Goal: Task Accomplishment & Management: Complete application form

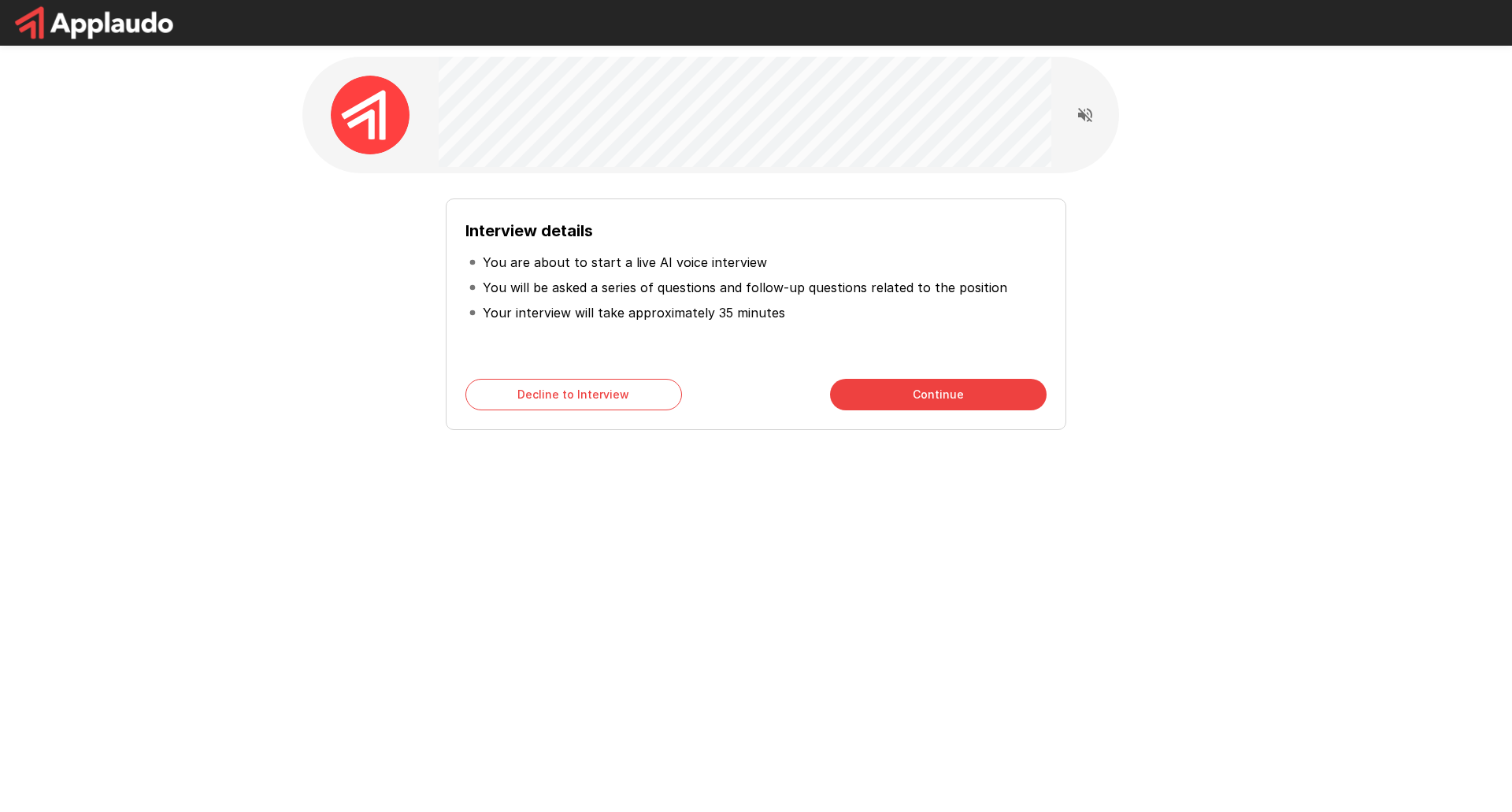
click at [949, 389] on button "Continue" at bounding box center [938, 394] width 217 height 31
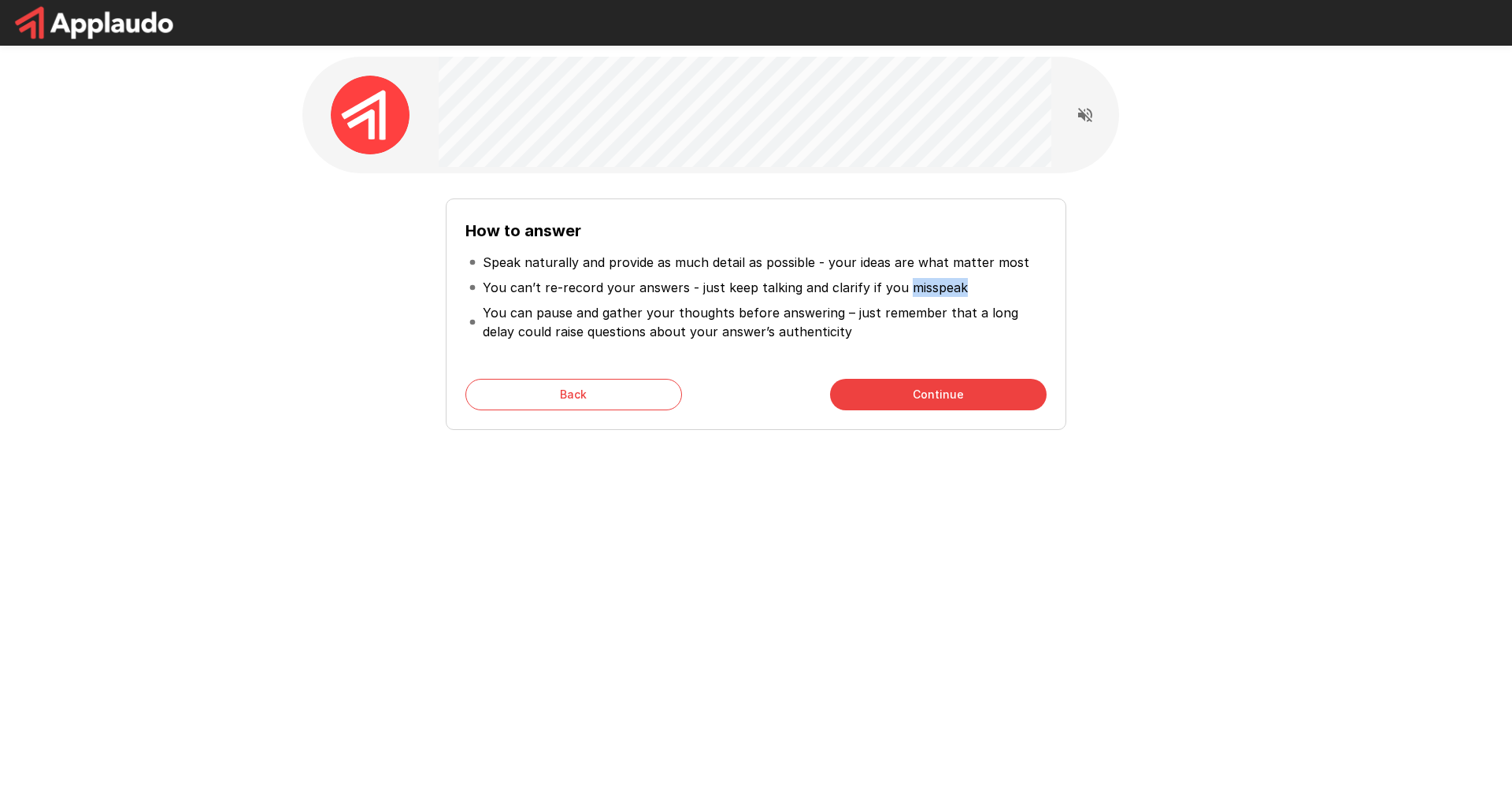
drag, startPoint x: 901, startPoint y: 287, endPoint x: 952, endPoint y: 294, distance: 51.5
click at [952, 294] on p "You can’t re-record your answers - just keep talking and clarify if you misspeak" at bounding box center [725, 288] width 485 height 19
click at [942, 296] on div at bounding box center [942, 296] width 0 height 0
click at [1011, 811] on div "Close" at bounding box center [756, 812] width 1512 height 0
click at [746, 314] on p "You can pause and gather your thoughts before answering – just remember that a …" at bounding box center [763, 322] width 561 height 38
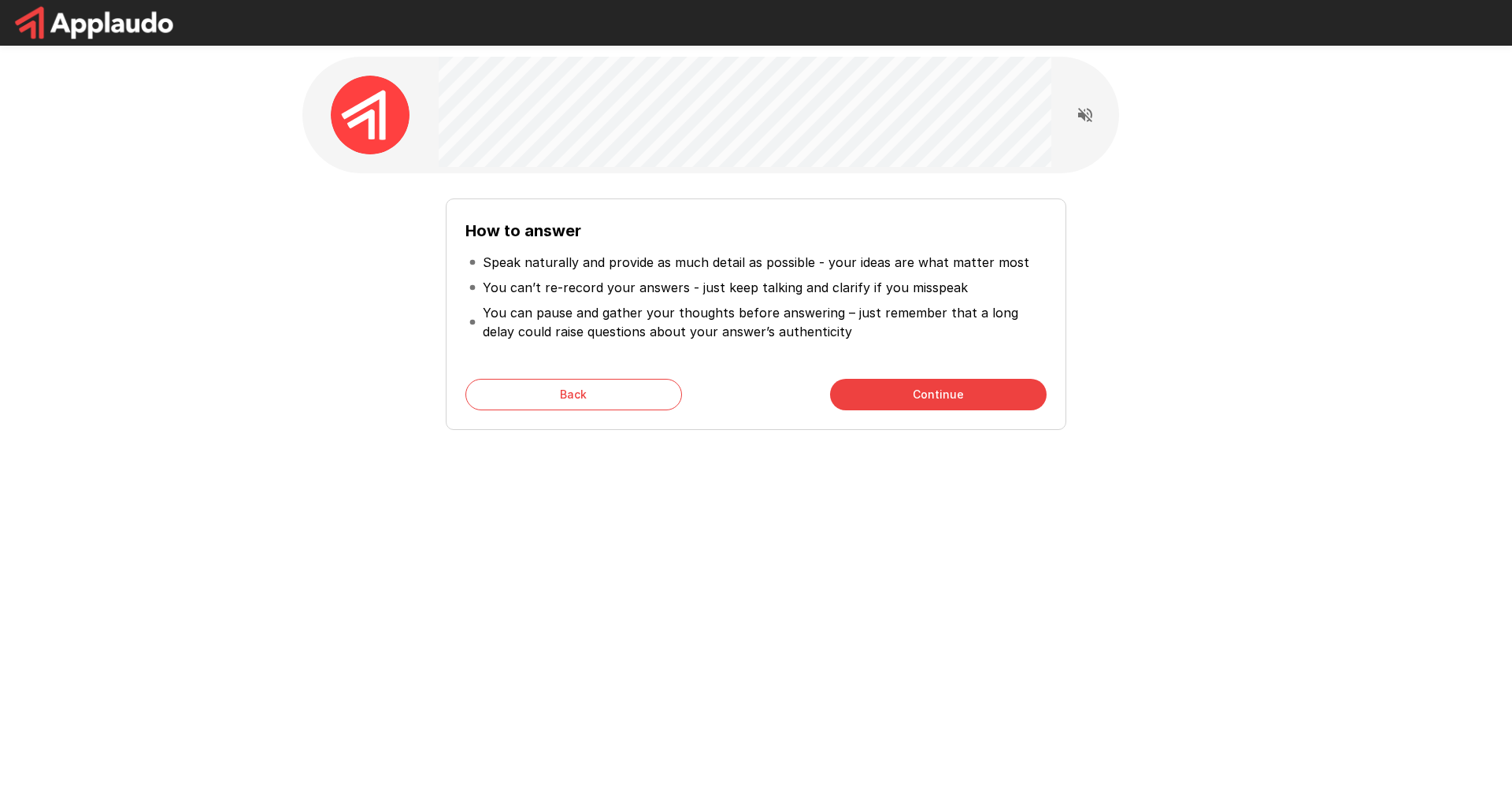
click at [868, 338] on p "You can pause and gather your thoughts before answering – just remember that a …" at bounding box center [763, 322] width 561 height 38
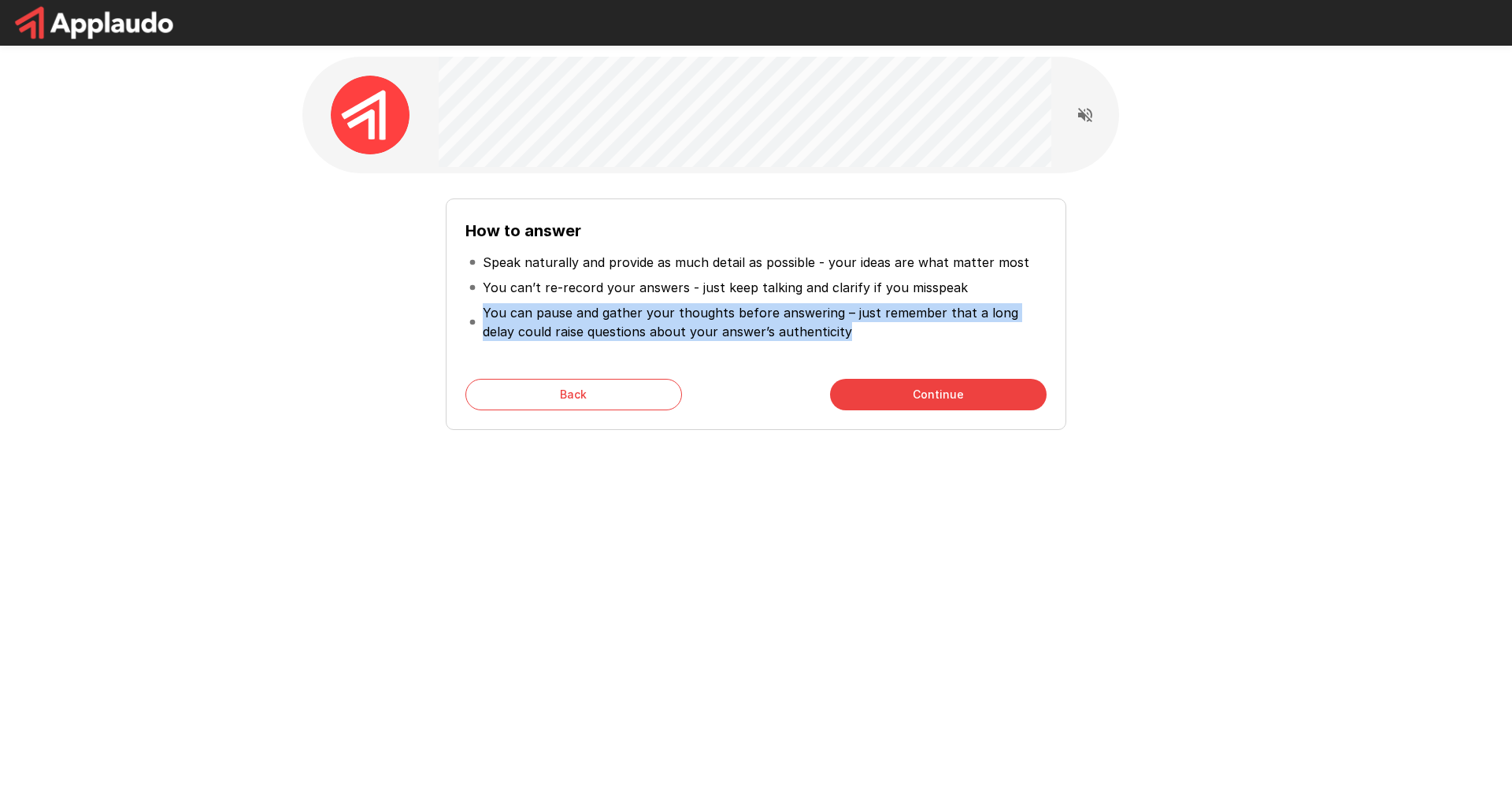
drag, startPoint x: 484, startPoint y: 312, endPoint x: 814, endPoint y: 329, distance: 330.4
click at [814, 329] on p "You can pause and gather your thoughts before answering – just remember that a …" at bounding box center [763, 322] width 561 height 38
click at [804, 340] on div at bounding box center [804, 340] width 0 height 0
click at [917, 811] on div "Close" at bounding box center [756, 812] width 1512 height 0
click at [912, 334] on p "You can pause and gather your thoughts before answering – just remember that a …" at bounding box center [763, 322] width 561 height 38
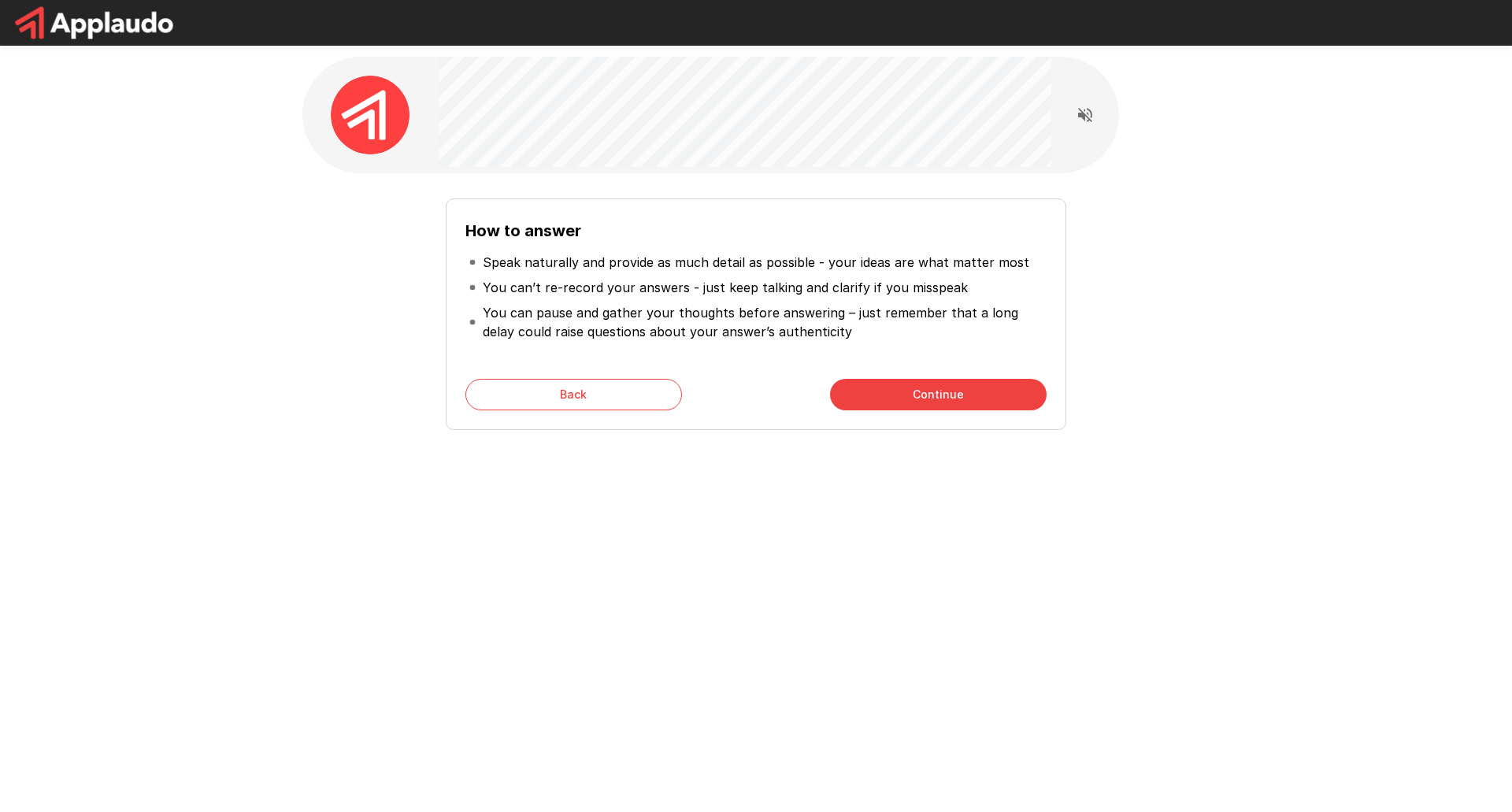
click at [955, 396] on button "Continue" at bounding box center [938, 394] width 217 height 31
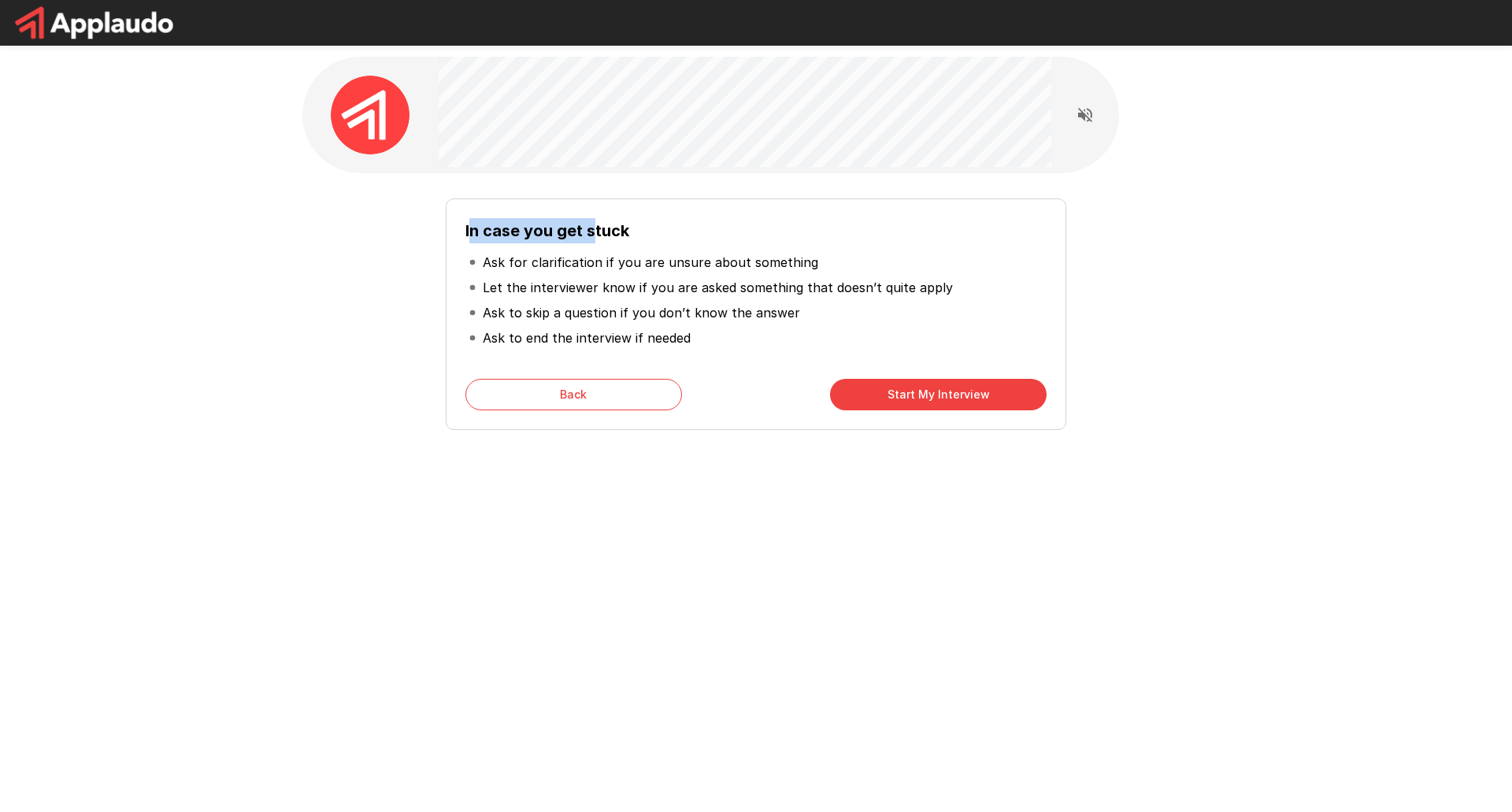
drag, startPoint x: 468, startPoint y: 228, endPoint x: 590, endPoint y: 241, distance: 122.7
click at [590, 241] on h6 "In case you get stuck" at bounding box center [756, 231] width 581 height 26
drag, startPoint x: 451, startPoint y: 233, endPoint x: 464, endPoint y: 230, distance: 13.3
click at [451, 232] on div "In case you get stuck Ask for clarification if you are unsure about something L…" at bounding box center [756, 314] width 620 height 232
drag, startPoint x: 467, startPoint y: 229, endPoint x: 634, endPoint y: 230, distance: 167.0
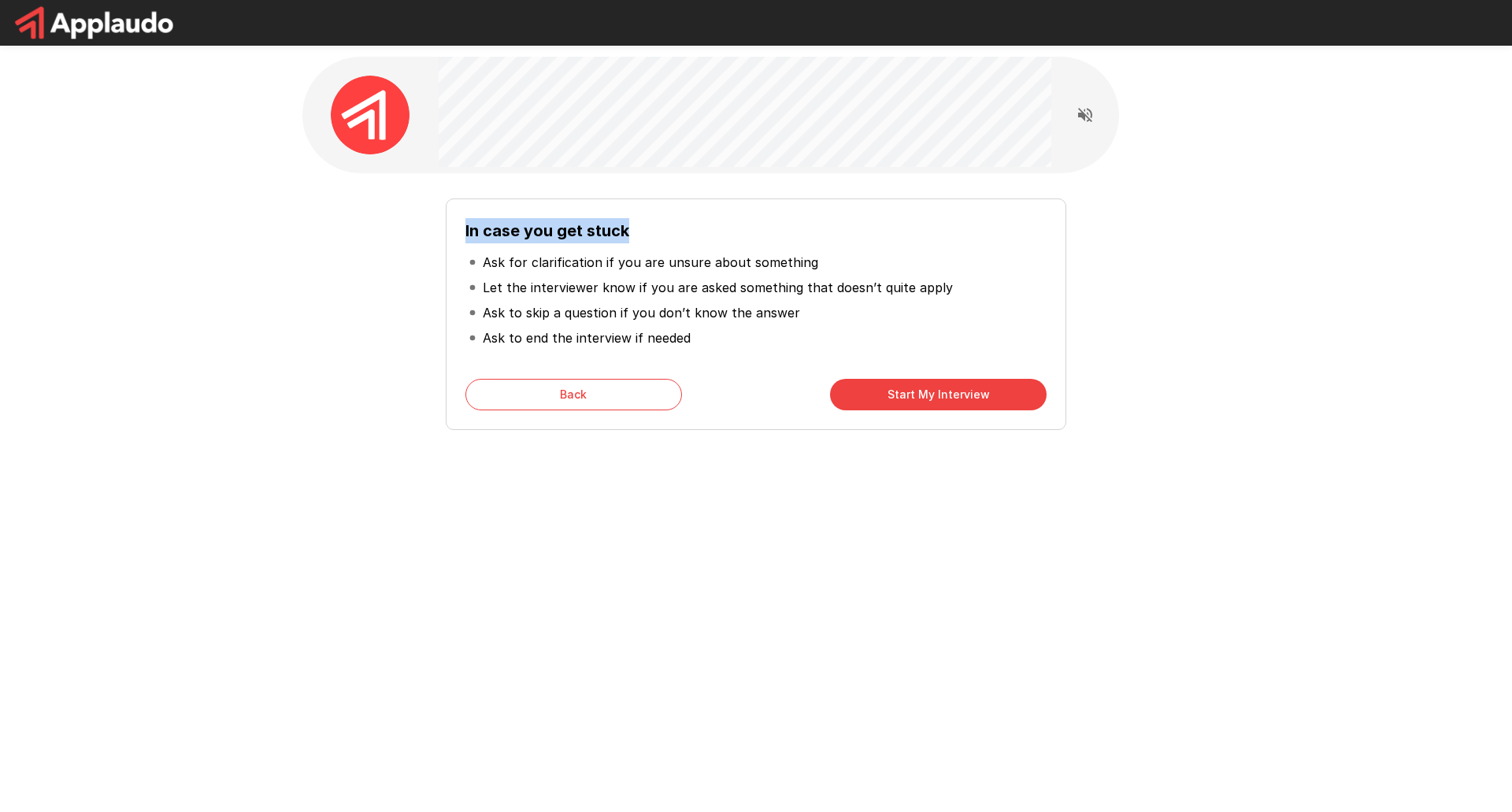
click at [634, 230] on h6 "In case you get stuck" at bounding box center [756, 231] width 581 height 26
click at [624, 199] on div at bounding box center [624, 199] width 0 height 0
click at [674, 811] on div "Close" at bounding box center [756, 812] width 1512 height 0
drag, startPoint x: 481, startPoint y: 309, endPoint x: 788, endPoint y: 317, distance: 307.1
click at [788, 317] on li "Ask to skip a question if you don’t know the answer" at bounding box center [756, 313] width 581 height 26
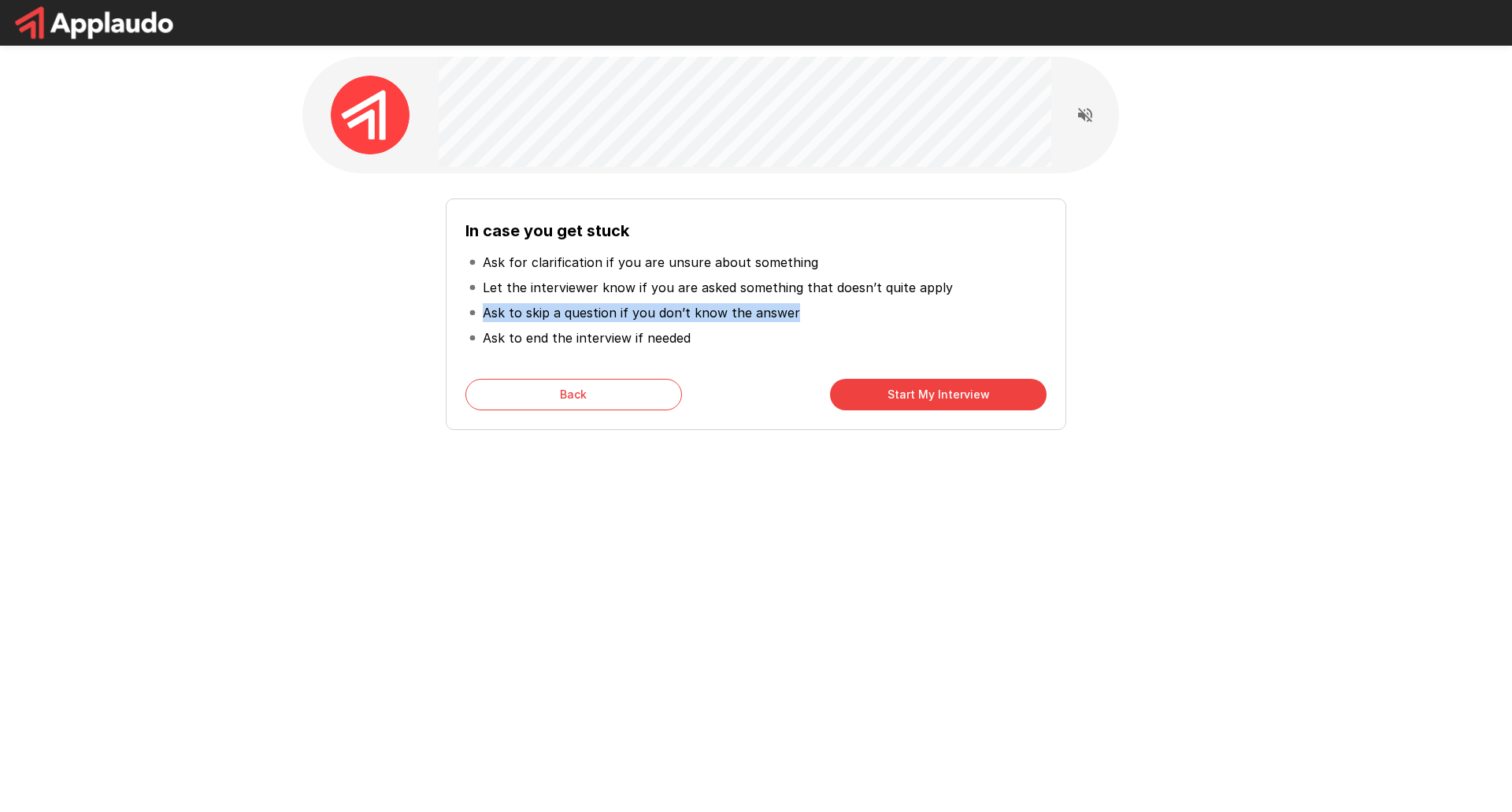
click at [778, 322] on div at bounding box center [778, 322] width 0 height 0
click at [794, 811] on div "Close" at bounding box center [756, 812] width 1512 height 0
click at [775, 311] on p "Ask to skip a question if you don’t know the answer" at bounding box center [641, 313] width 317 height 19
drag, startPoint x: 483, startPoint y: 338, endPoint x: 696, endPoint y: 344, distance: 213.1
click at [707, 344] on li "Ask to end the interview if needed" at bounding box center [756, 338] width 581 height 26
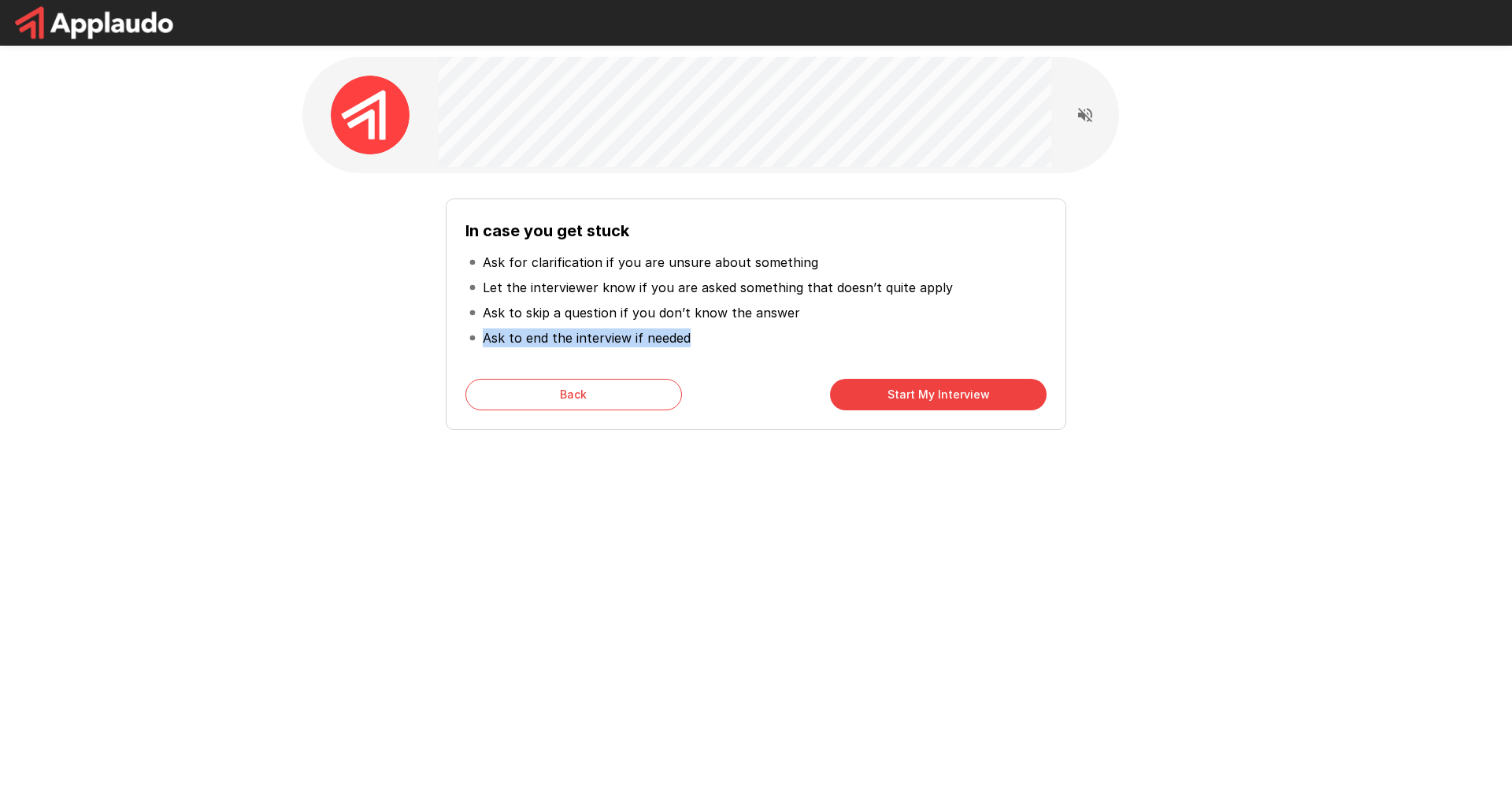
click at [697, 346] on div at bounding box center [697, 346] width 0 height 0
click at [726, 811] on div "Close" at bounding box center [756, 812] width 1512 height 0
click at [973, 302] on li "Ask to skip a question if you don’t know the answer" at bounding box center [756, 313] width 581 height 26
drag, startPoint x: 959, startPoint y: 391, endPoint x: 1231, endPoint y: 350, distance: 275.1
click at [987, 386] on button "Start My Interview" at bounding box center [938, 394] width 217 height 31
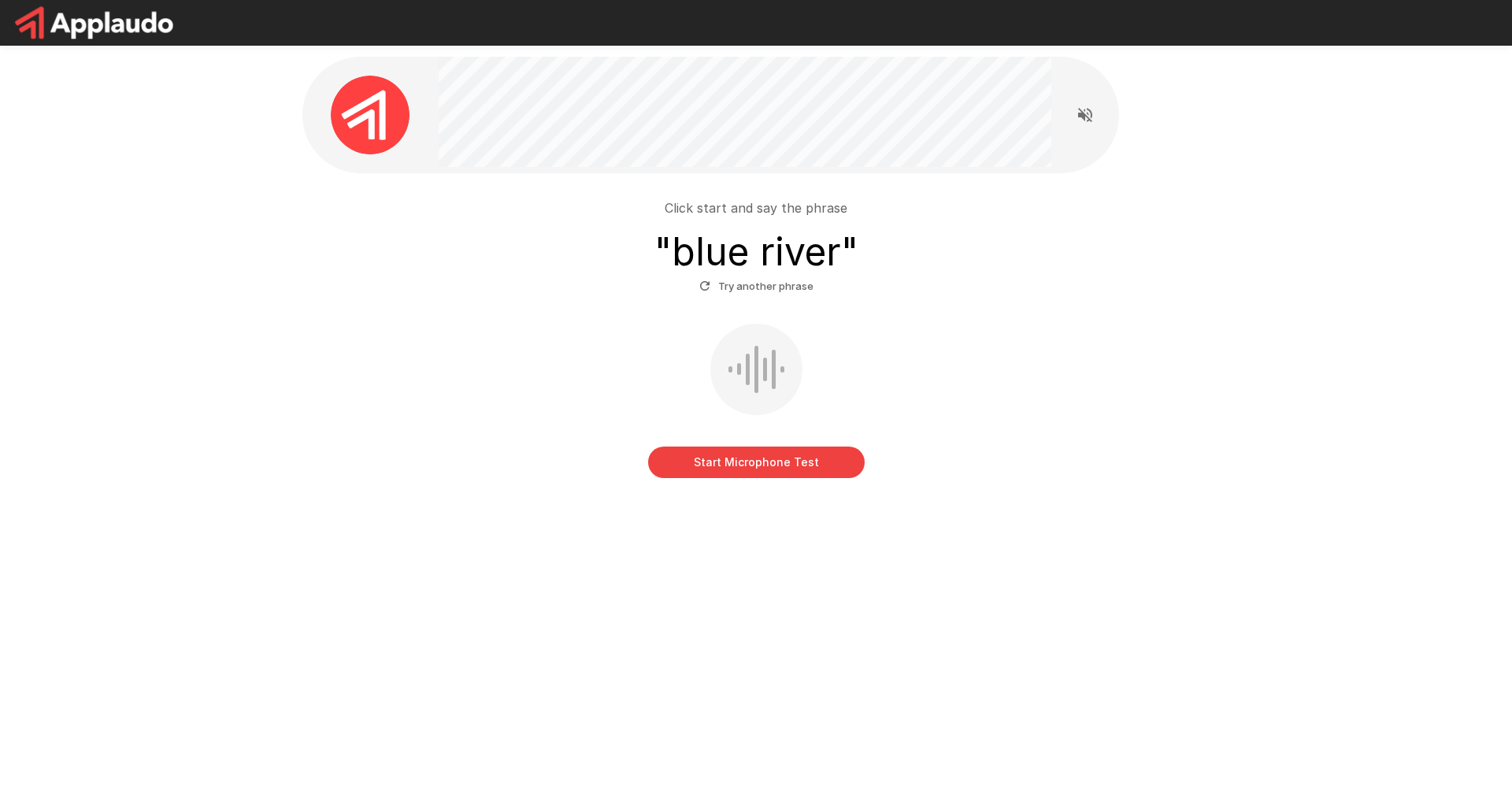
click at [796, 369] on div at bounding box center [756, 370] width 92 height 91
click at [782, 465] on button "Start Microphone Test" at bounding box center [756, 462] width 217 height 31
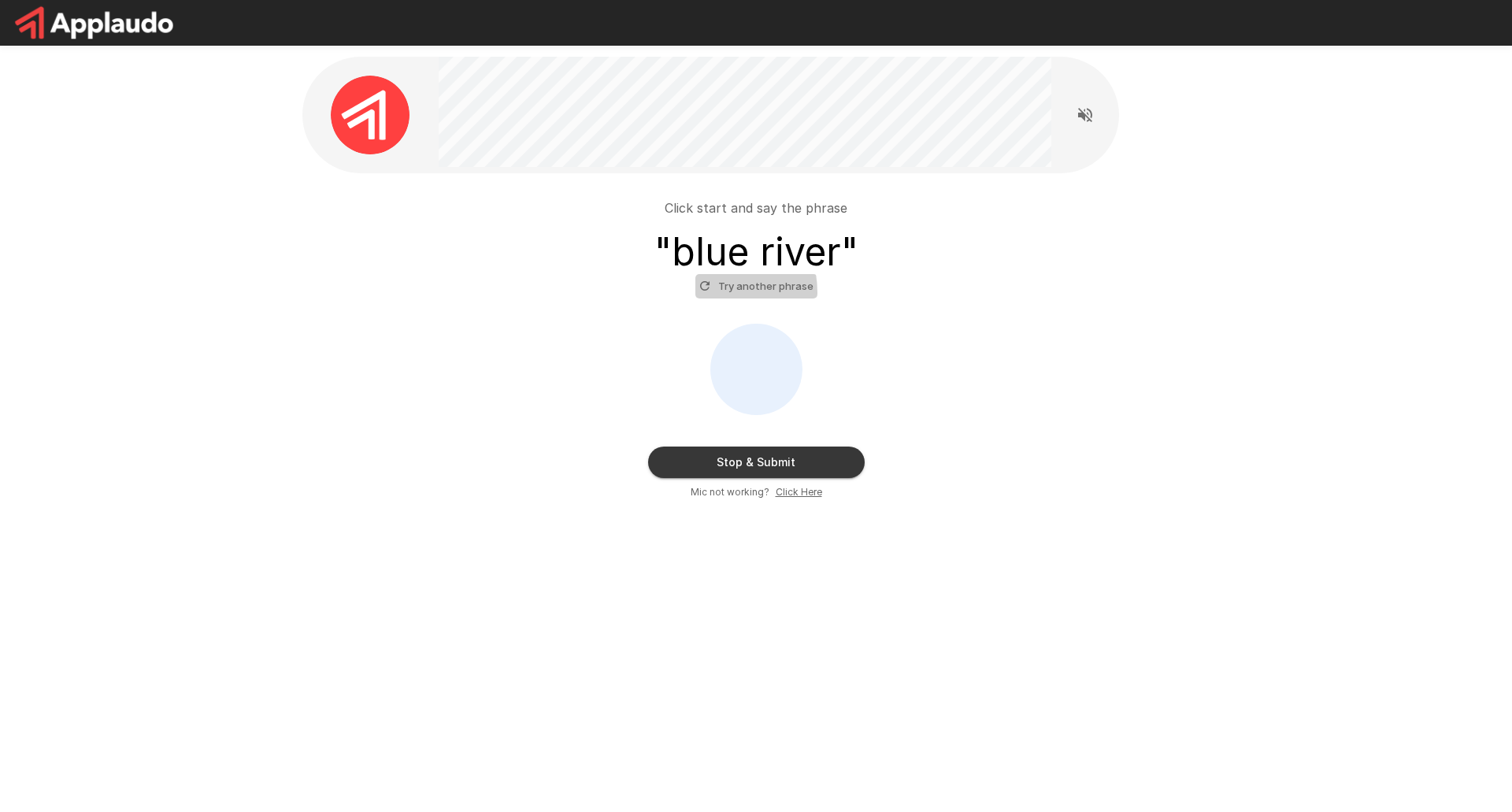
click at [708, 292] on icon "button" at bounding box center [705, 286] width 14 height 14
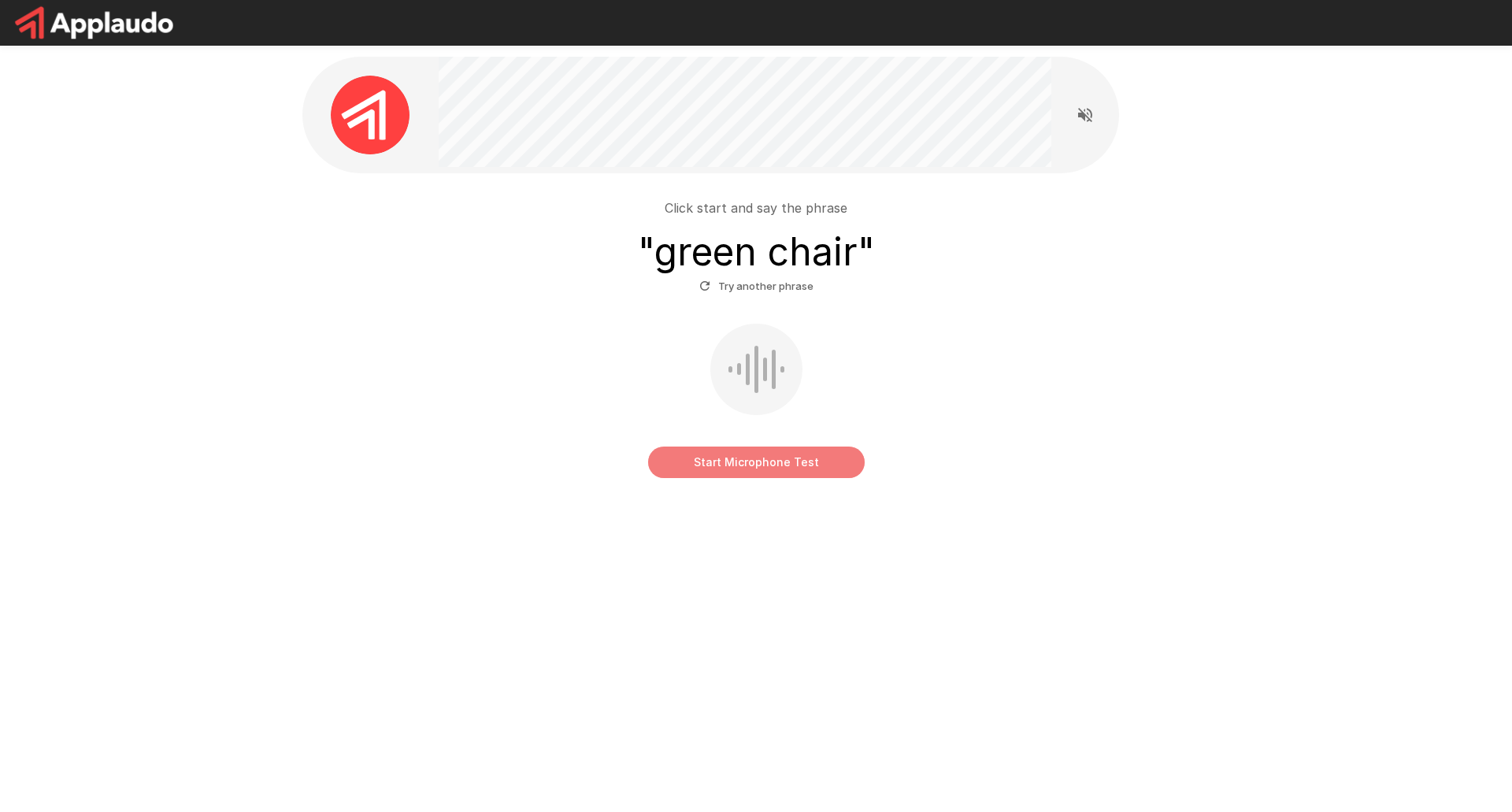
click at [742, 462] on button "Start Microphone Test" at bounding box center [756, 462] width 217 height 31
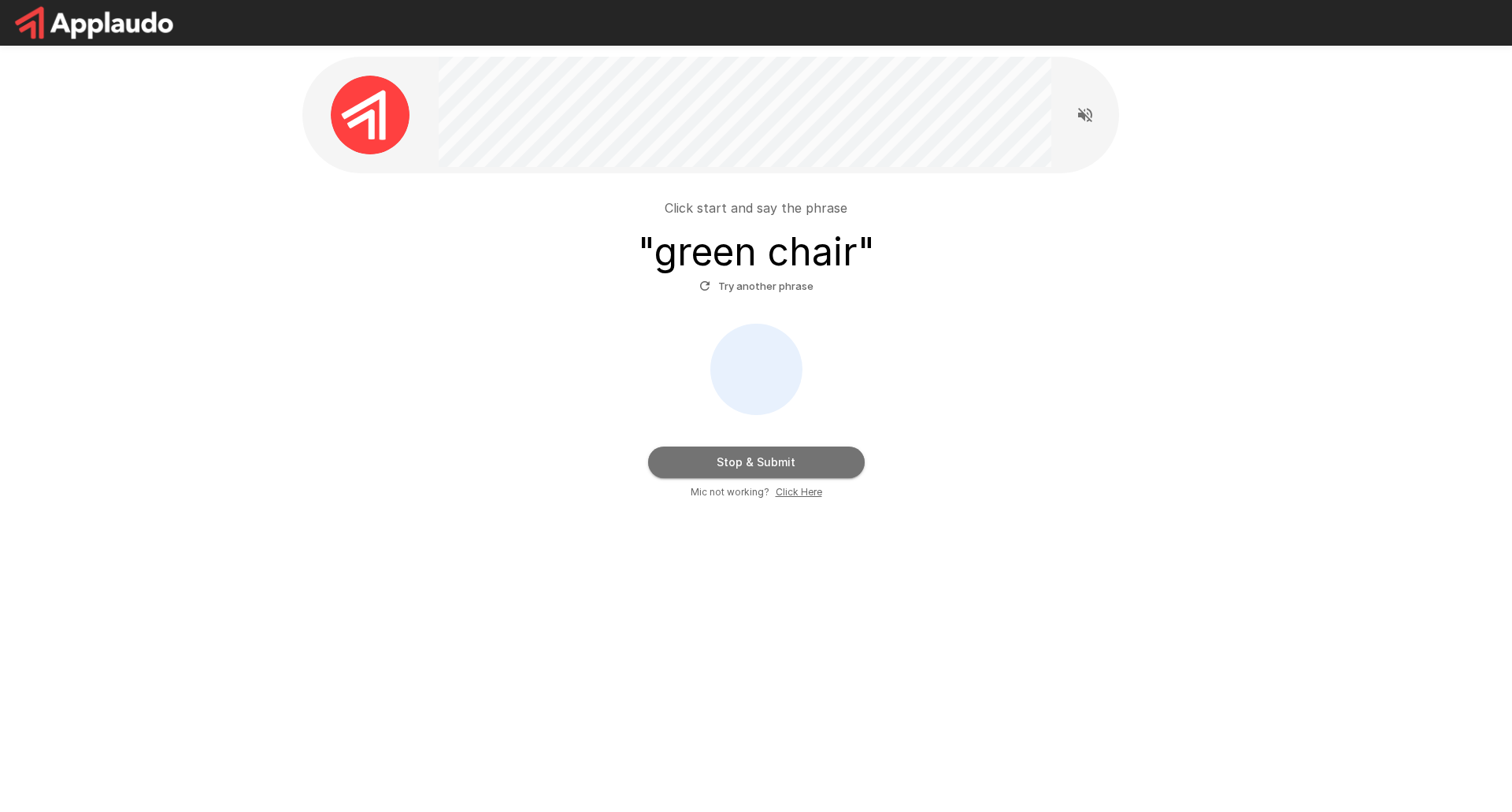
click at [782, 461] on button "Stop & Submit" at bounding box center [756, 462] width 217 height 31
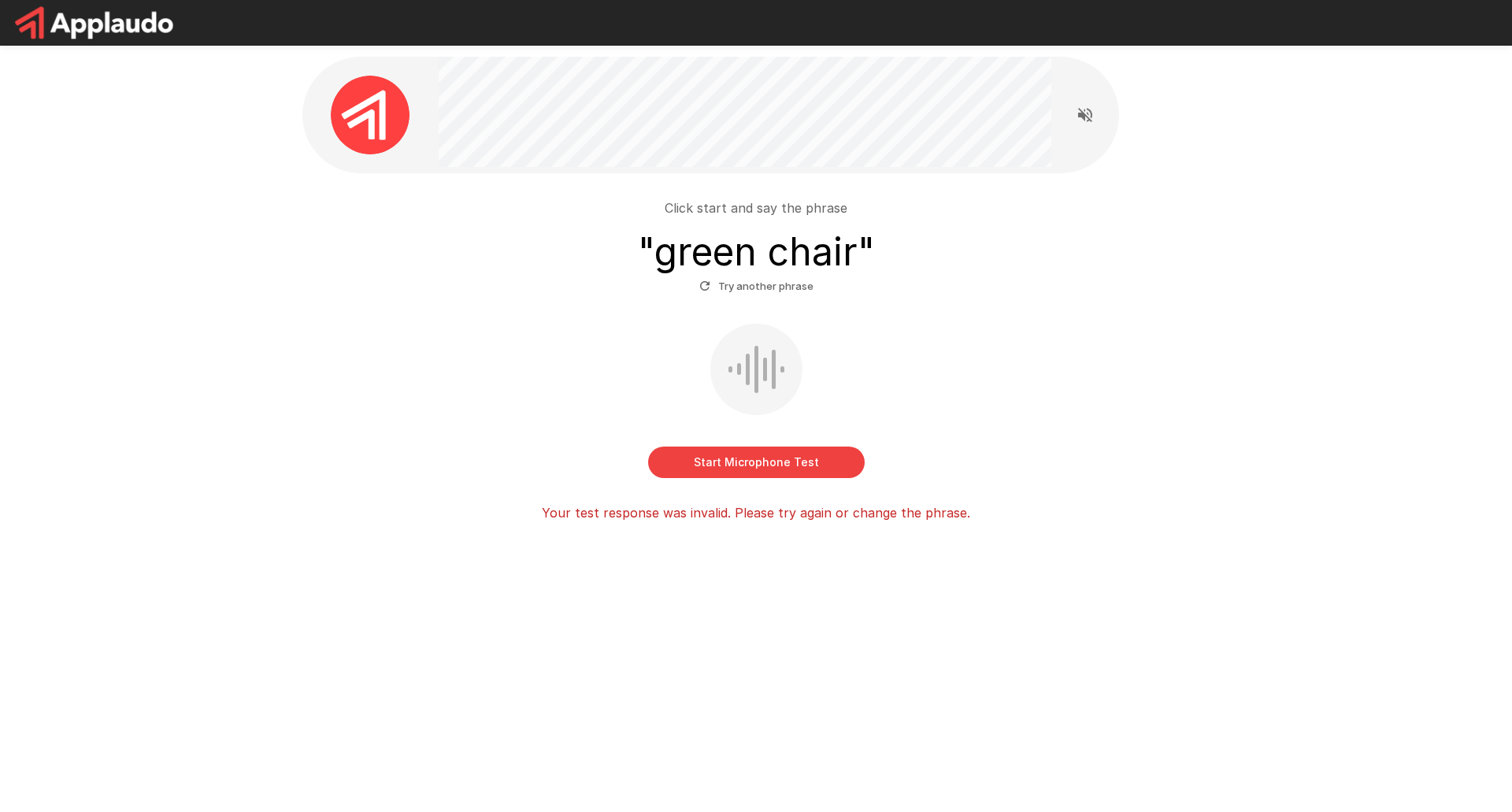
click at [750, 467] on button "Start Microphone Test" at bounding box center [756, 462] width 217 height 31
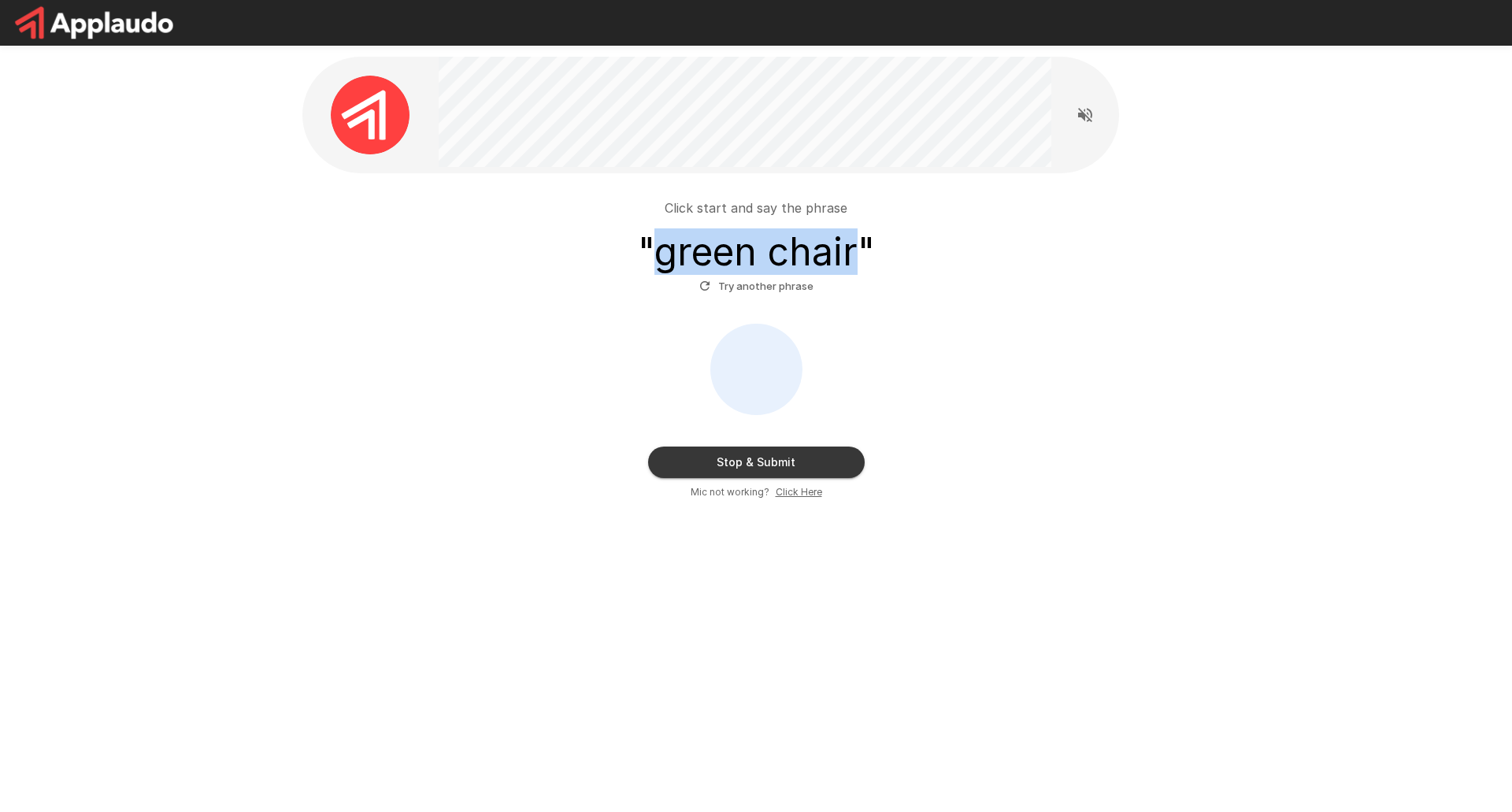
drag, startPoint x: 655, startPoint y: 255, endPoint x: 859, endPoint y: 272, distance: 204.7
click at [859, 272] on h3 "" green chair "" at bounding box center [756, 252] width 237 height 44
click at [849, 276] on div at bounding box center [849, 276] width 0 height 0
click at [943, 295] on div "Click start and say the phrase " green chair " Try another phrase" at bounding box center [756, 248] width 895 height 100
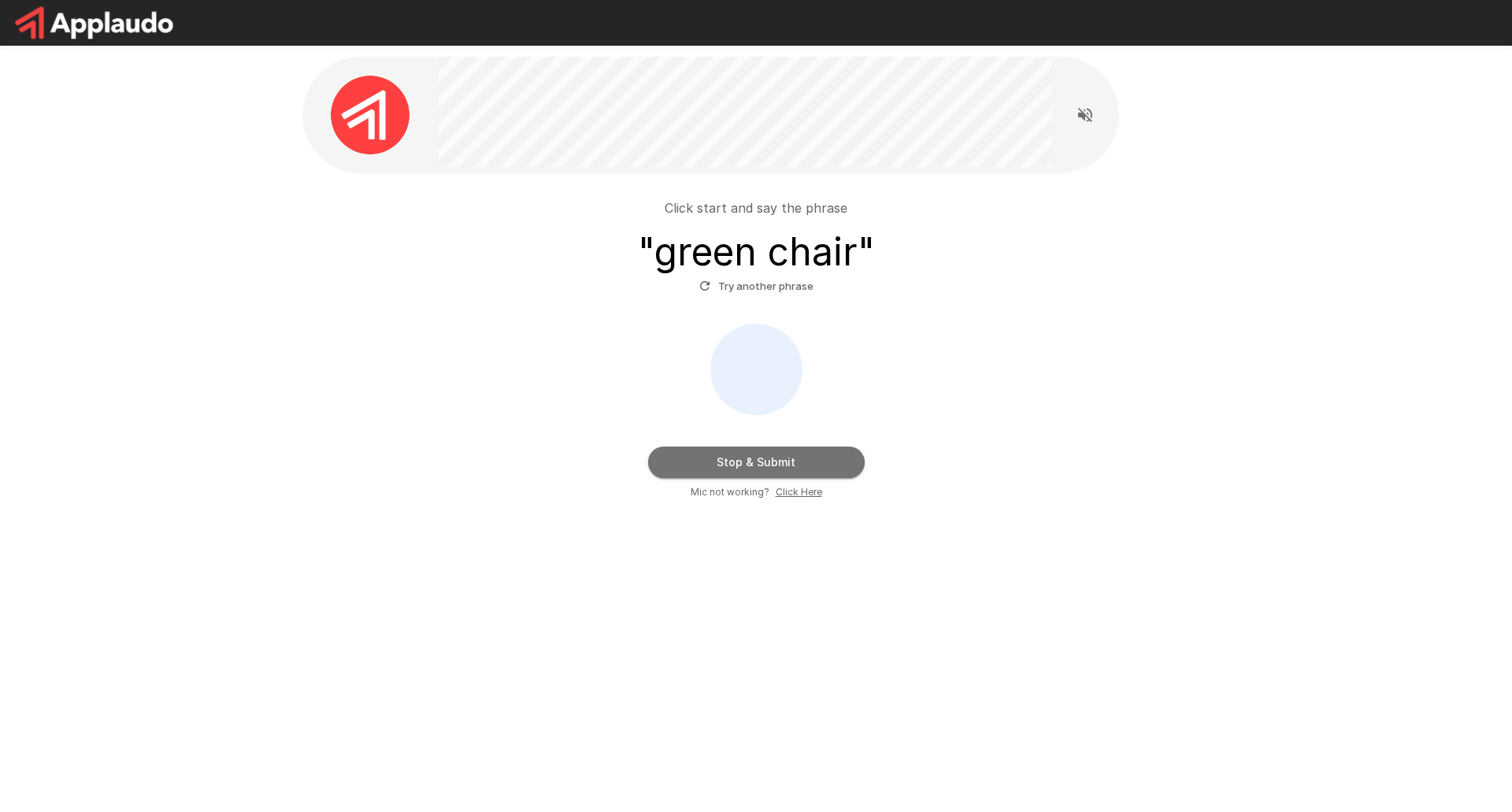
click at [776, 462] on button "Stop & Submit" at bounding box center [756, 462] width 217 height 31
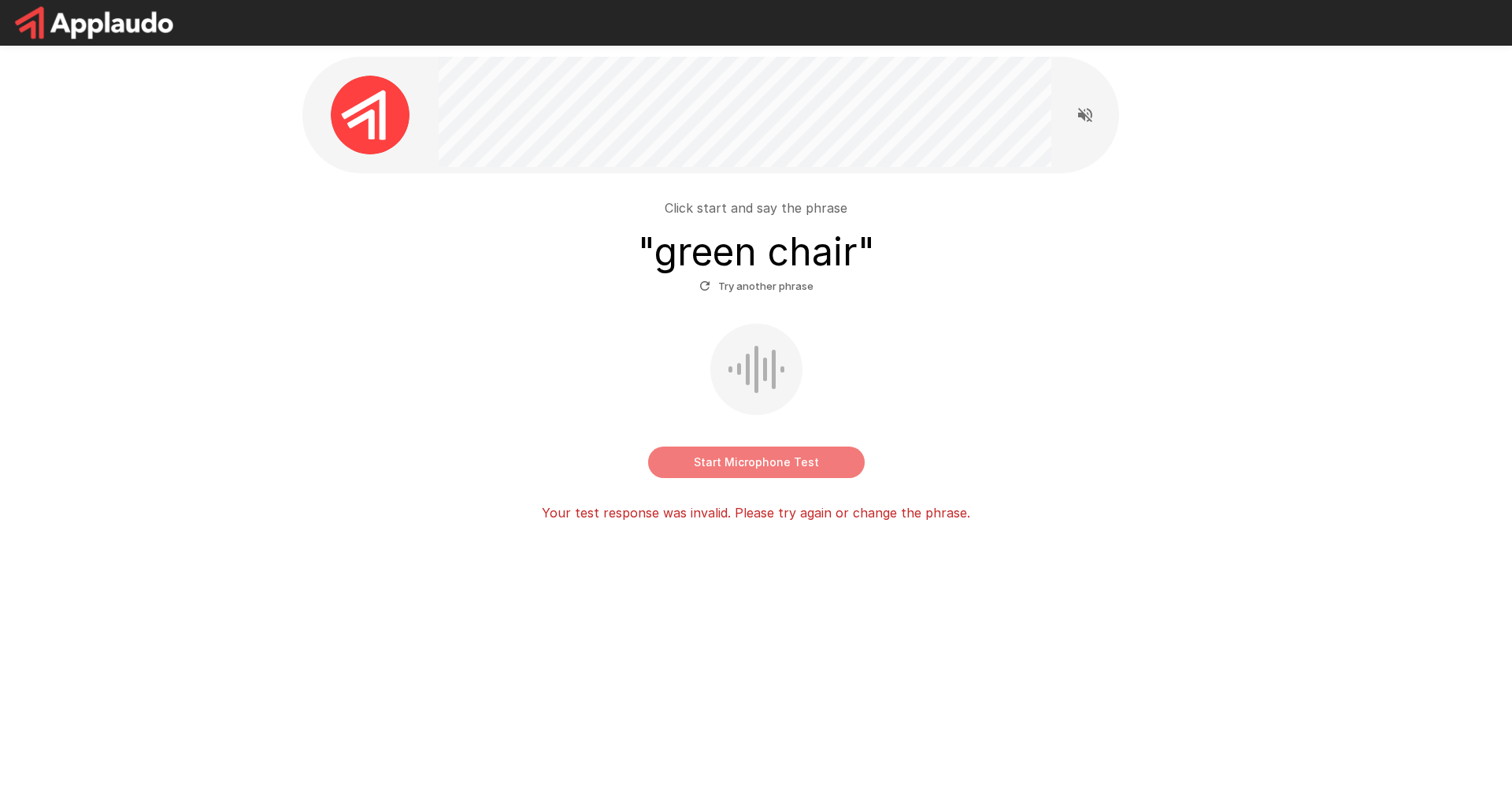
click at [771, 464] on button "Start Microphone Test" at bounding box center [756, 462] width 217 height 31
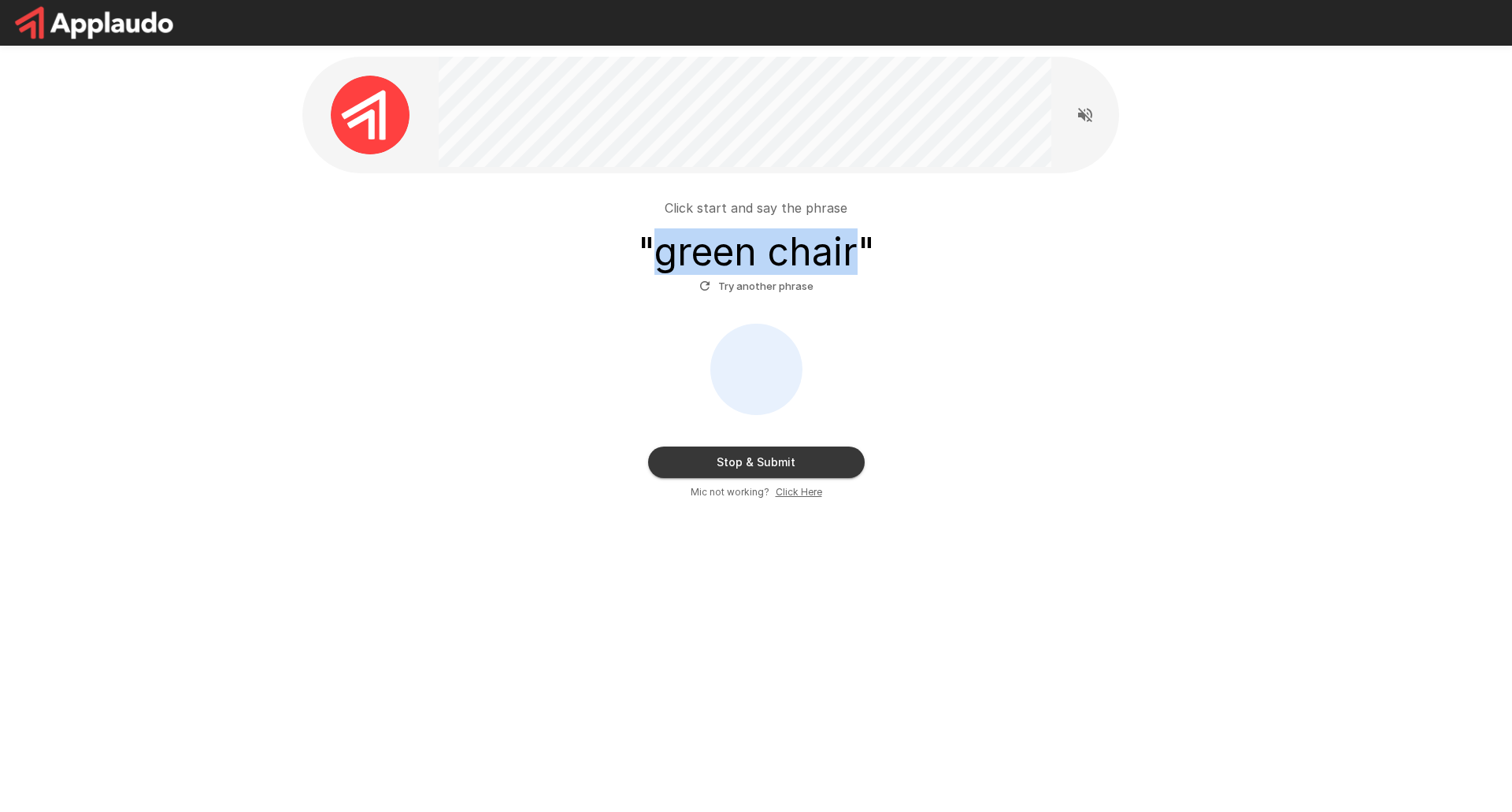
drag, startPoint x: 654, startPoint y: 259, endPoint x: 859, endPoint y: 260, distance: 205.0
click at [859, 260] on h3 "" green chair "" at bounding box center [756, 252] width 237 height 44
click at [848, 276] on div at bounding box center [848, 276] width 0 height 0
click at [315, 811] on div at bounding box center [158, 812] width 315 height 0
click at [999, 324] on div "Stop & Submit Mic not working? Click Here" at bounding box center [756, 412] width 895 height 177
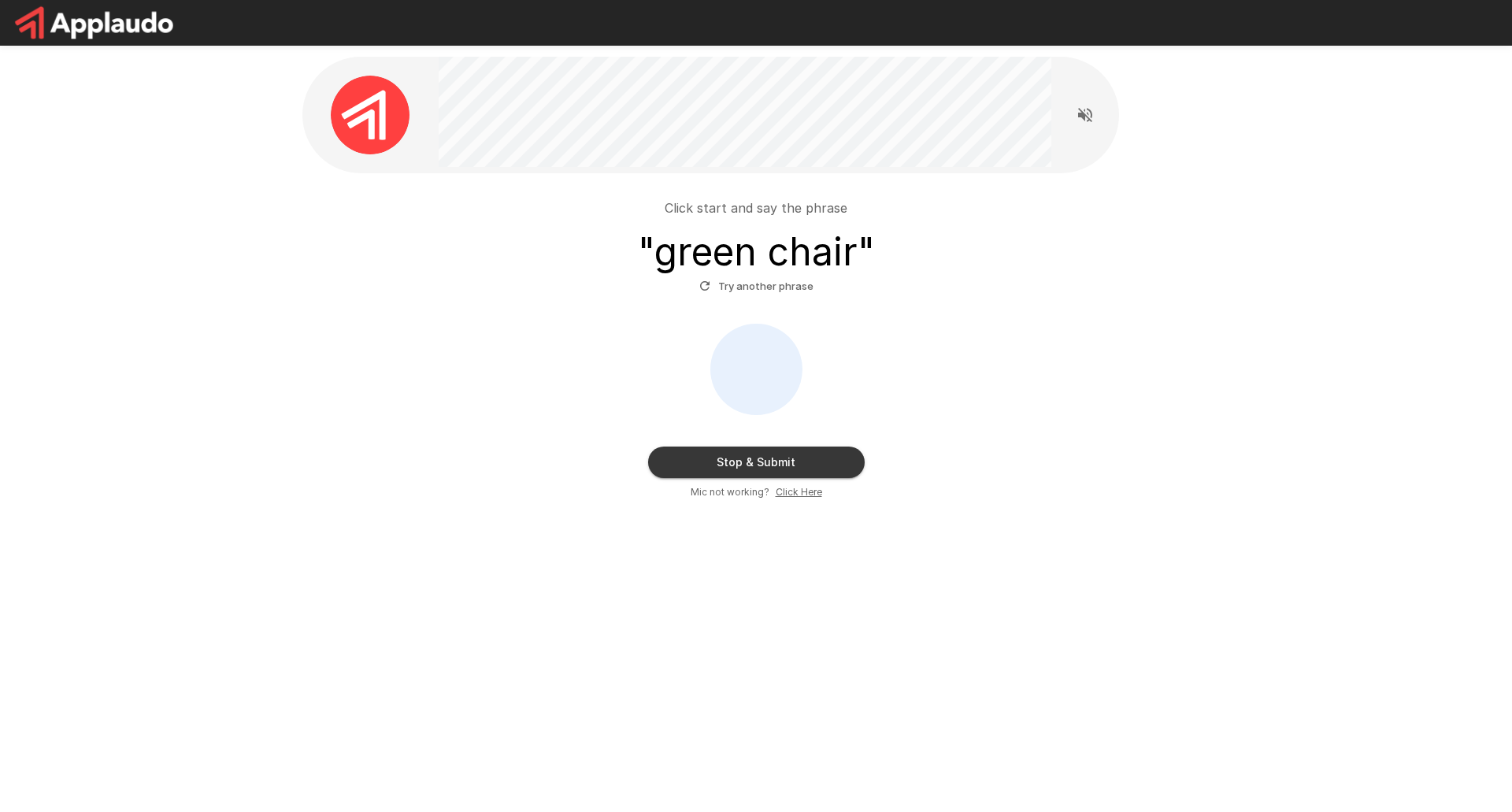
click at [775, 462] on button "Stop & Submit" at bounding box center [756, 462] width 217 height 31
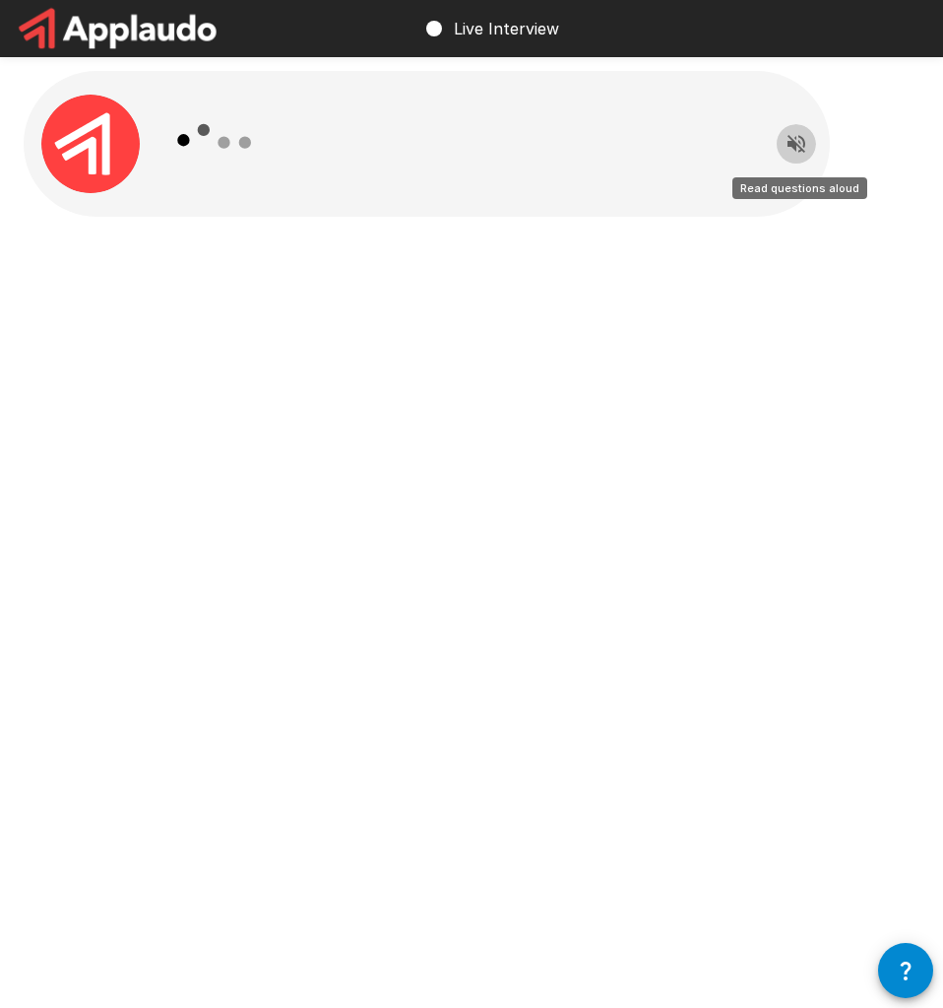
click at [779, 151] on button "Read questions aloud" at bounding box center [796, 143] width 39 height 39
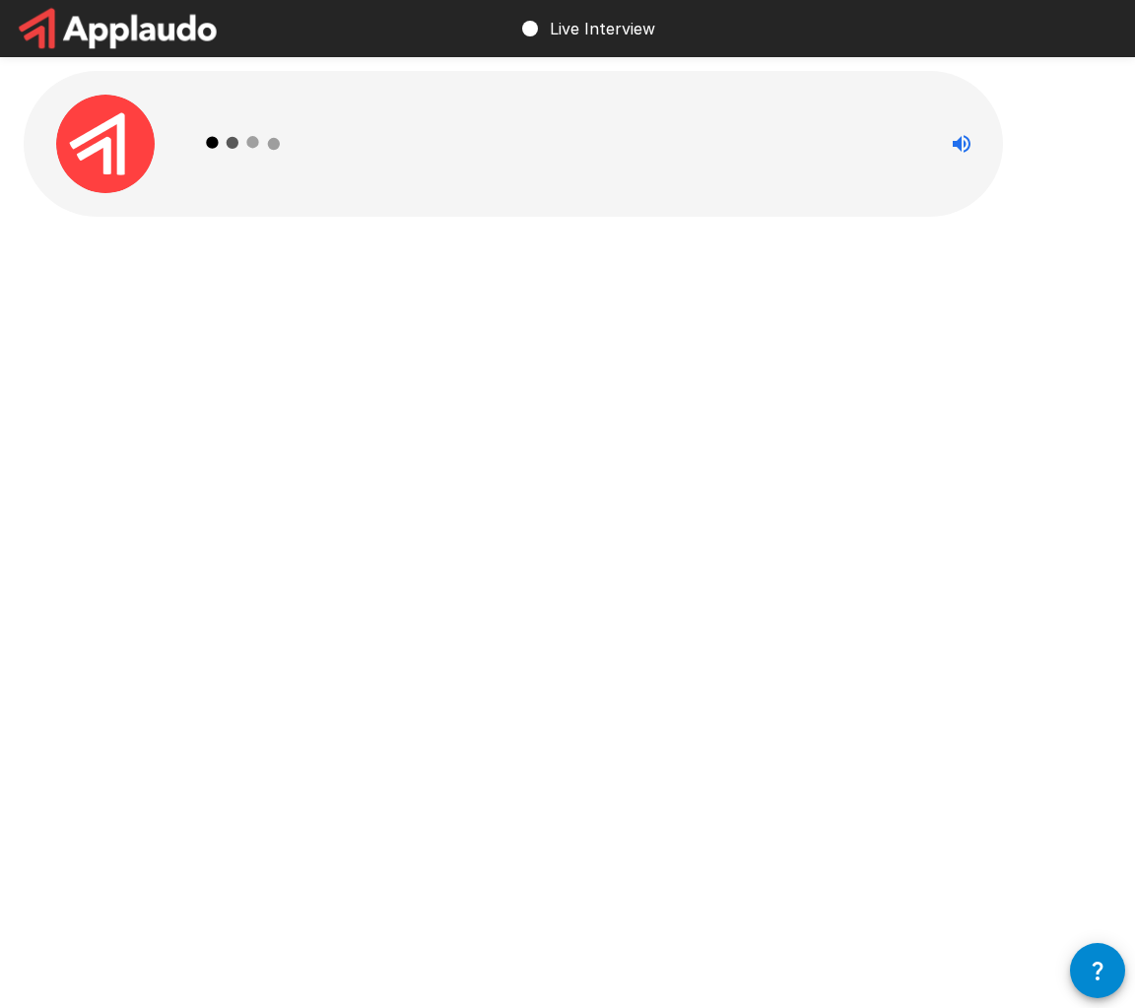
click at [234, 135] on icon at bounding box center [244, 143] width 114 height 114
drag, startPoint x: 979, startPoint y: 148, endPoint x: 776, endPoint y: 127, distance: 203.9
click at [978, 148] on button "Stop reading questions aloud" at bounding box center [961, 143] width 39 height 39
click at [70, 255] on div at bounding box center [567, 187] width 1135 height 374
click at [0, 273] on div at bounding box center [567, 187] width 1135 height 374
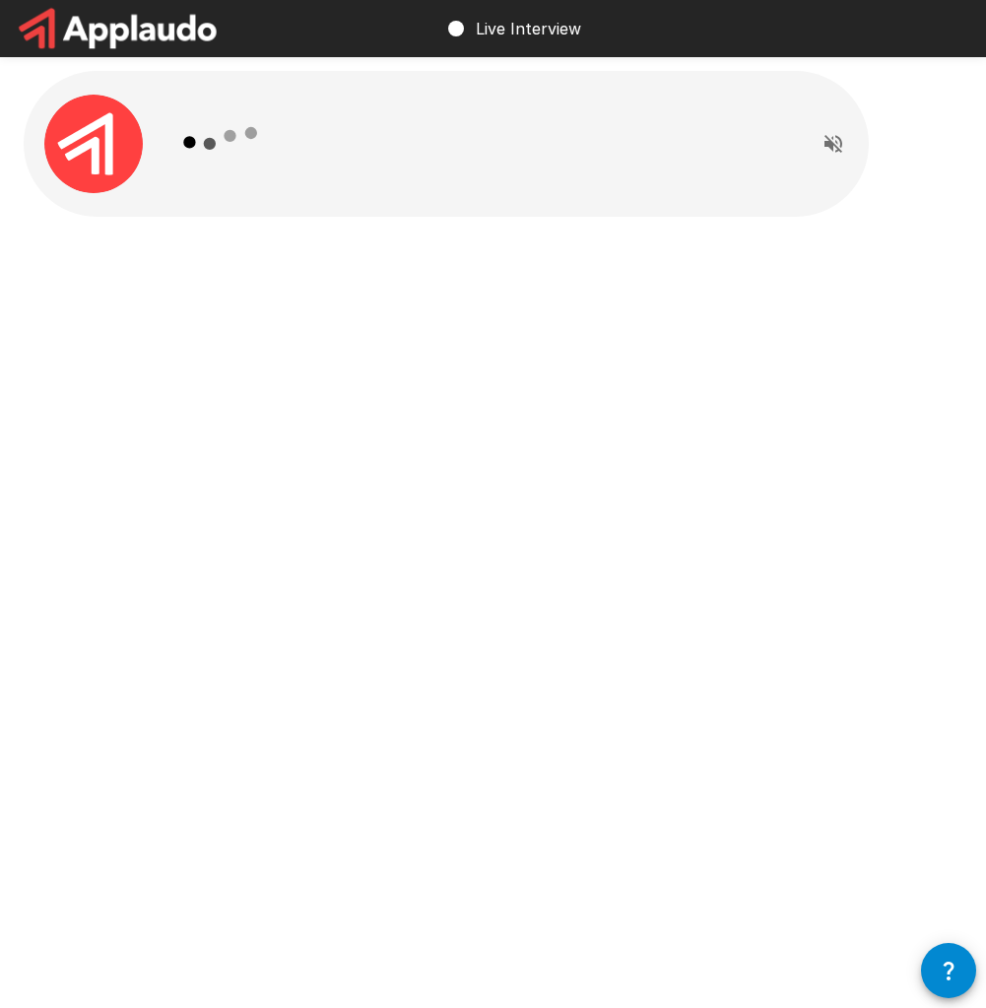
click at [85, 148] on img at bounding box center [93, 144] width 98 height 98
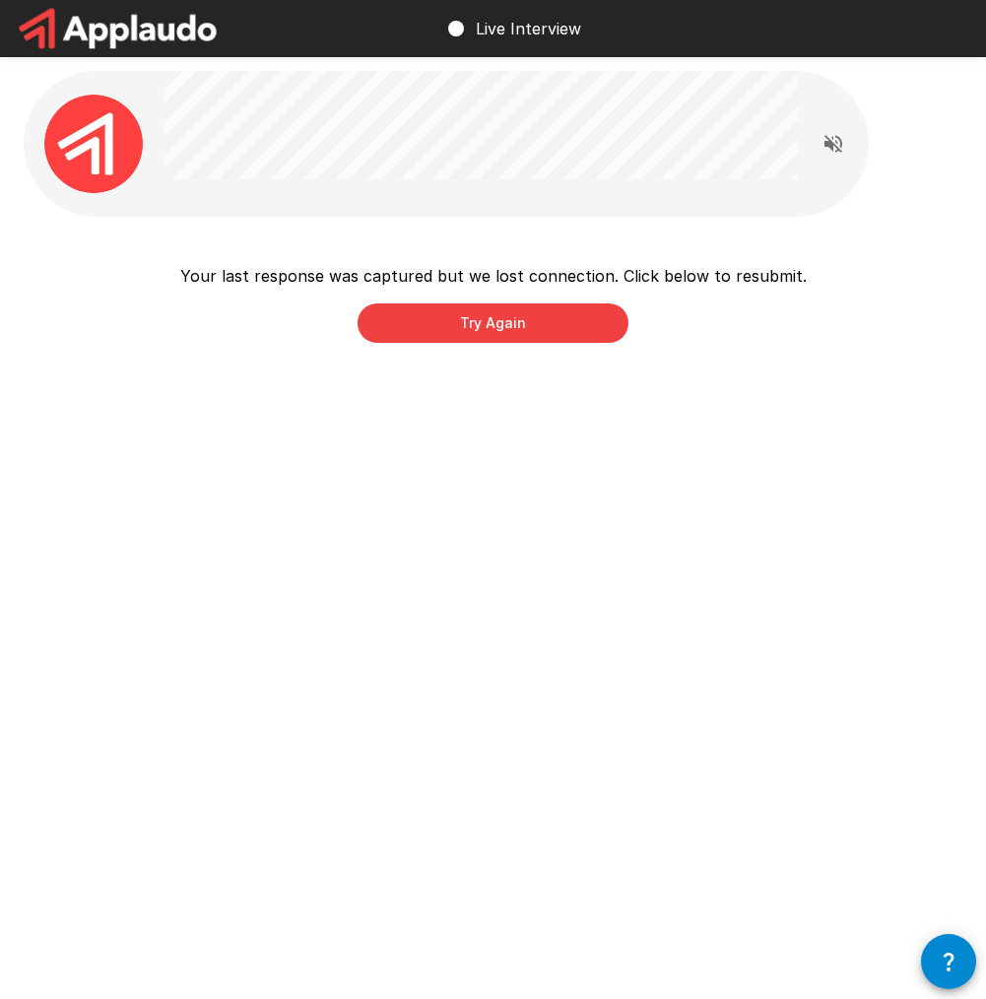
click at [161, 105] on div at bounding box center [446, 144] width 845 height 146
click at [841, 142] on icon "Read questions aloud" at bounding box center [833, 144] width 18 height 18
click at [954, 956] on icon "button" at bounding box center [949, 961] width 24 height 24
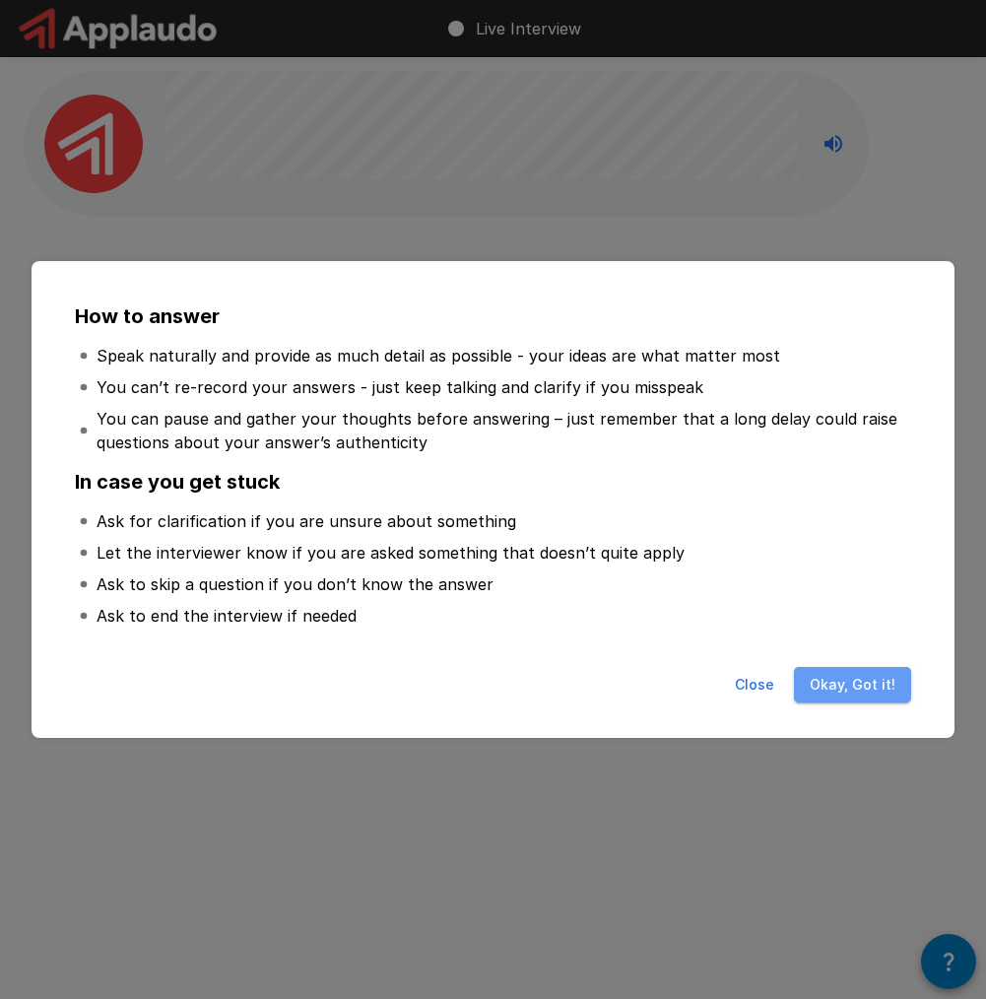
click at [859, 676] on button "Okay, Got it!" at bounding box center [852, 685] width 117 height 36
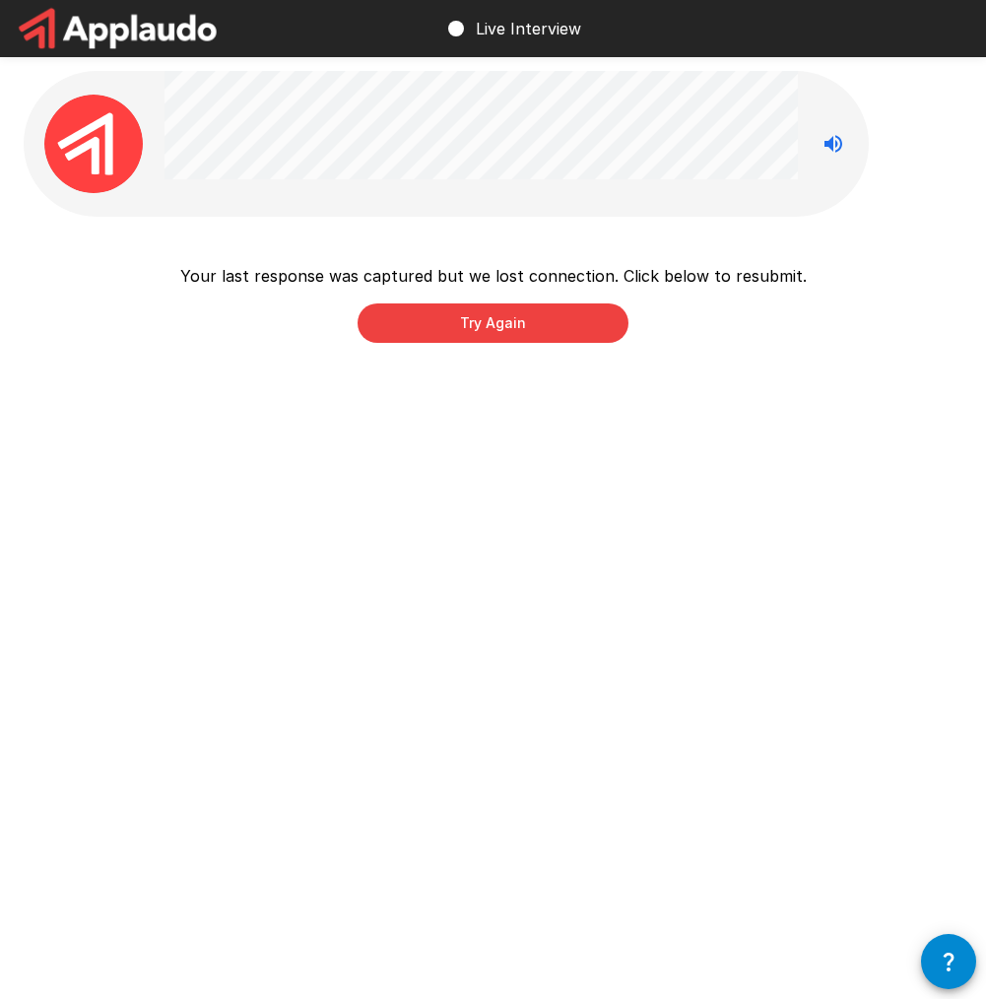
click at [497, 335] on button "Try Again" at bounding box center [493, 322] width 271 height 39
click at [508, 328] on button "Try Again" at bounding box center [493, 322] width 271 height 39
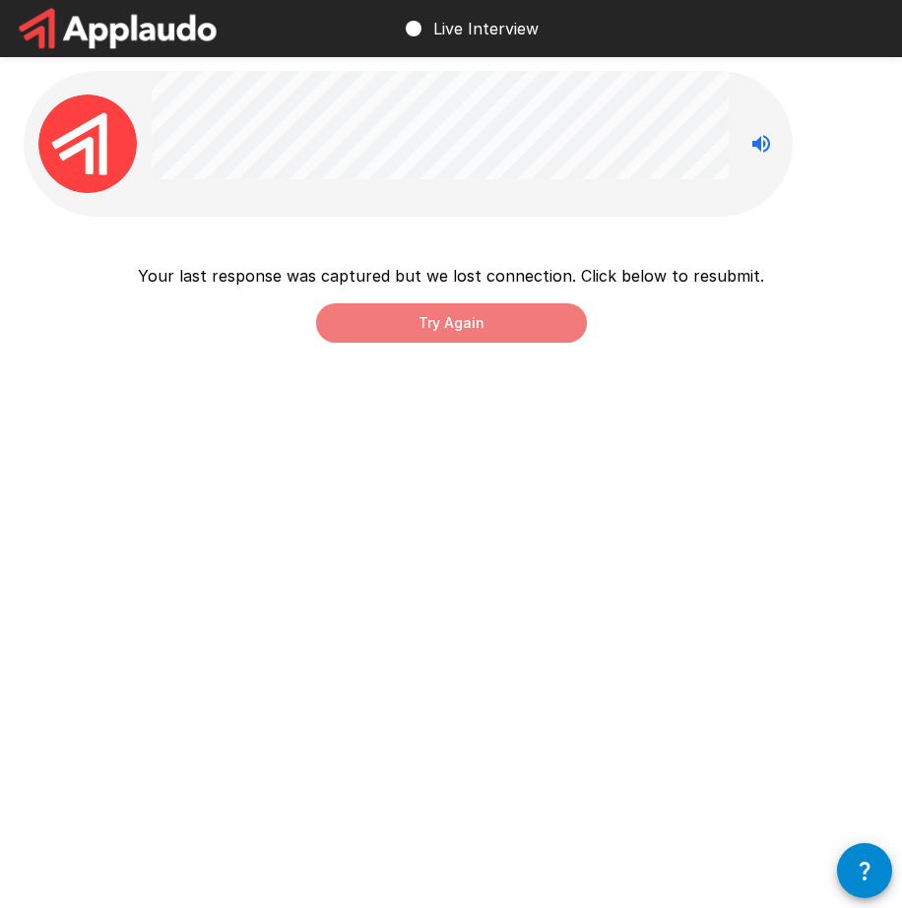
click at [463, 319] on button "Try Again" at bounding box center [451, 322] width 271 height 39
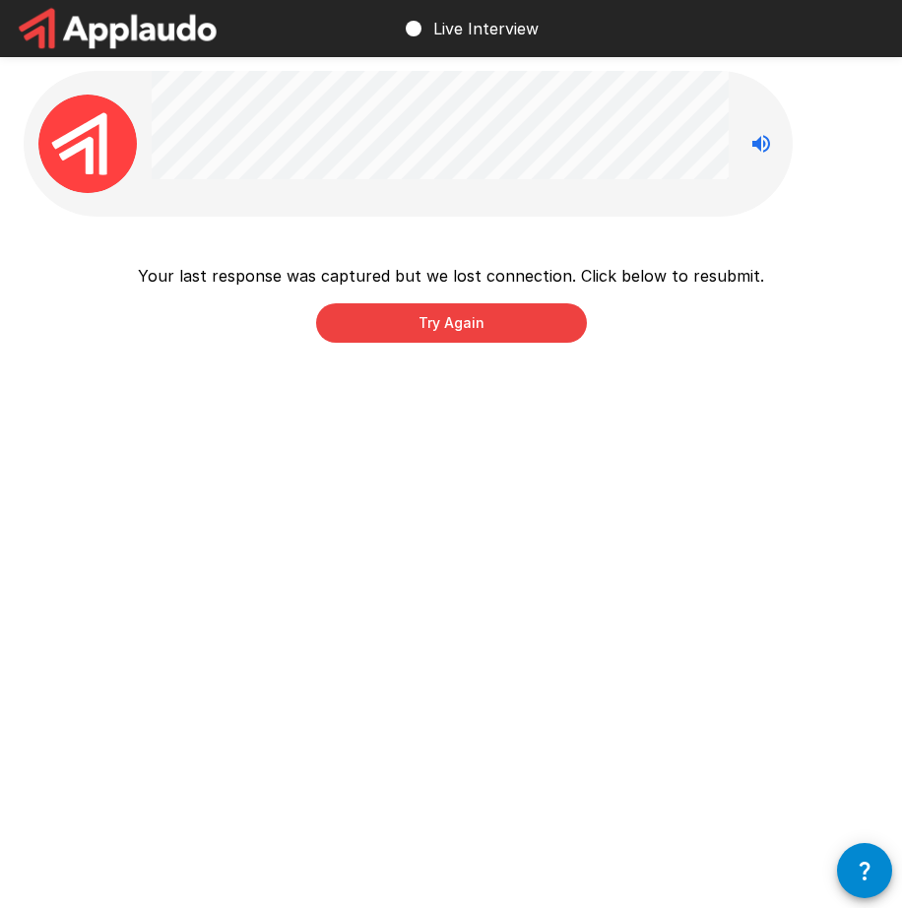
click at [77, 159] on img at bounding box center [87, 144] width 98 height 98
click at [765, 142] on icon "Stop reading questions aloud" at bounding box center [761, 144] width 24 height 24
click at [772, 146] on icon "Read questions aloud" at bounding box center [761, 144] width 24 height 24
click at [864, 861] on icon "button" at bounding box center [865, 871] width 24 height 24
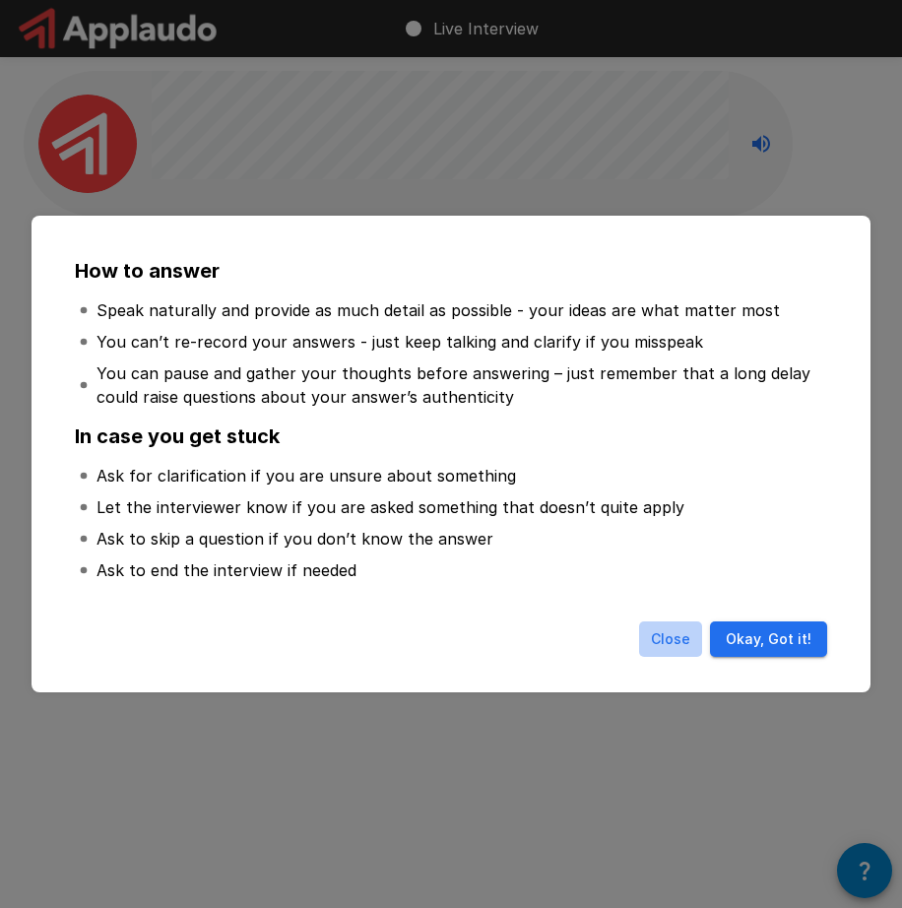
click at [654, 642] on button "Close" at bounding box center [670, 639] width 63 height 36
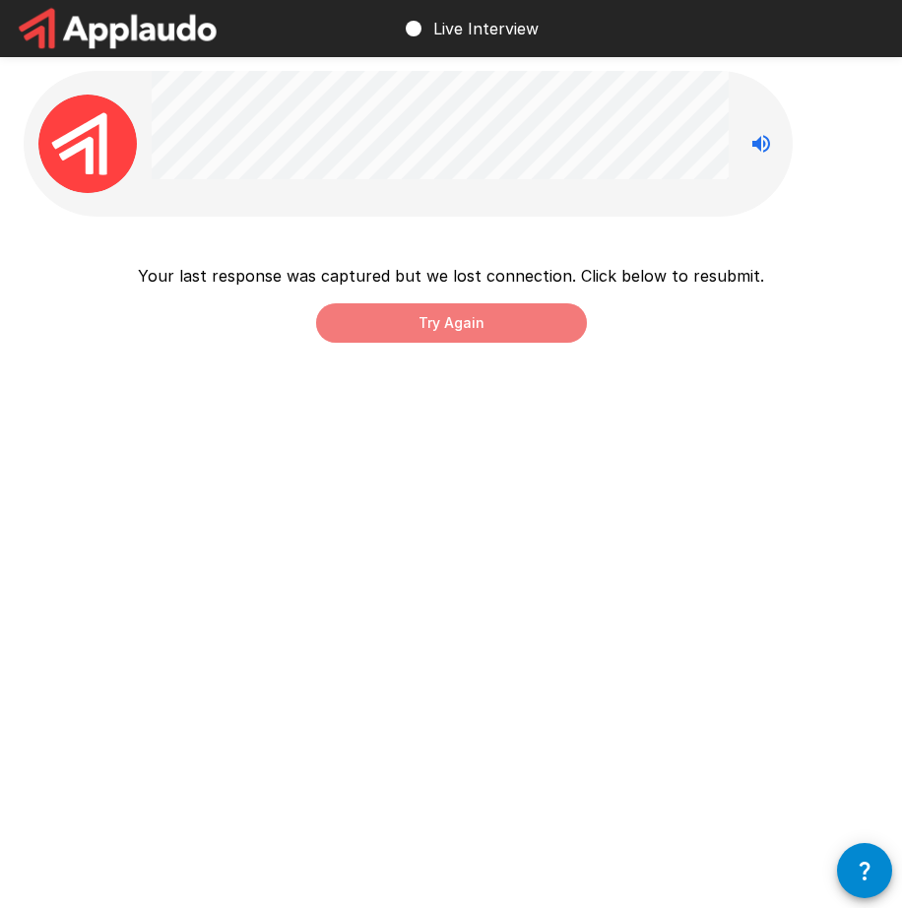
click at [484, 327] on button "Try Again" at bounding box center [451, 322] width 271 height 39
click at [471, 313] on button "Try Again" at bounding box center [451, 322] width 271 height 39
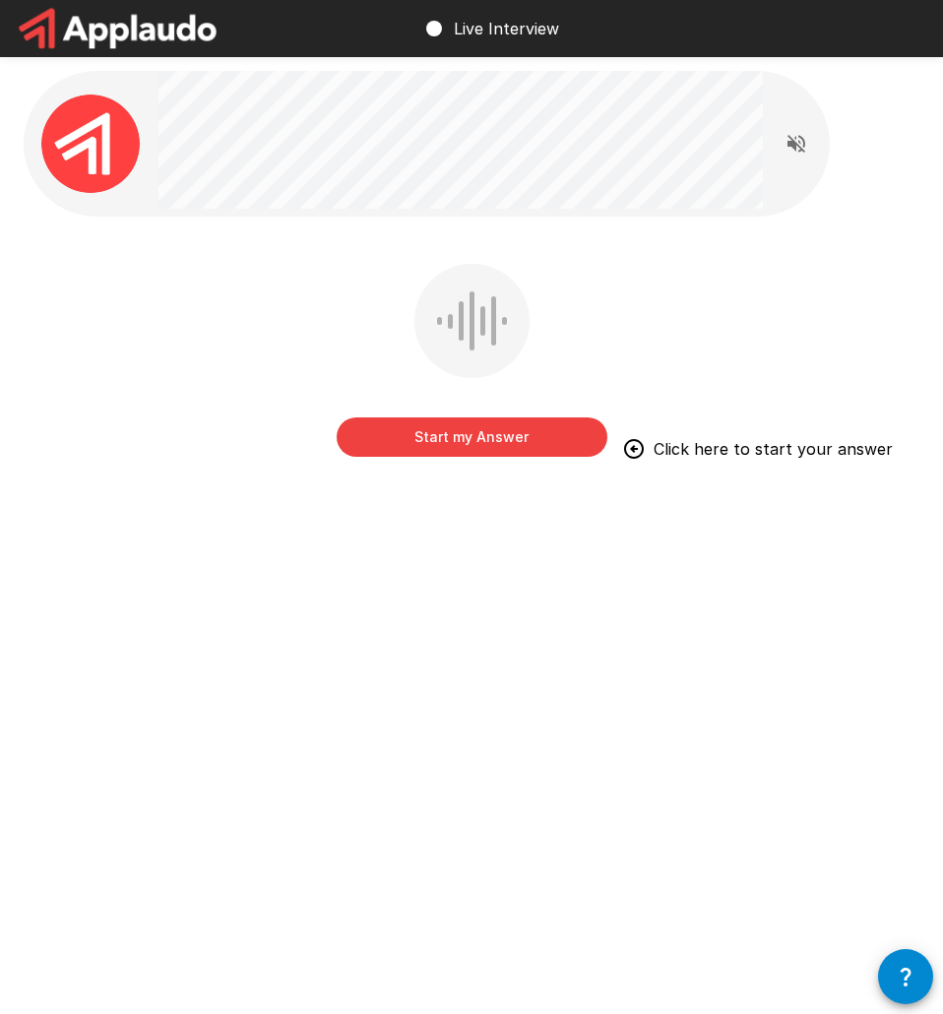
click at [170, 371] on div "Start my Answer Click here to start your answer" at bounding box center [472, 375] width 896 height 222
click at [487, 435] on button "Start my Answer" at bounding box center [472, 437] width 271 height 39
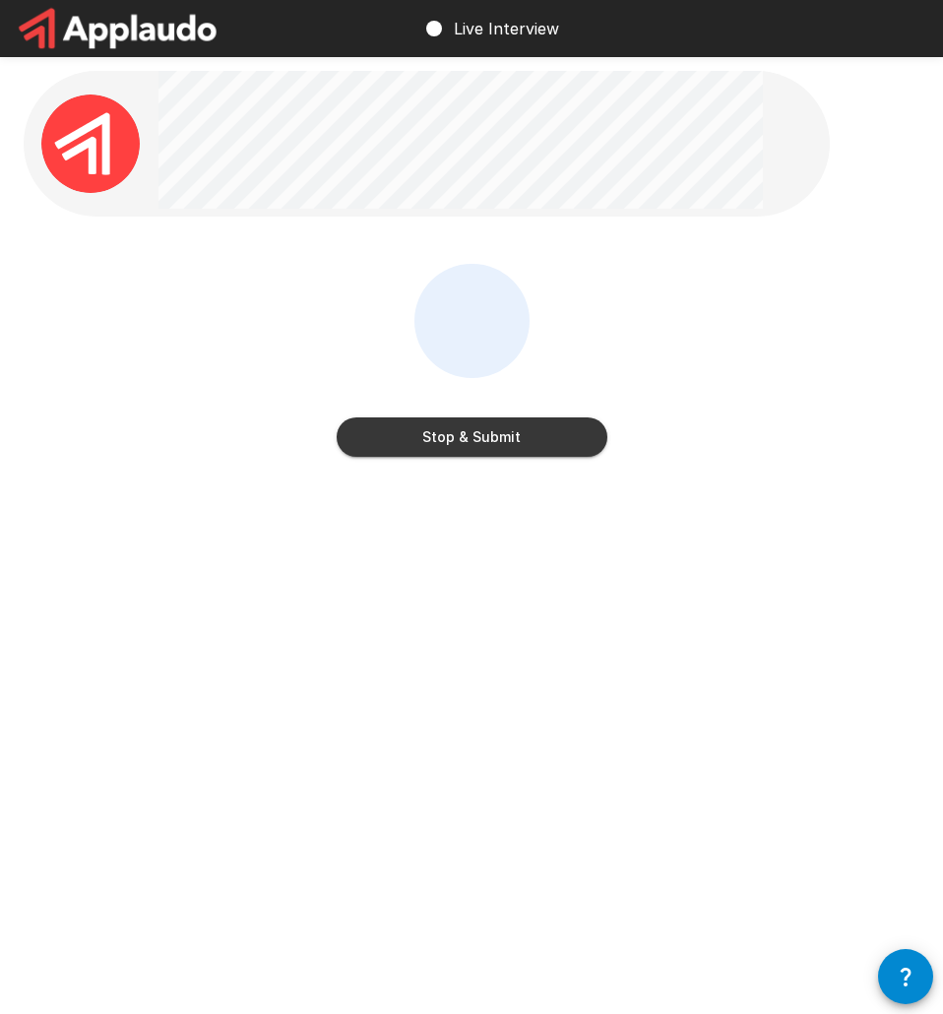
click at [508, 437] on button "Stop & Submit" at bounding box center [472, 437] width 271 height 39
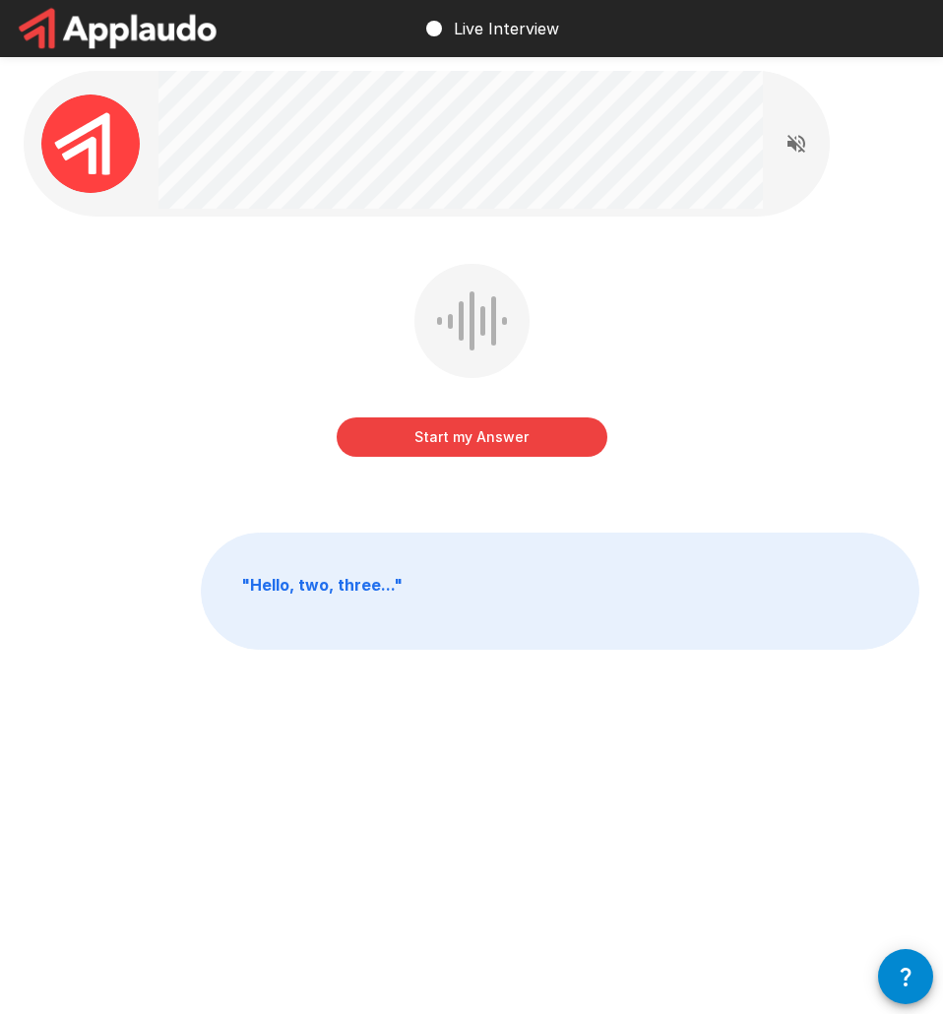
click at [481, 299] on div at bounding box center [472, 321] width 115 height 114
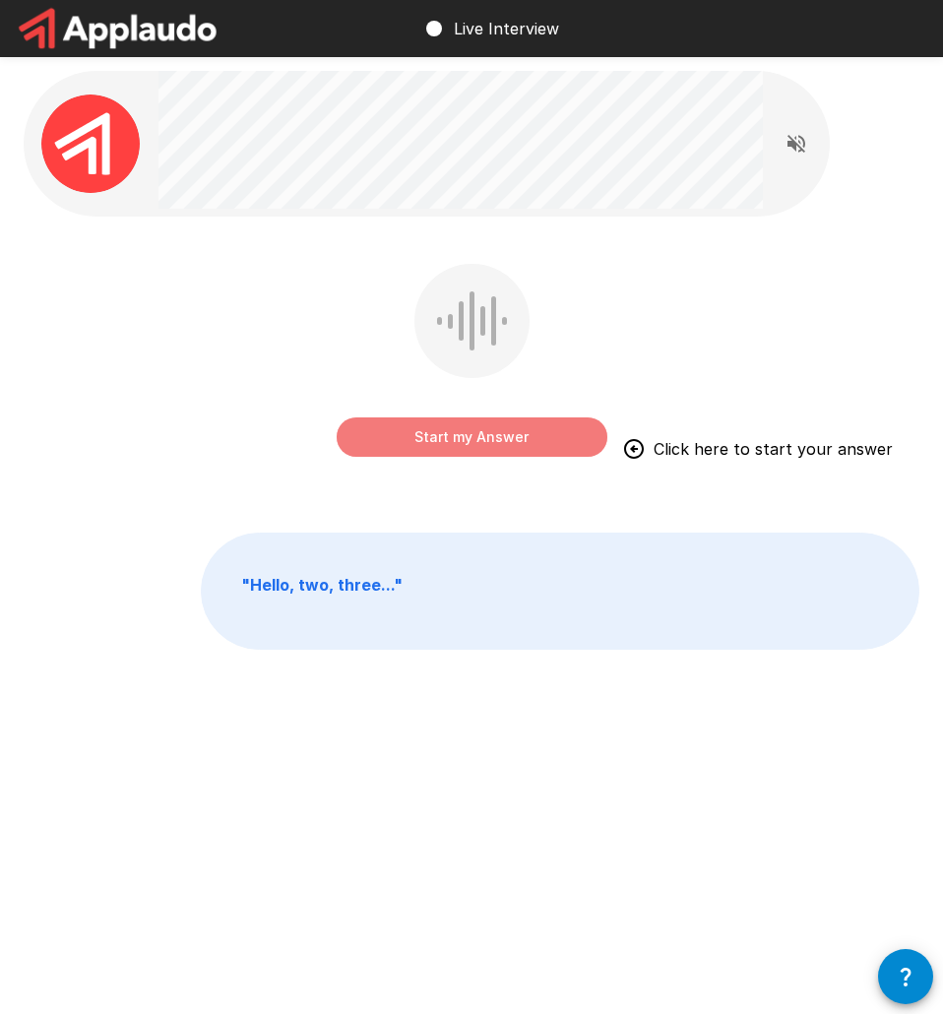
click at [469, 440] on button "Start my Answer" at bounding box center [472, 437] width 271 height 39
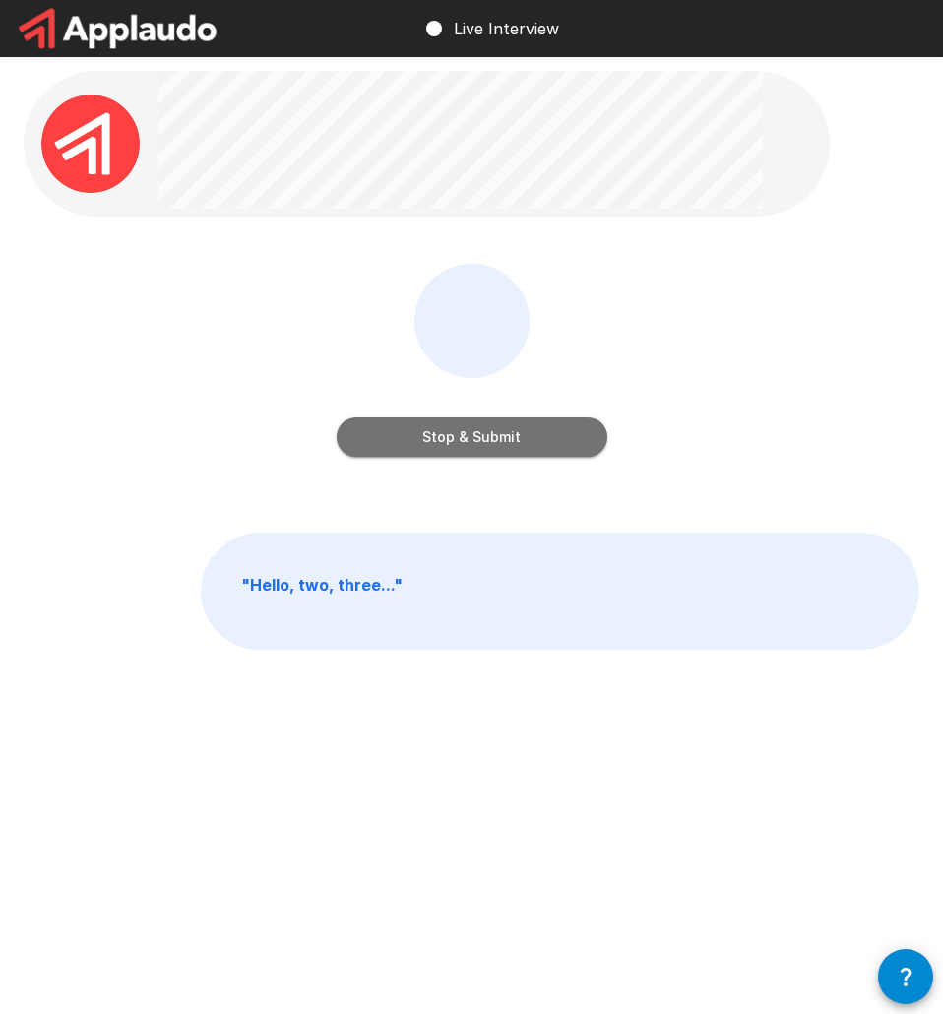
click at [473, 442] on button "Stop & Submit" at bounding box center [472, 437] width 271 height 39
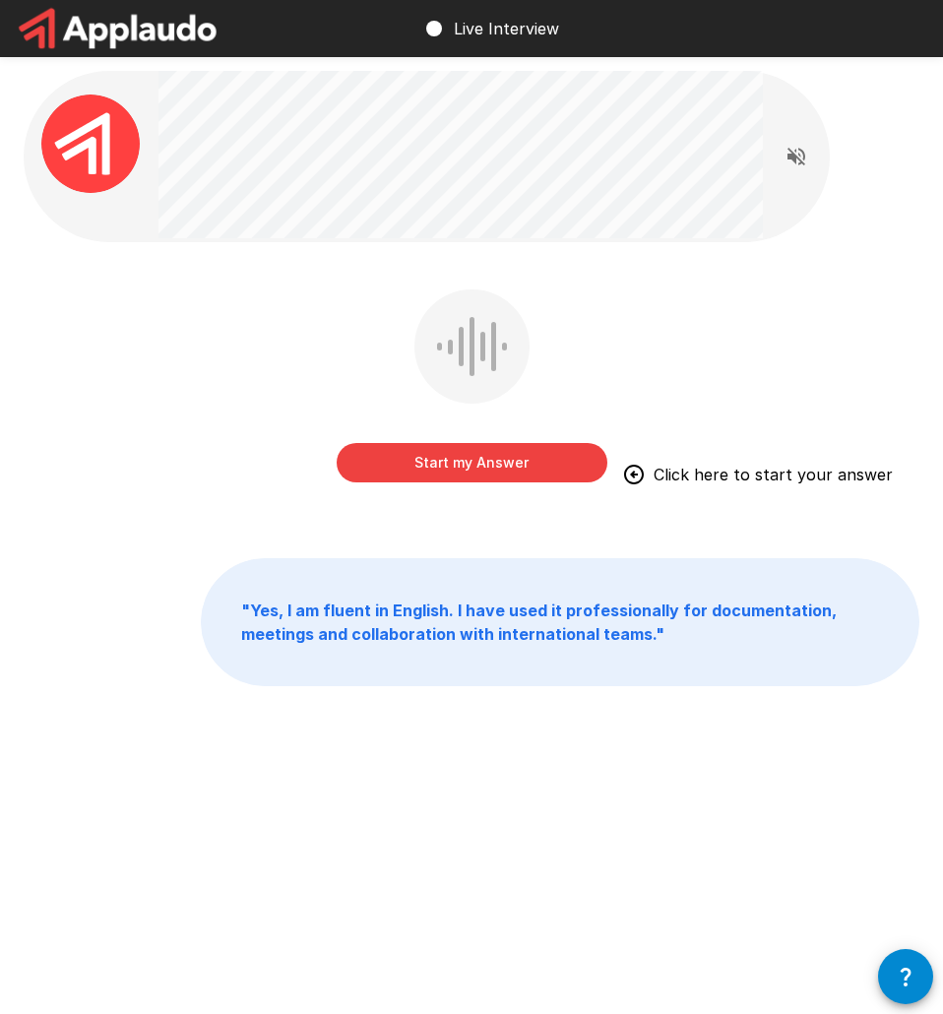
click at [506, 456] on button "Start my Answer" at bounding box center [472, 462] width 271 height 39
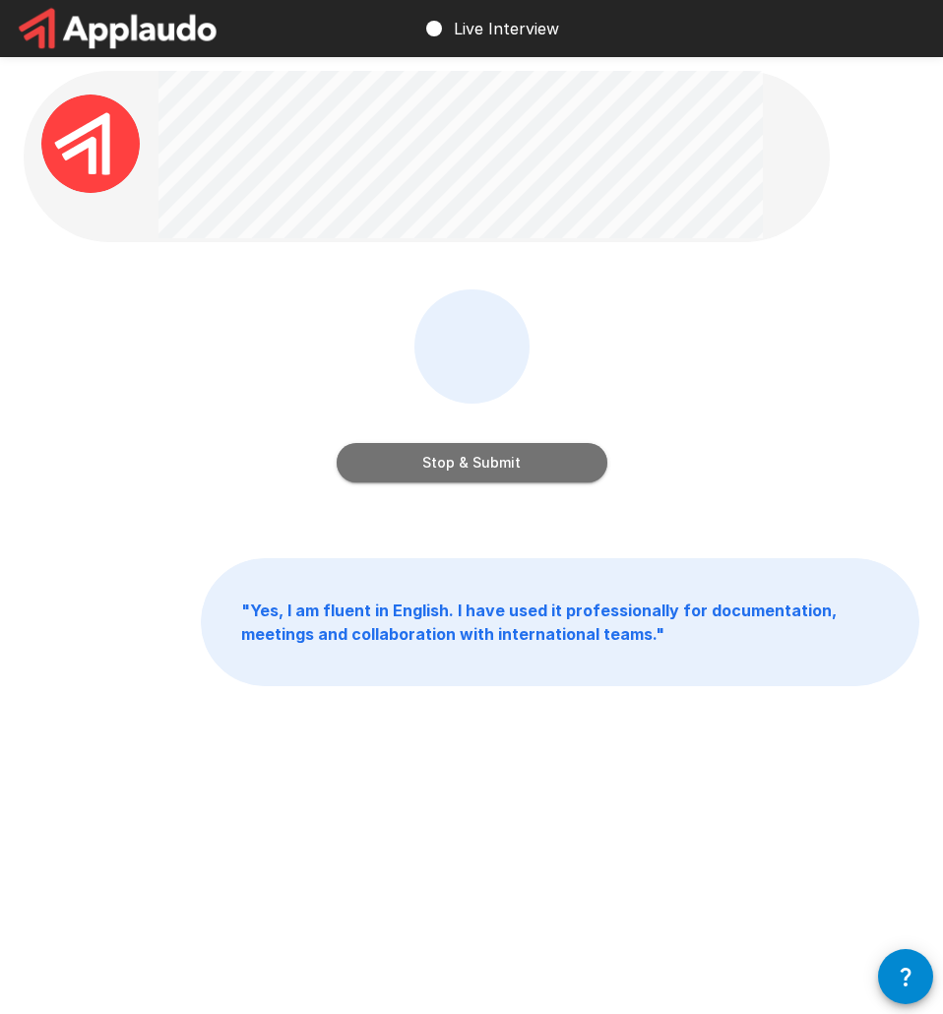
click at [481, 461] on button "Stop & Submit" at bounding box center [472, 462] width 271 height 39
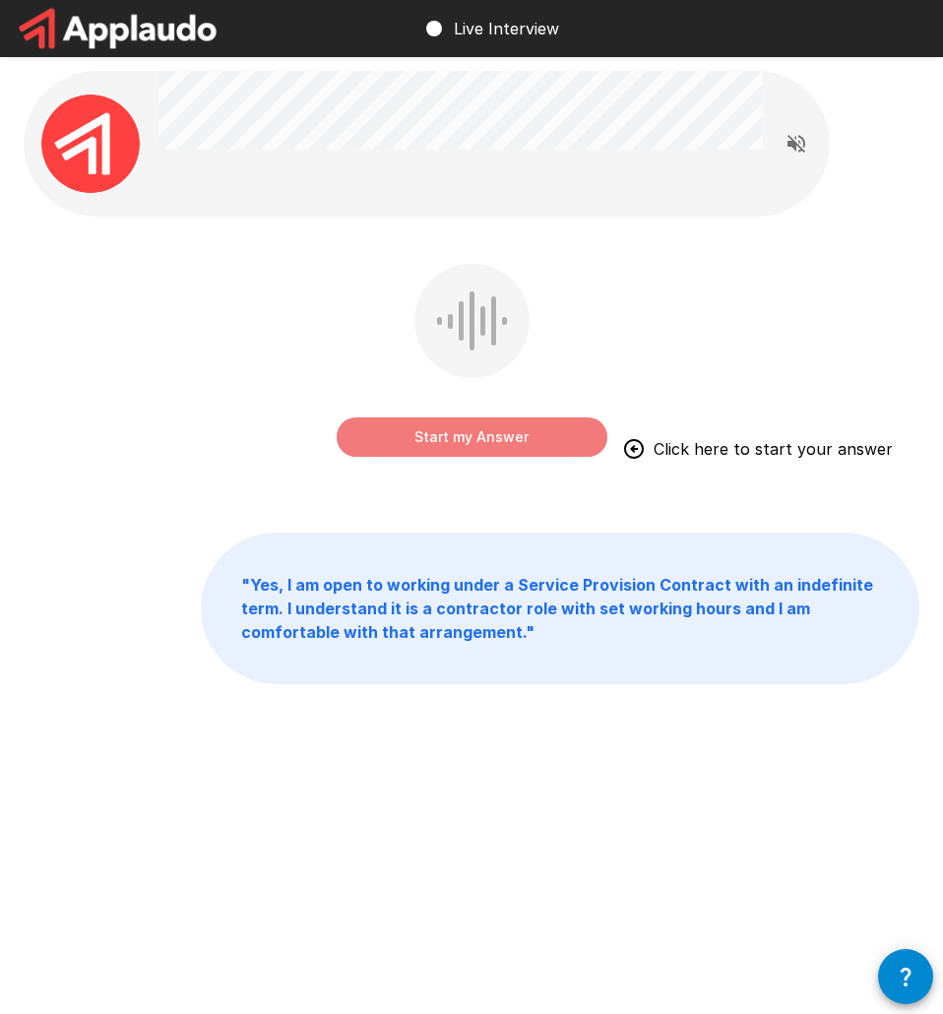
click at [474, 437] on button "Start my Answer" at bounding box center [472, 437] width 271 height 39
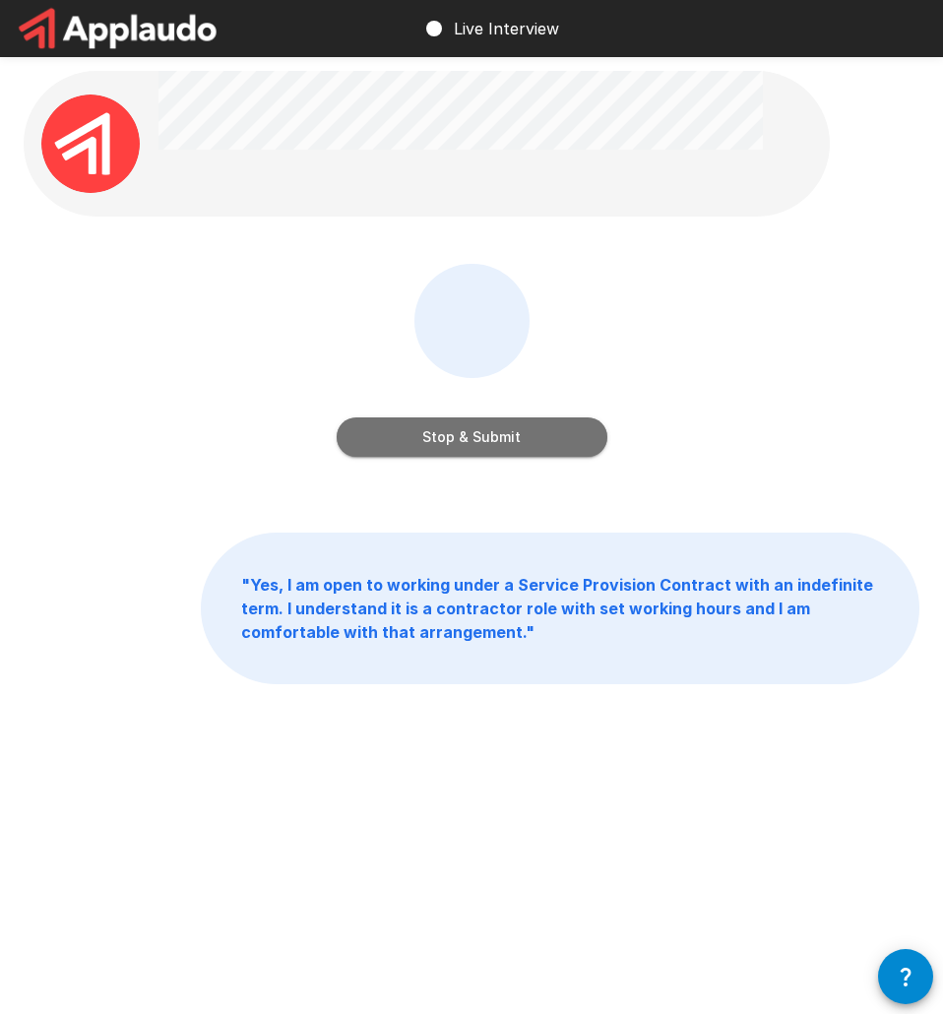
click at [469, 434] on button "Stop & Submit" at bounding box center [472, 437] width 271 height 39
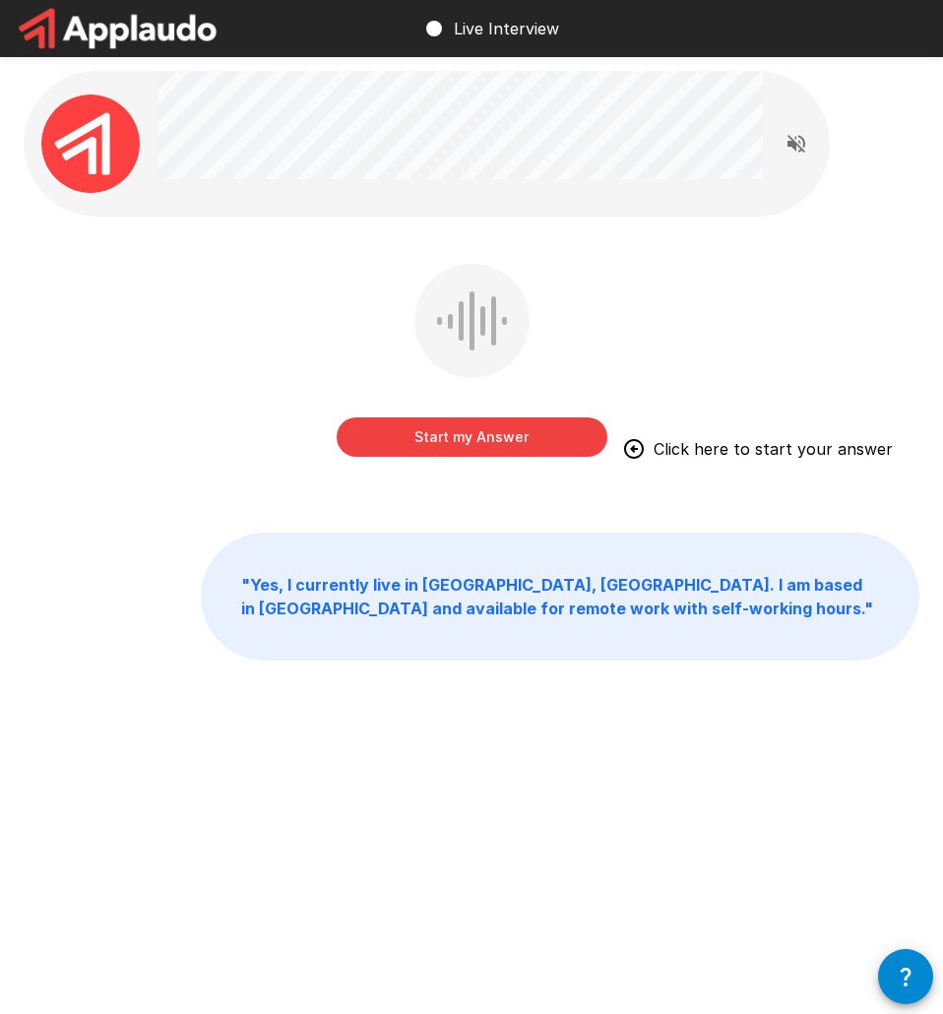
click at [490, 438] on button "Start my Answer" at bounding box center [472, 437] width 271 height 39
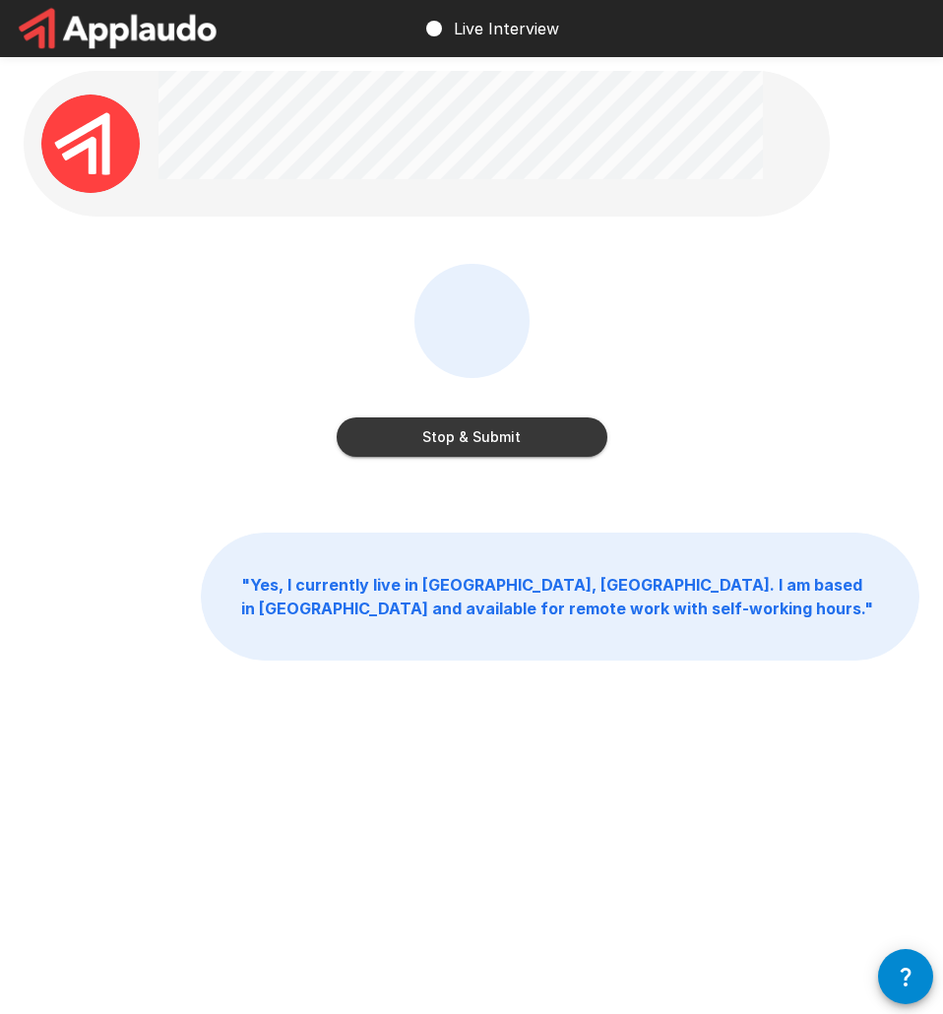
click at [499, 433] on button "Stop & Submit" at bounding box center [472, 437] width 271 height 39
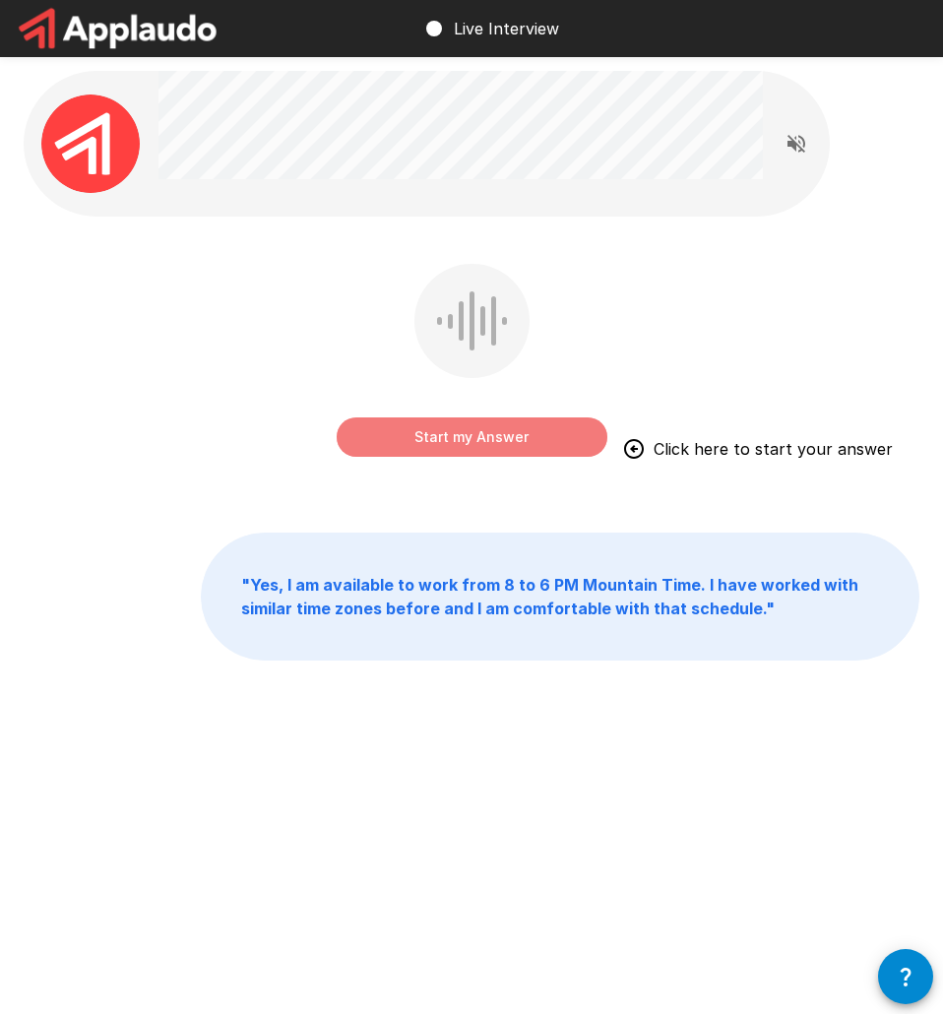
click at [481, 435] on button "Start my Answer" at bounding box center [472, 437] width 271 height 39
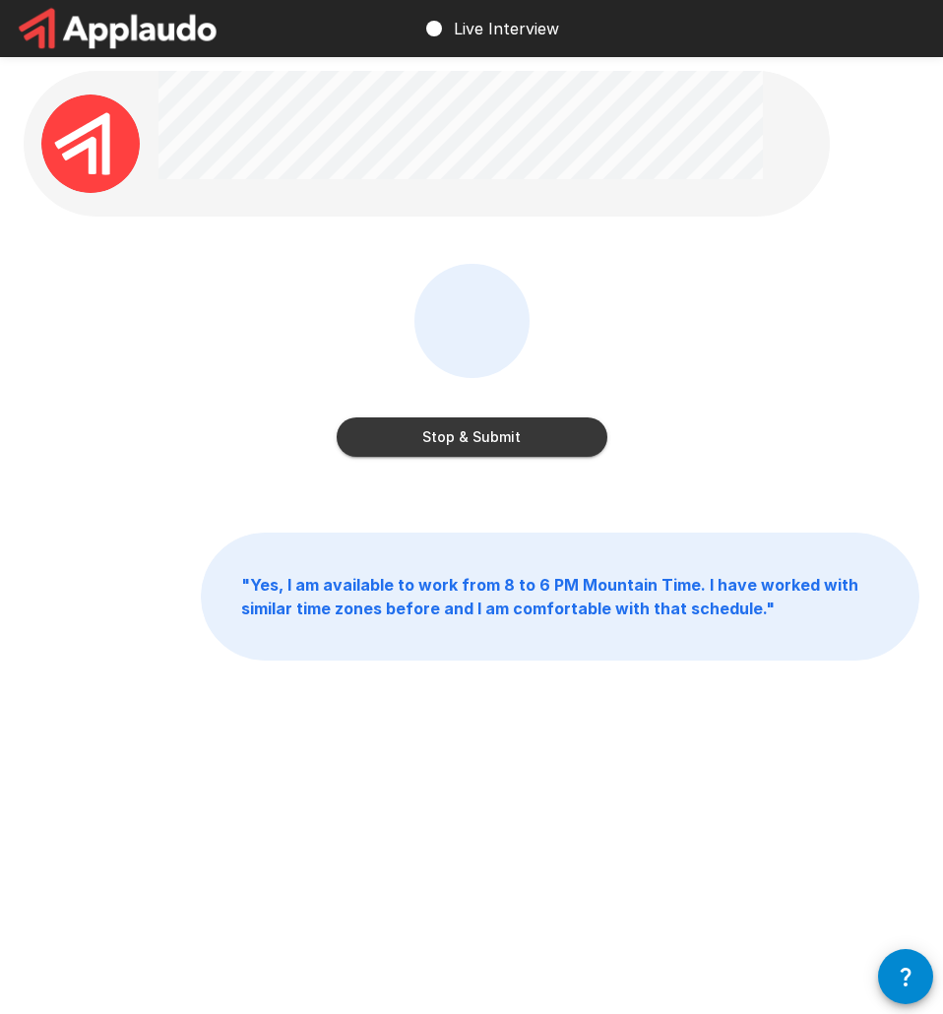
click at [467, 441] on button "Stop & Submit" at bounding box center [472, 437] width 271 height 39
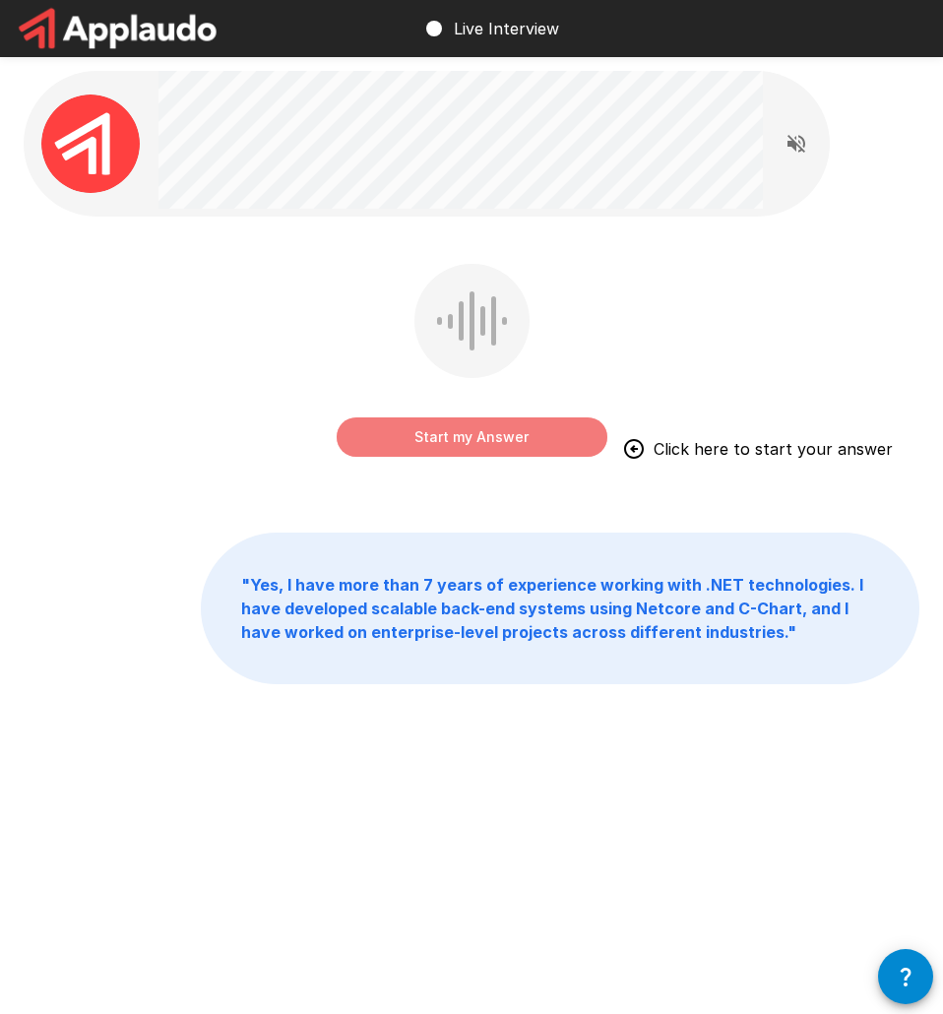
click at [478, 431] on button "Start my Answer" at bounding box center [472, 437] width 271 height 39
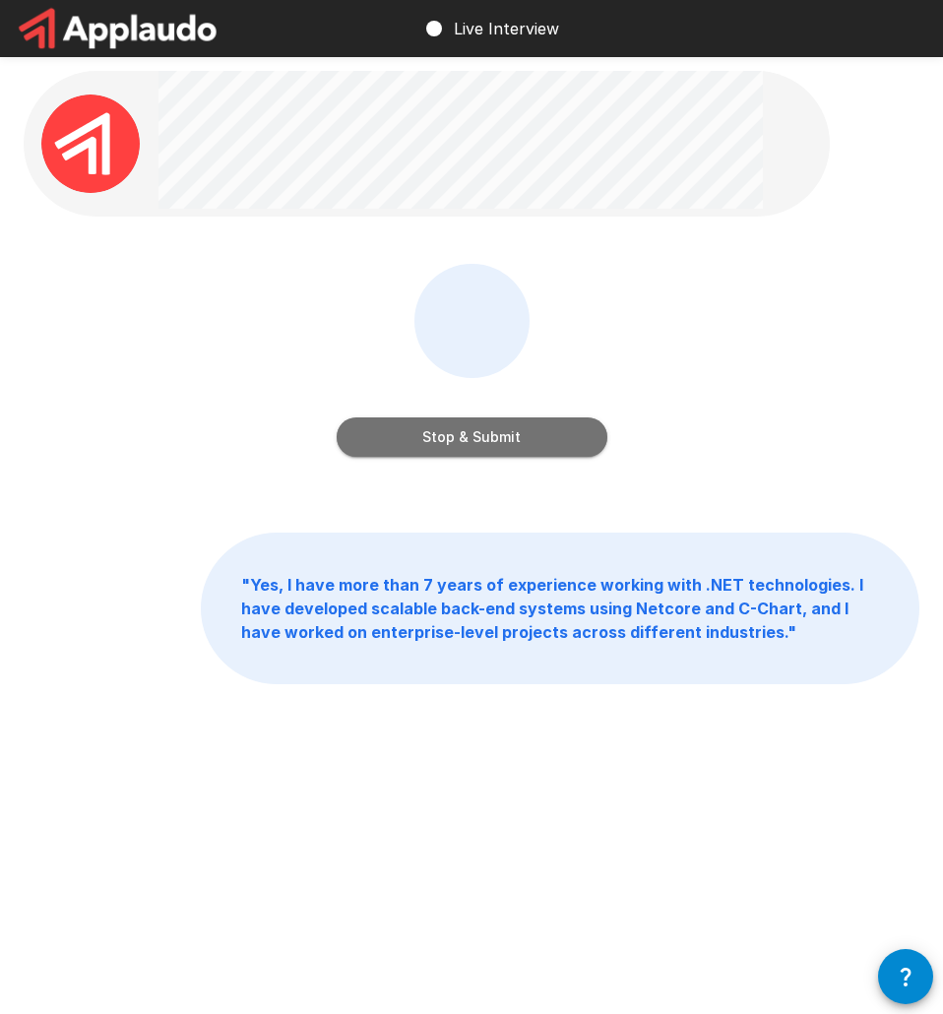
click at [519, 438] on button "Stop & Submit" at bounding box center [472, 437] width 271 height 39
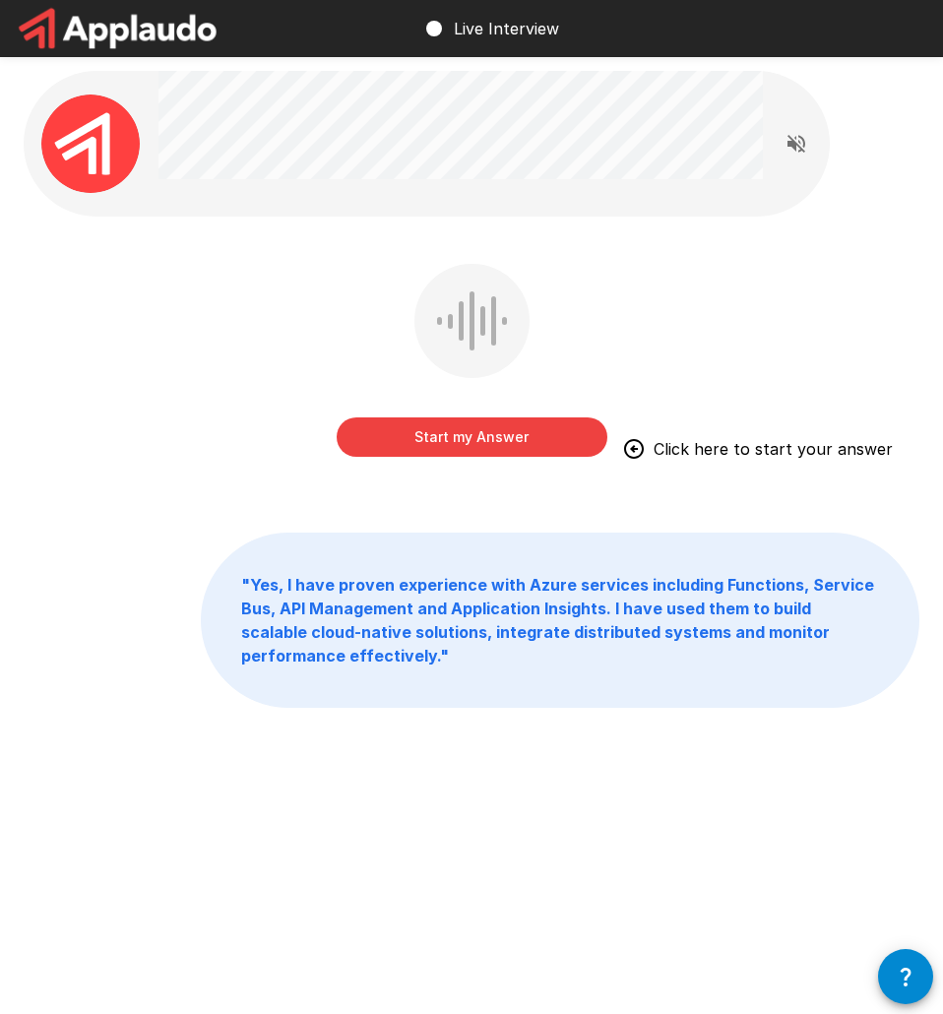
click at [491, 431] on button "Start my Answer" at bounding box center [472, 437] width 271 height 39
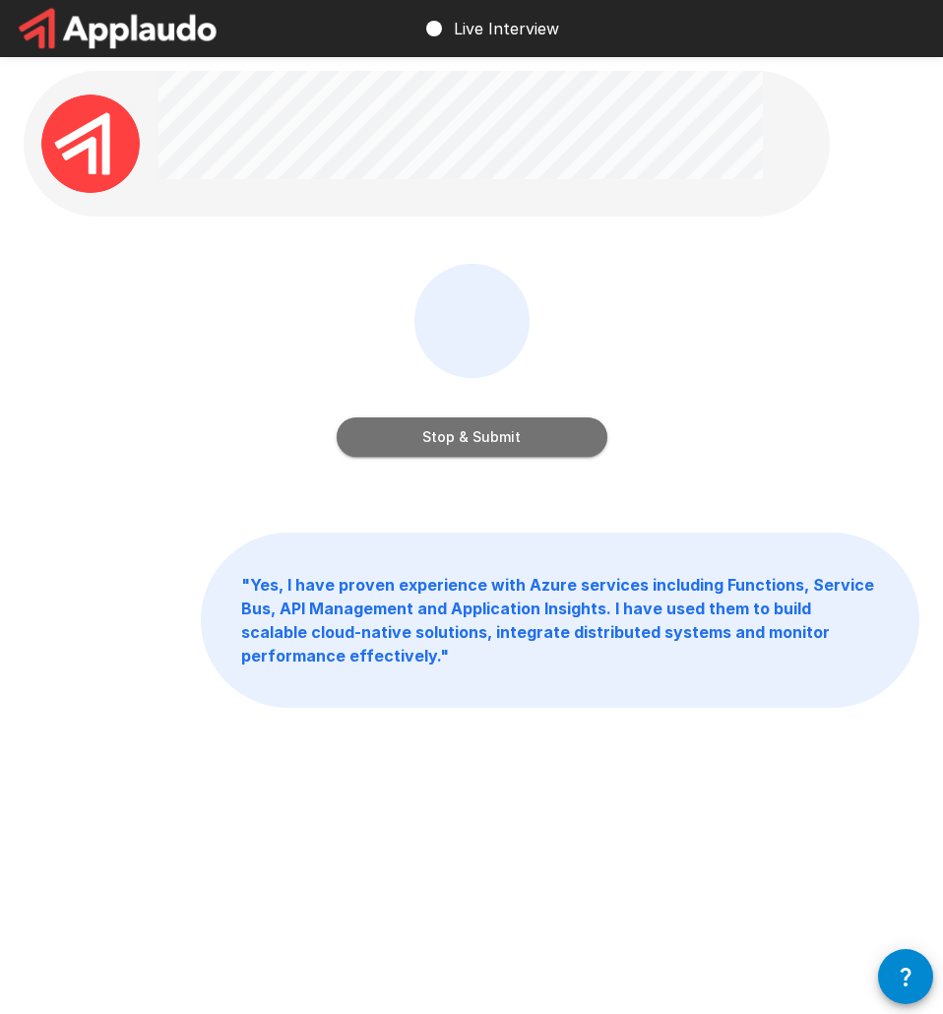
click at [485, 445] on button "Stop & Submit" at bounding box center [472, 437] width 271 height 39
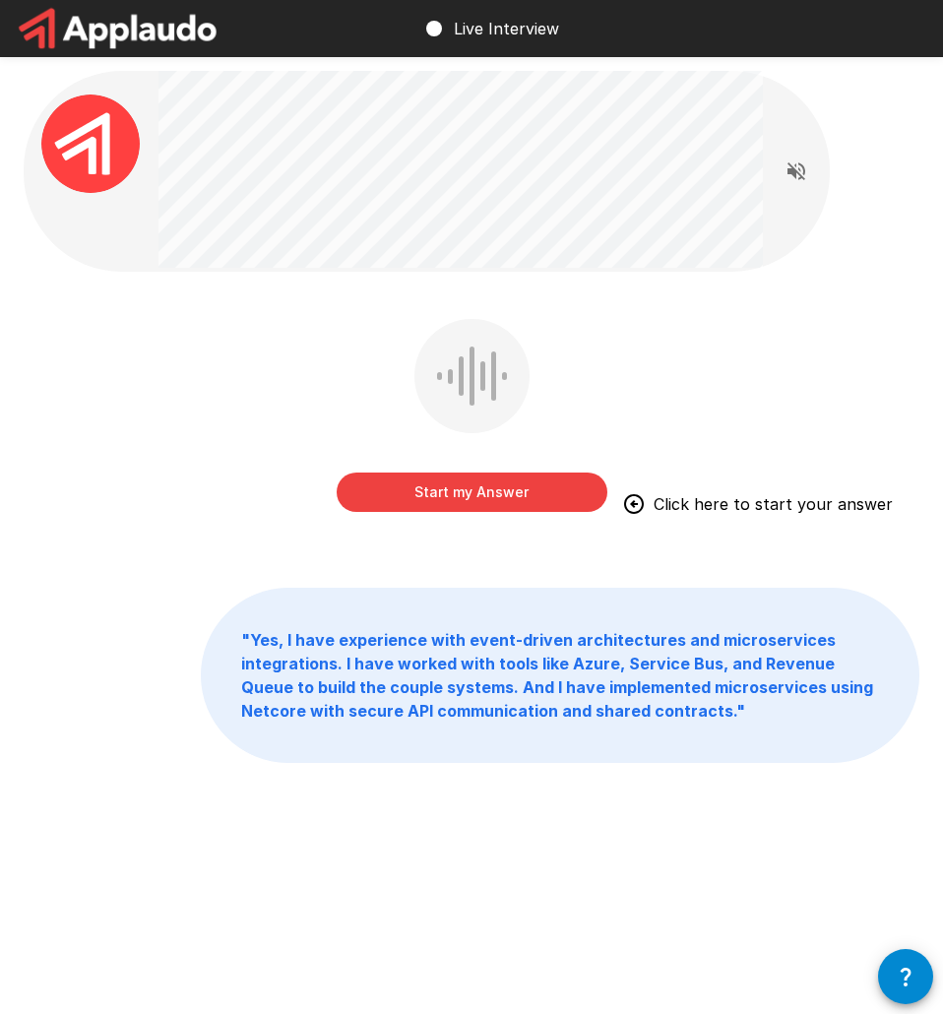
click at [481, 501] on button "Start my Answer" at bounding box center [472, 492] width 271 height 39
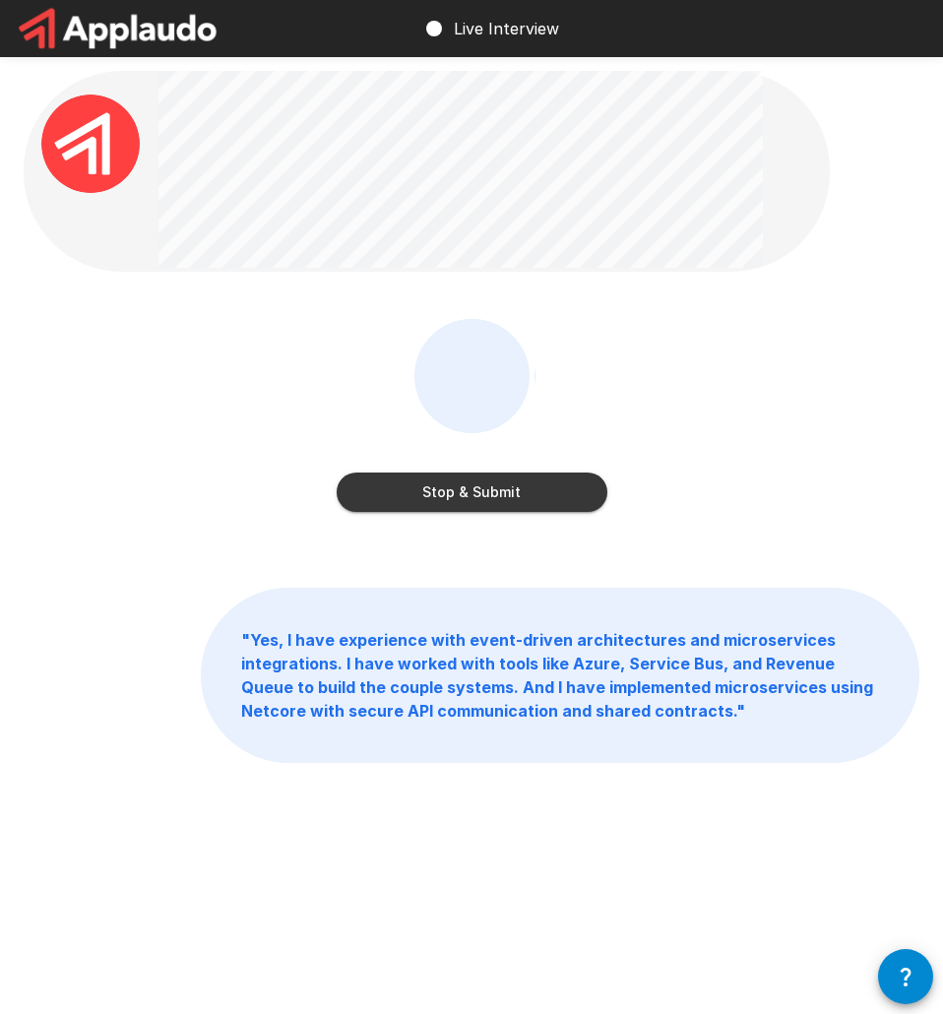
click at [481, 491] on button "Stop & Submit" at bounding box center [472, 492] width 271 height 39
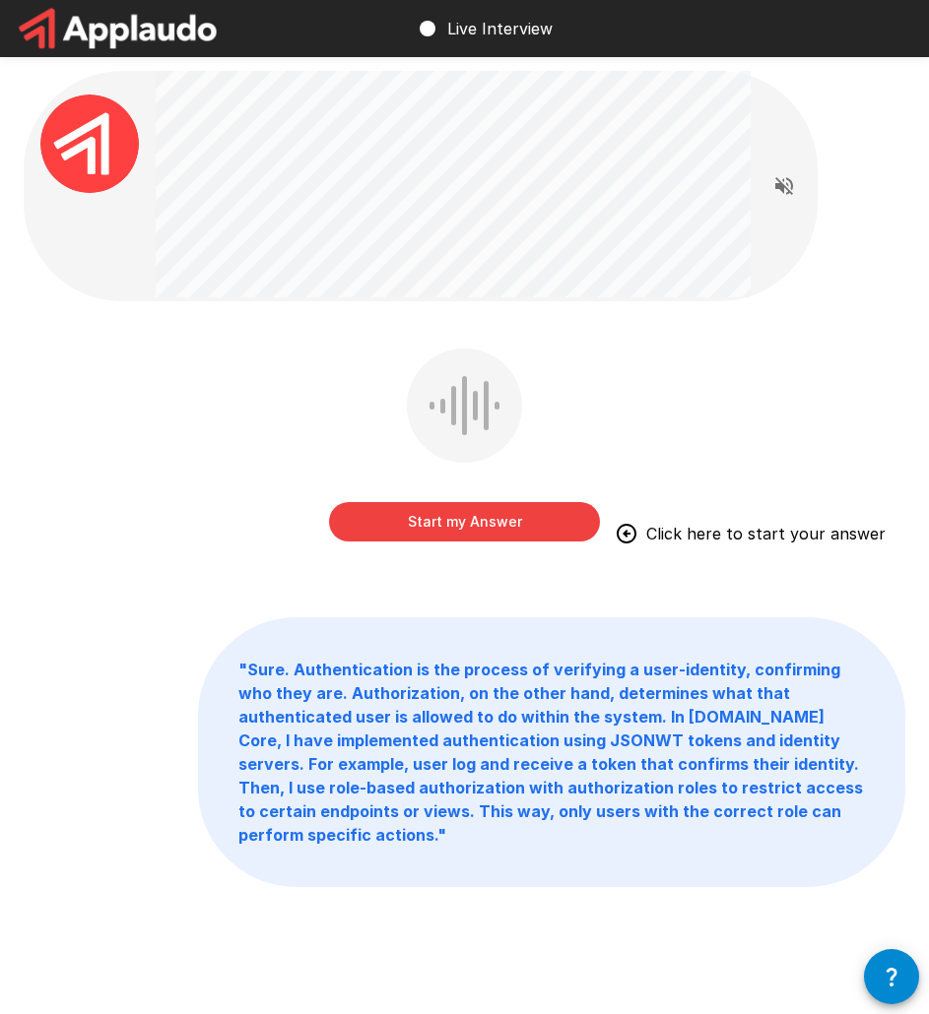
click at [509, 524] on button "Start my Answer" at bounding box center [464, 521] width 271 height 39
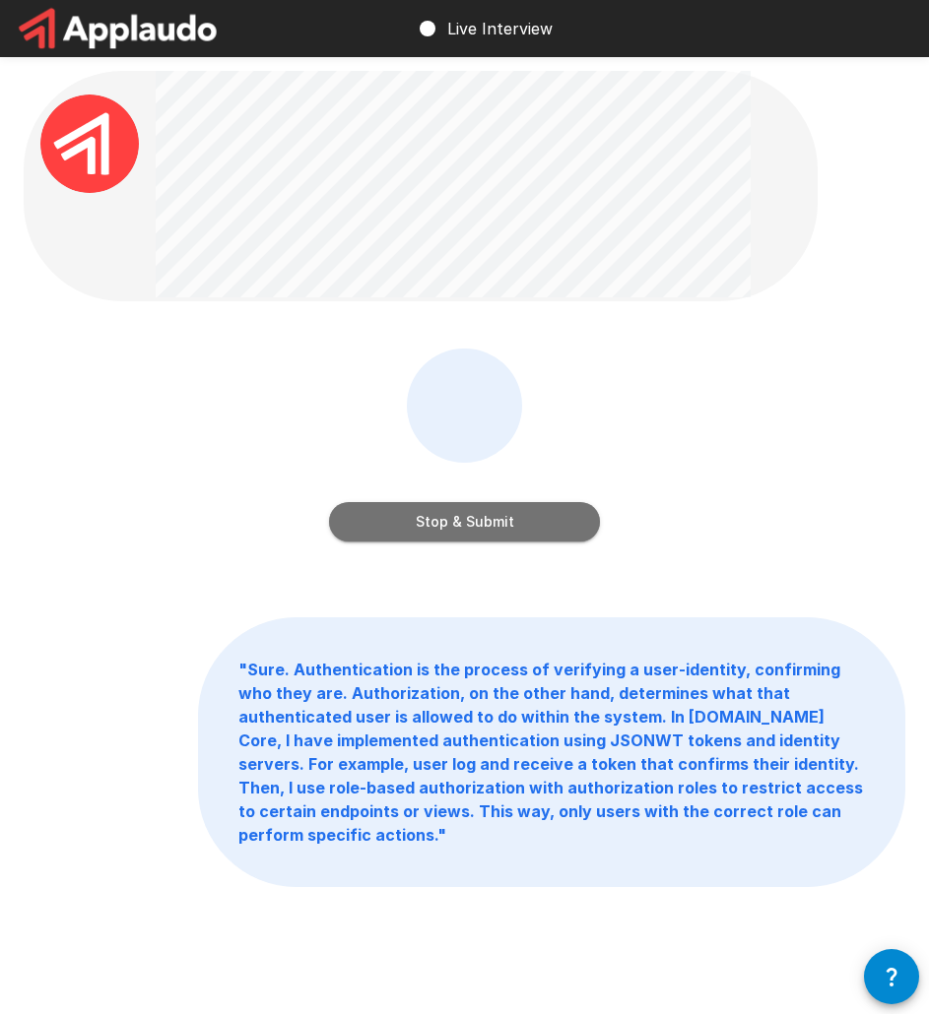
click at [483, 515] on button "Stop & Submit" at bounding box center [464, 521] width 271 height 39
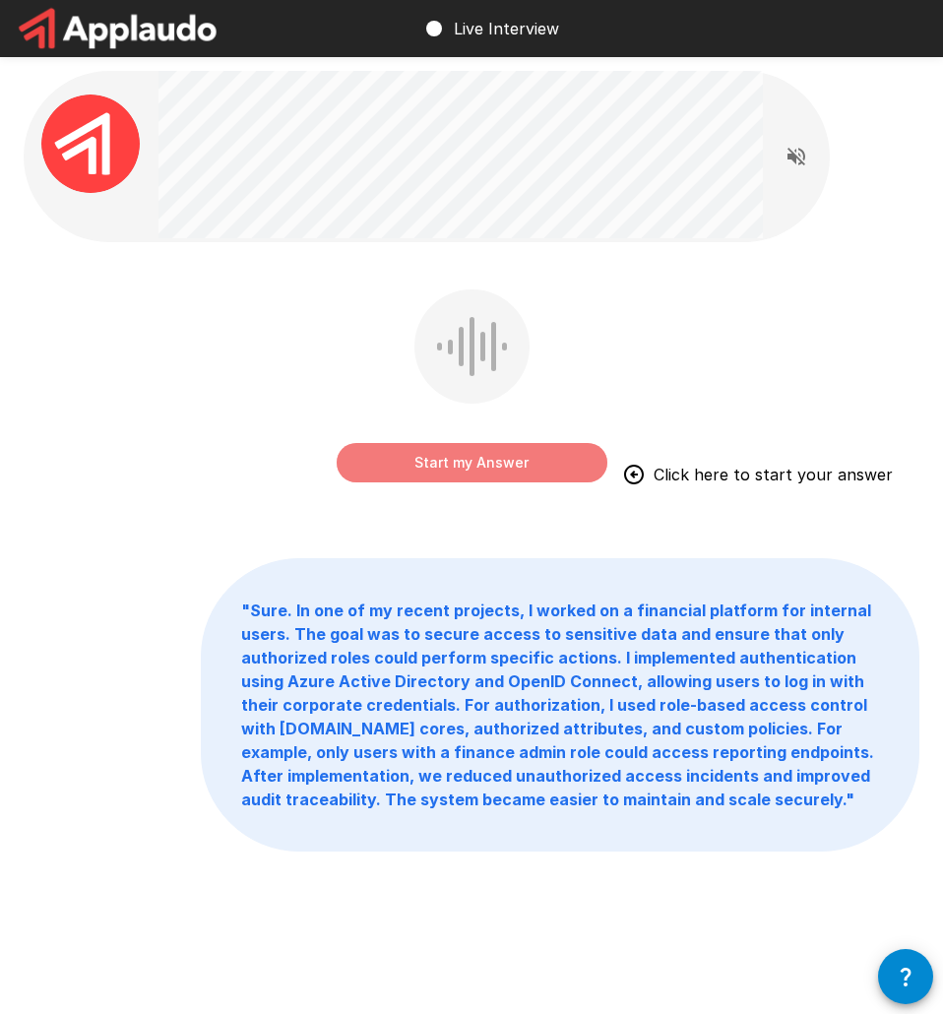
click at [481, 468] on button "Start my Answer" at bounding box center [472, 462] width 271 height 39
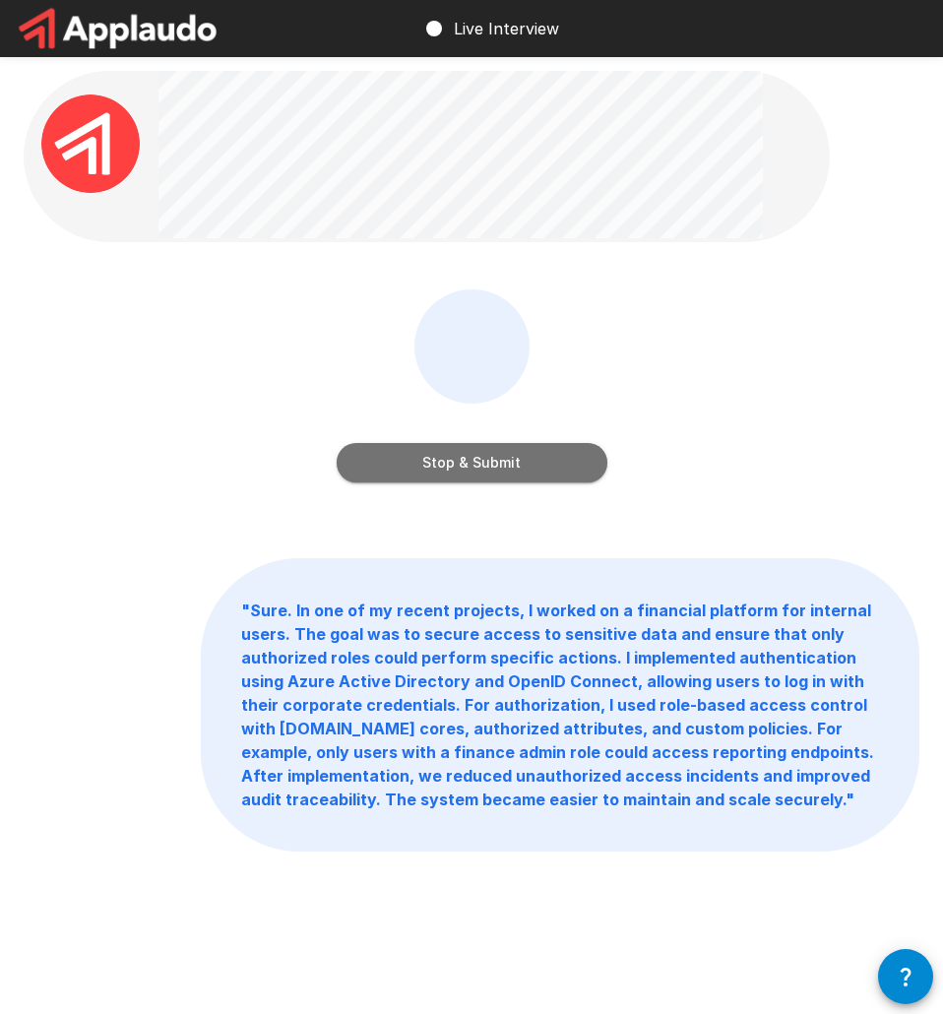
click at [458, 460] on button "Stop & Submit" at bounding box center [472, 462] width 271 height 39
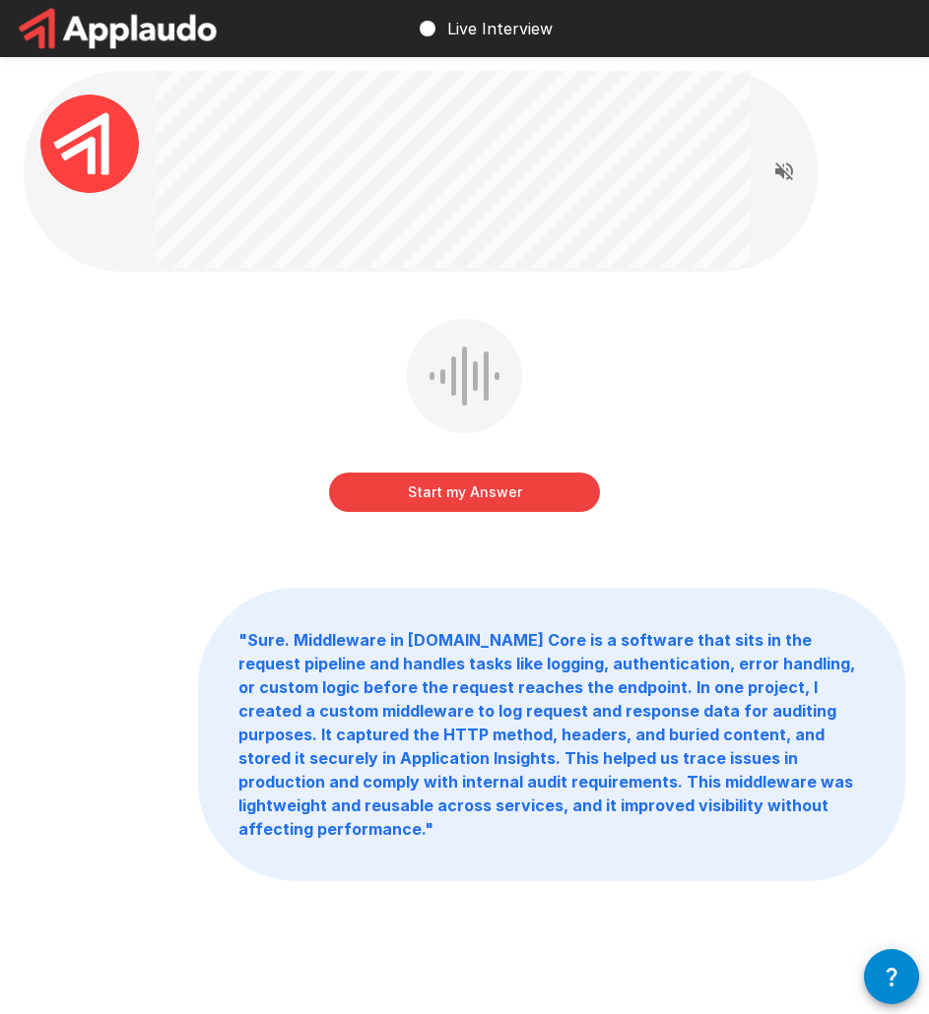
click at [529, 273] on div "Start my Answer " Sure. Middleware in ASP.NET Core is a software that sits in t…" at bounding box center [464, 519] width 929 height 1039
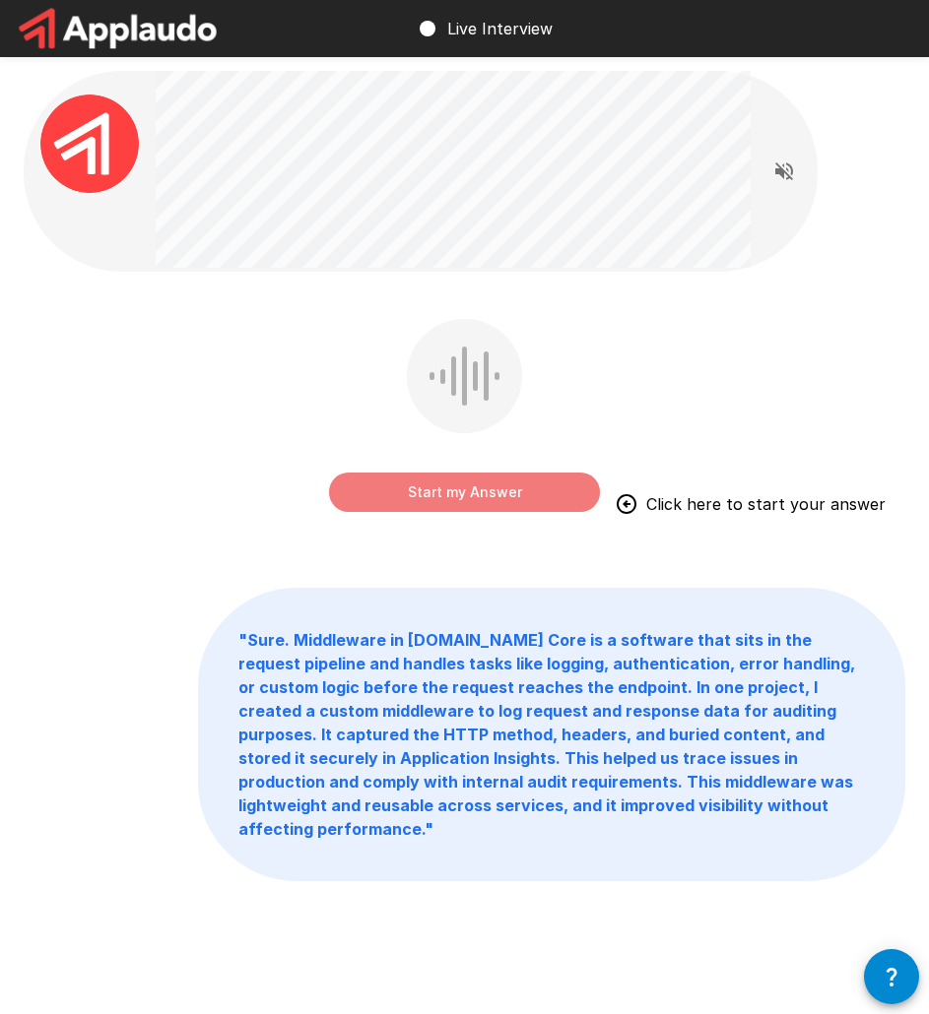
click at [488, 490] on button "Start my Answer" at bounding box center [464, 492] width 271 height 39
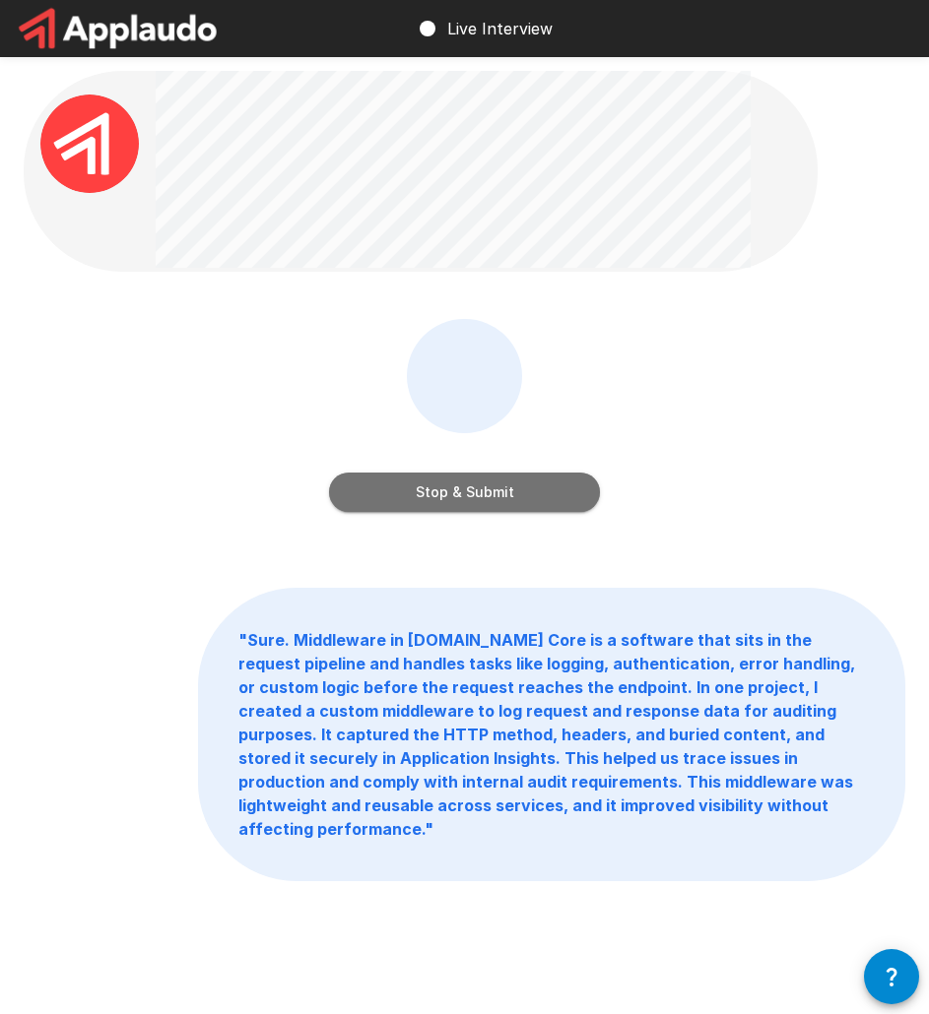
click at [516, 501] on button "Stop & Submit" at bounding box center [464, 492] width 271 height 39
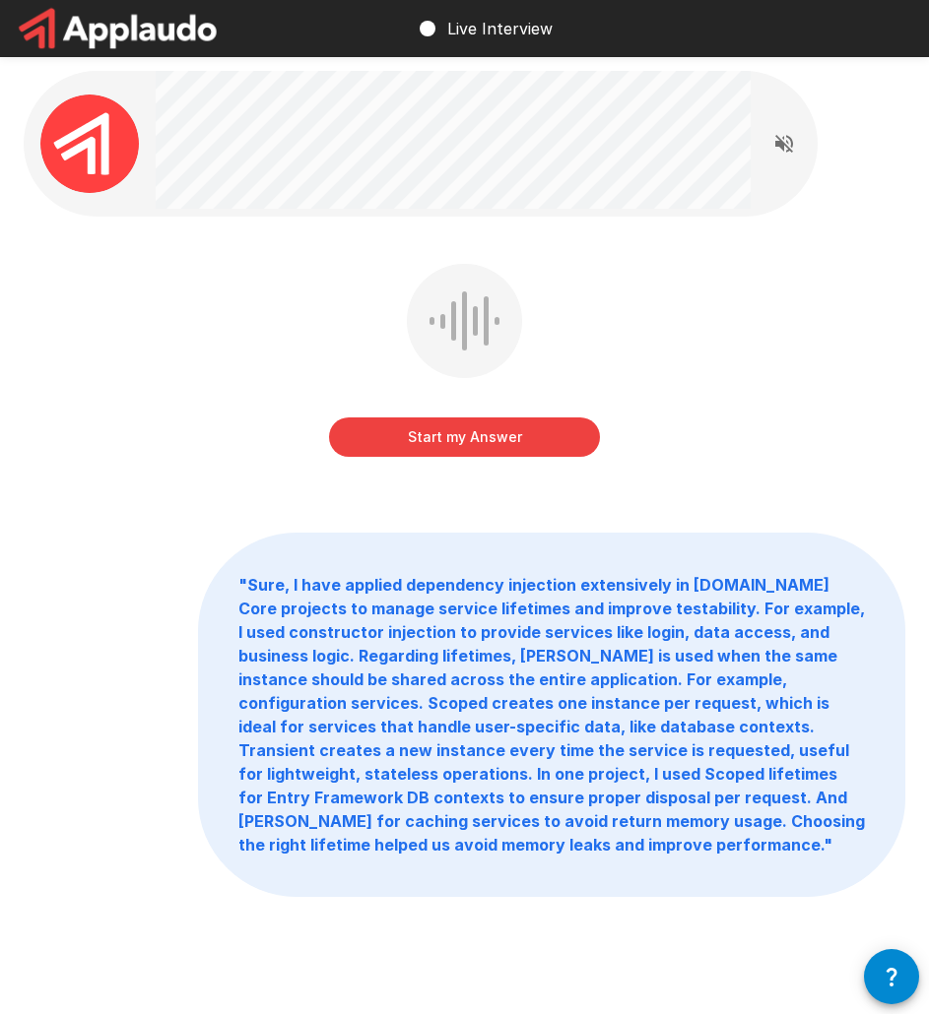
click at [321, 274] on div "Start my Answer" at bounding box center [464, 375] width 881 height 222
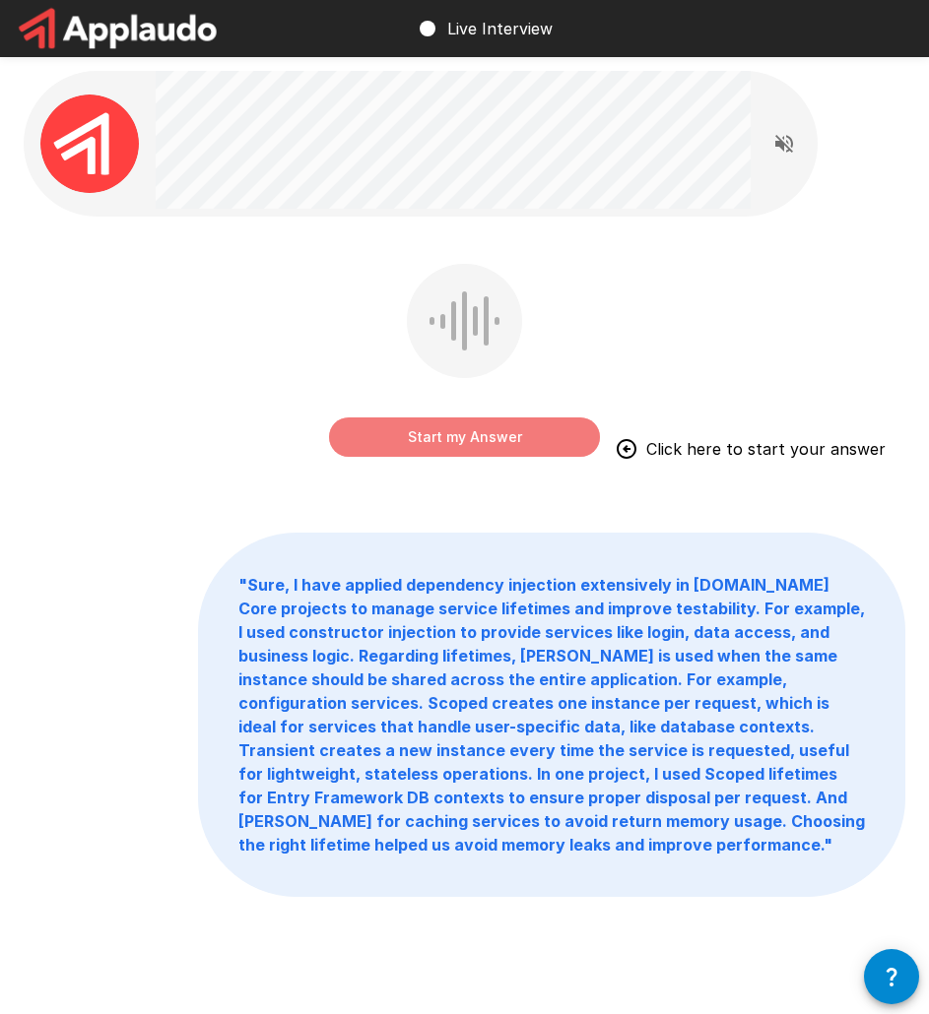
click at [492, 434] on button "Start my Answer" at bounding box center [464, 437] width 271 height 39
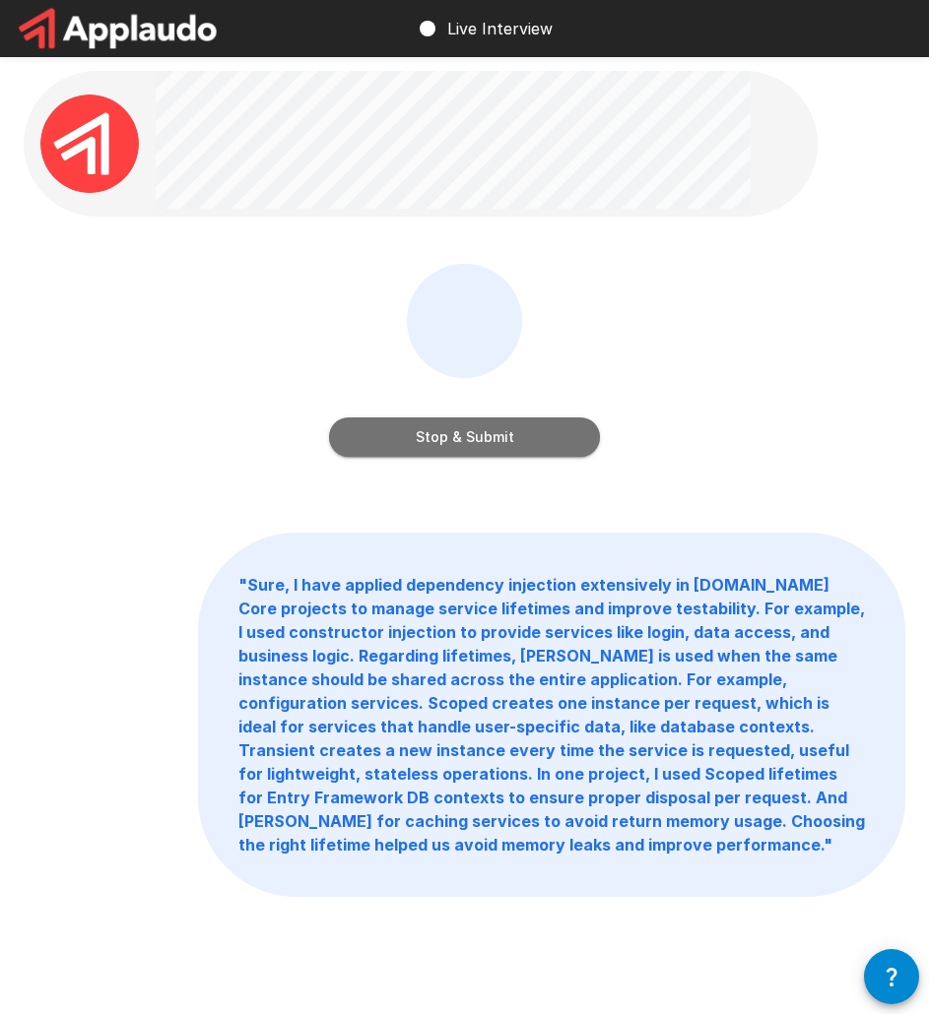
click at [518, 439] on button "Stop & Submit" at bounding box center [464, 437] width 271 height 39
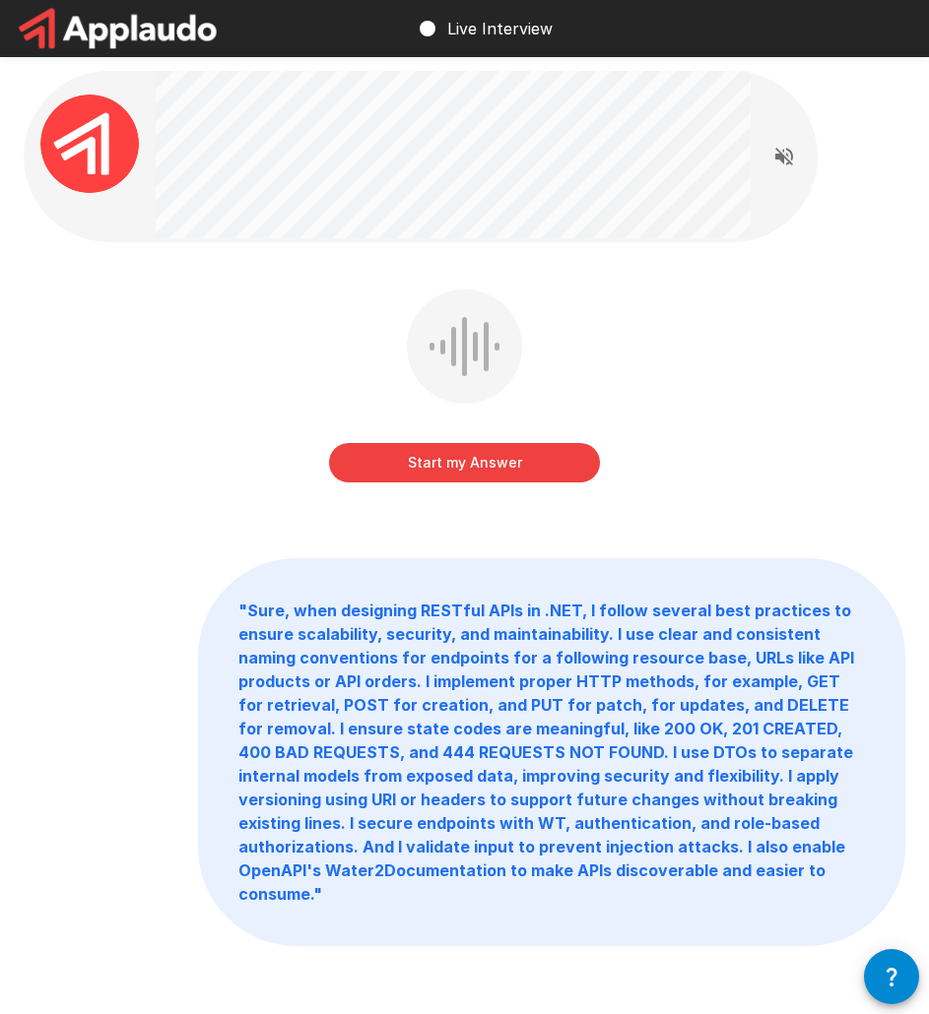
click at [499, 466] on button "Start my Answer" at bounding box center [464, 462] width 271 height 39
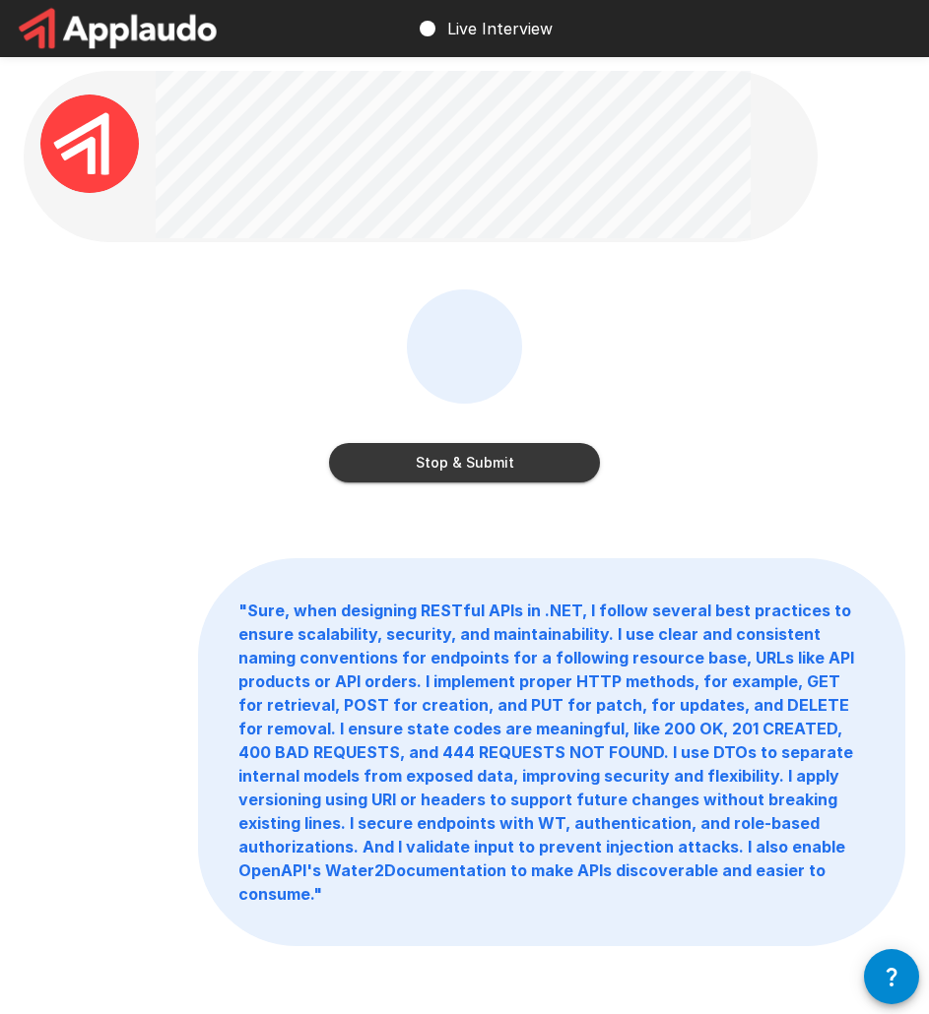
click at [466, 469] on button "Stop & Submit" at bounding box center [464, 462] width 271 height 39
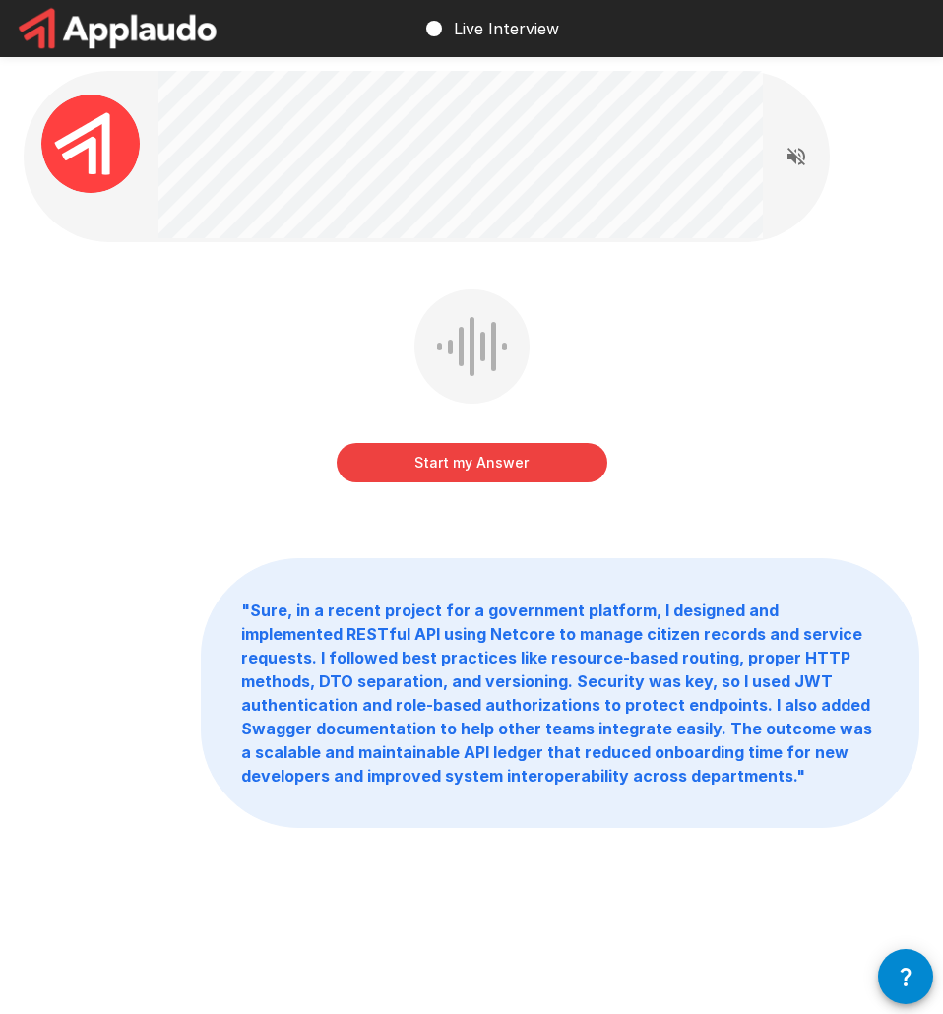
click at [492, 469] on button "Start my Answer" at bounding box center [472, 462] width 271 height 39
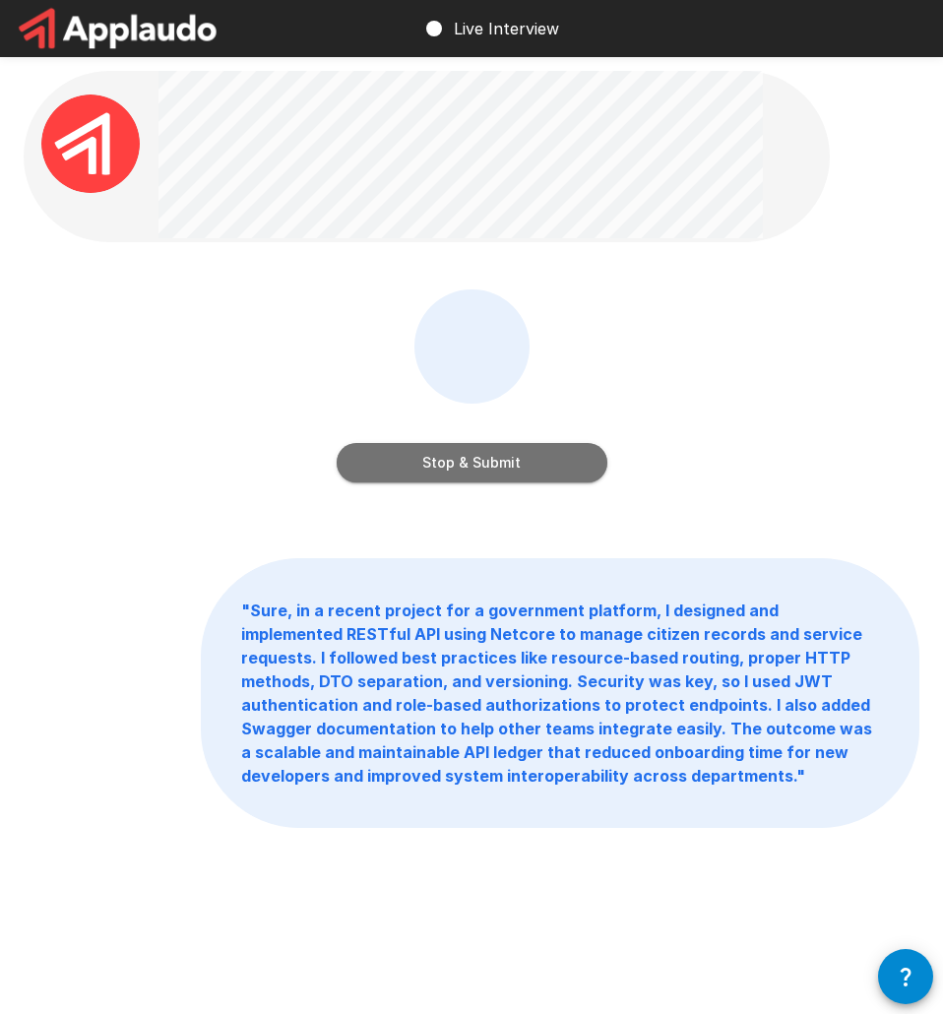
click at [482, 469] on button "Stop & Submit" at bounding box center [472, 462] width 271 height 39
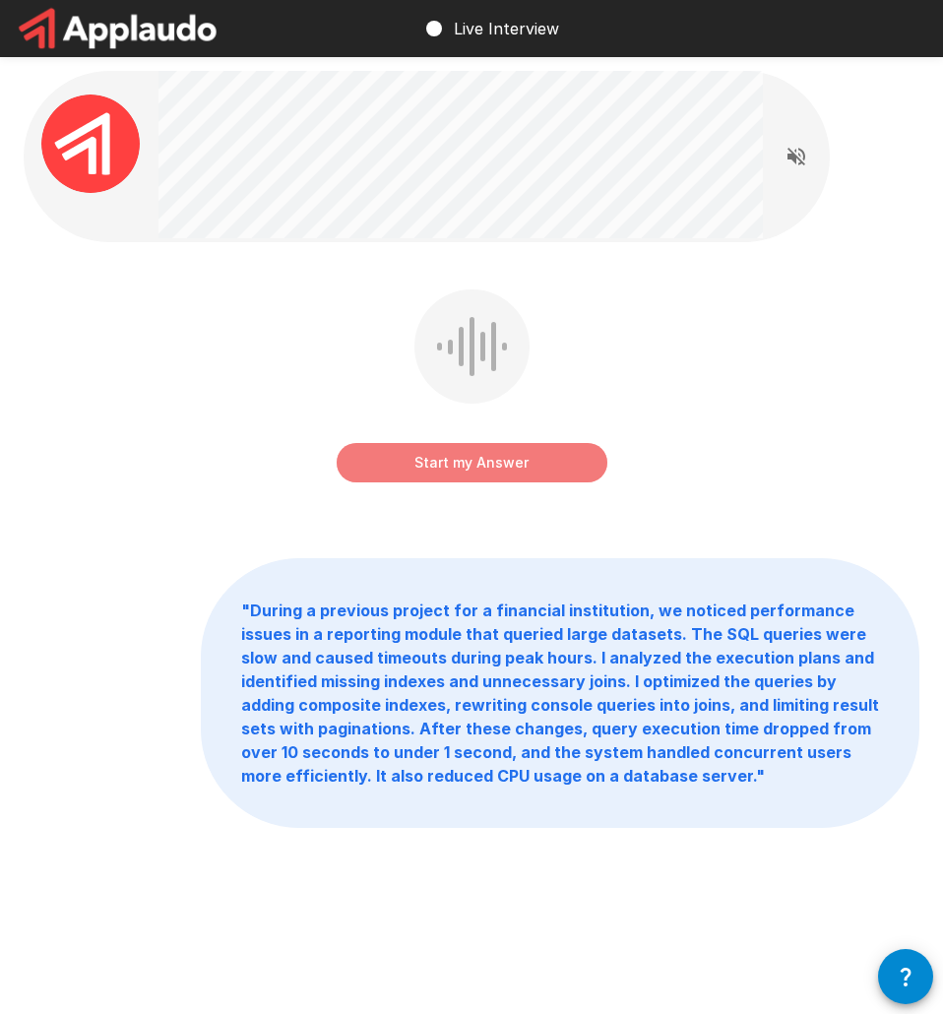
click at [466, 465] on button "Start my Answer" at bounding box center [472, 462] width 271 height 39
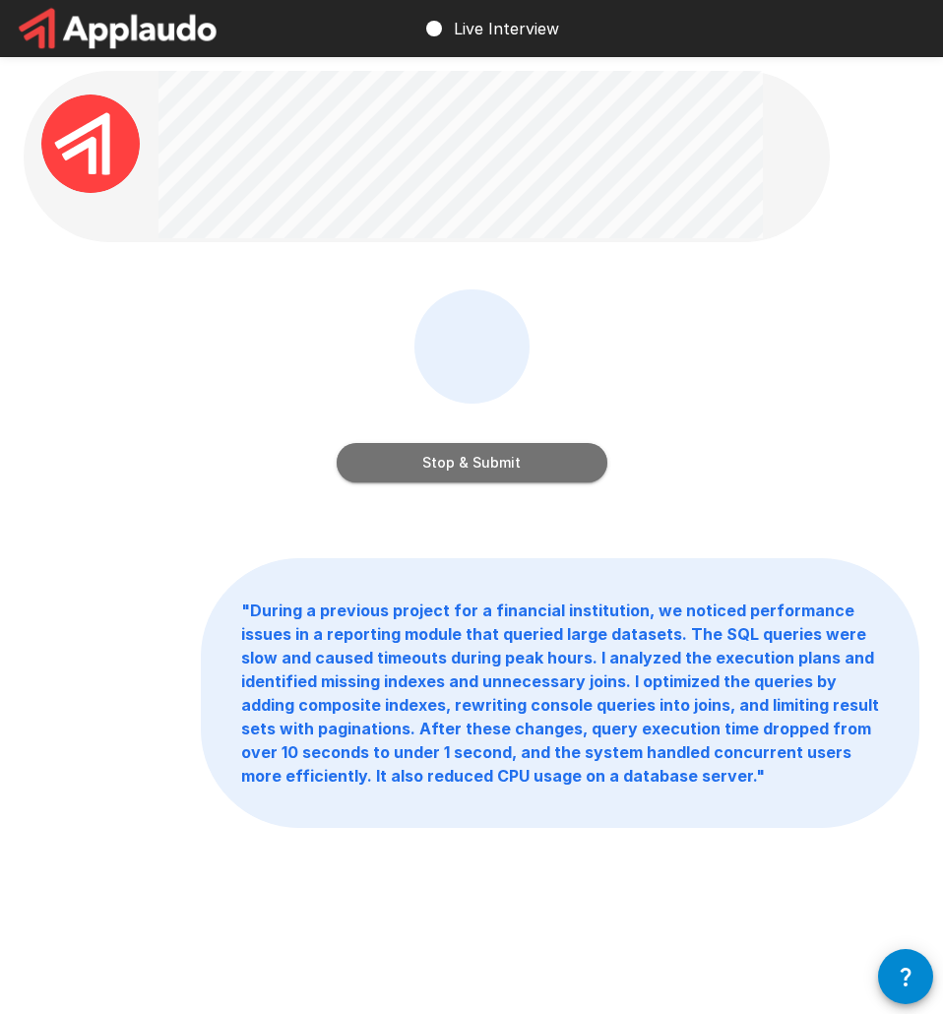
click at [430, 465] on button "Stop & Submit" at bounding box center [472, 462] width 271 height 39
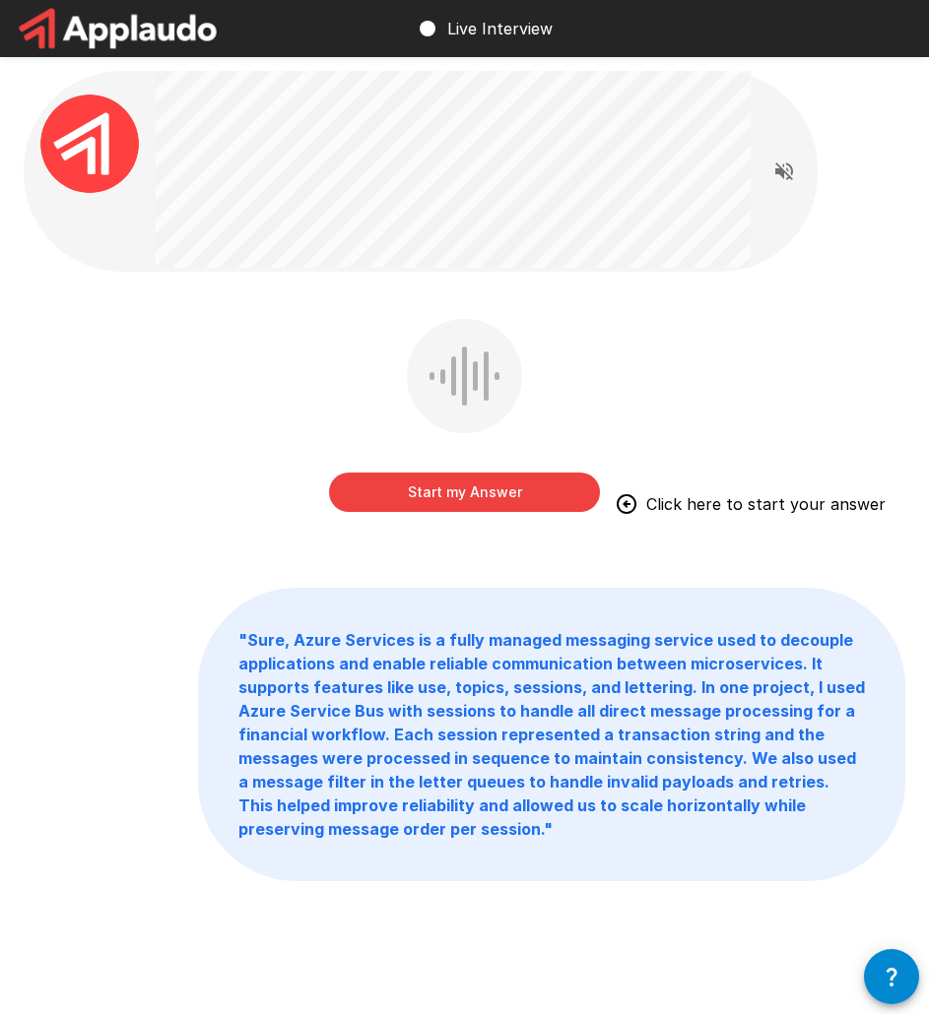
drag, startPoint x: 460, startPoint y: 495, endPoint x: 225, endPoint y: 324, distance: 291.2
click at [460, 494] on button "Start my Answer" at bounding box center [464, 492] width 271 height 39
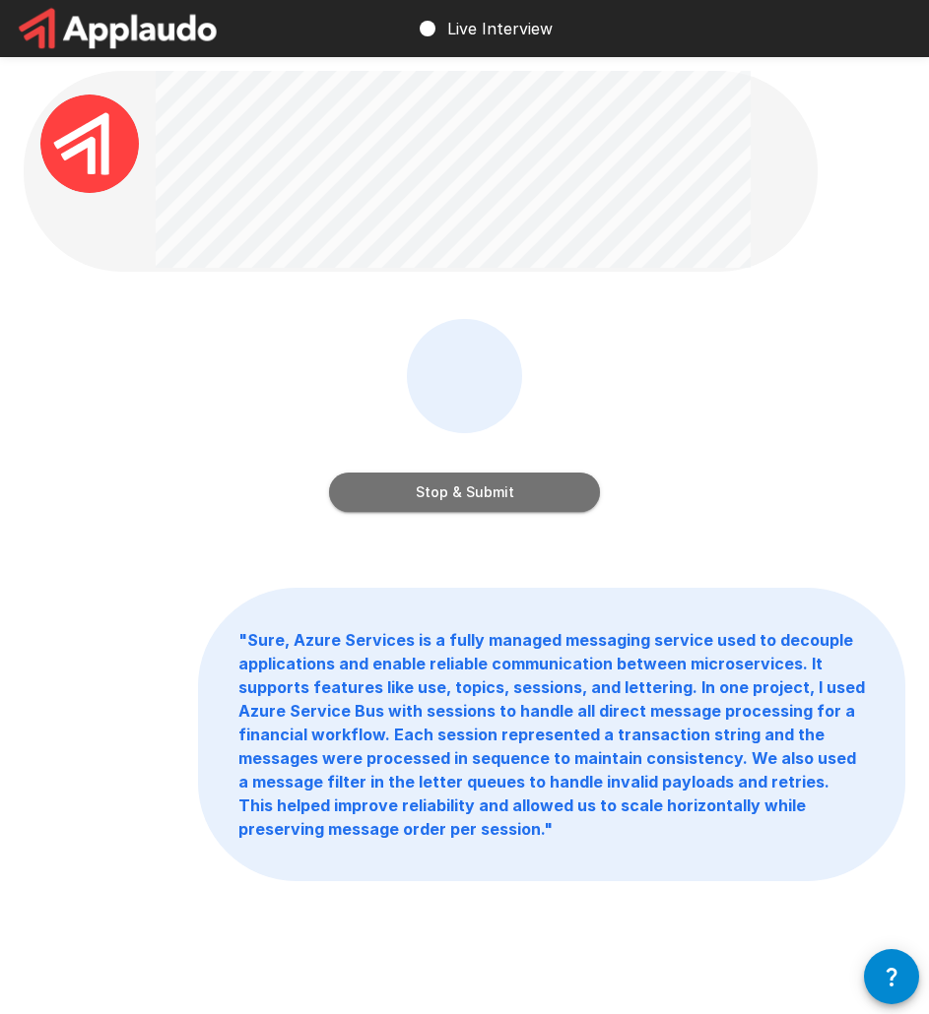
click at [467, 488] on button "Stop & Submit" at bounding box center [464, 492] width 271 height 39
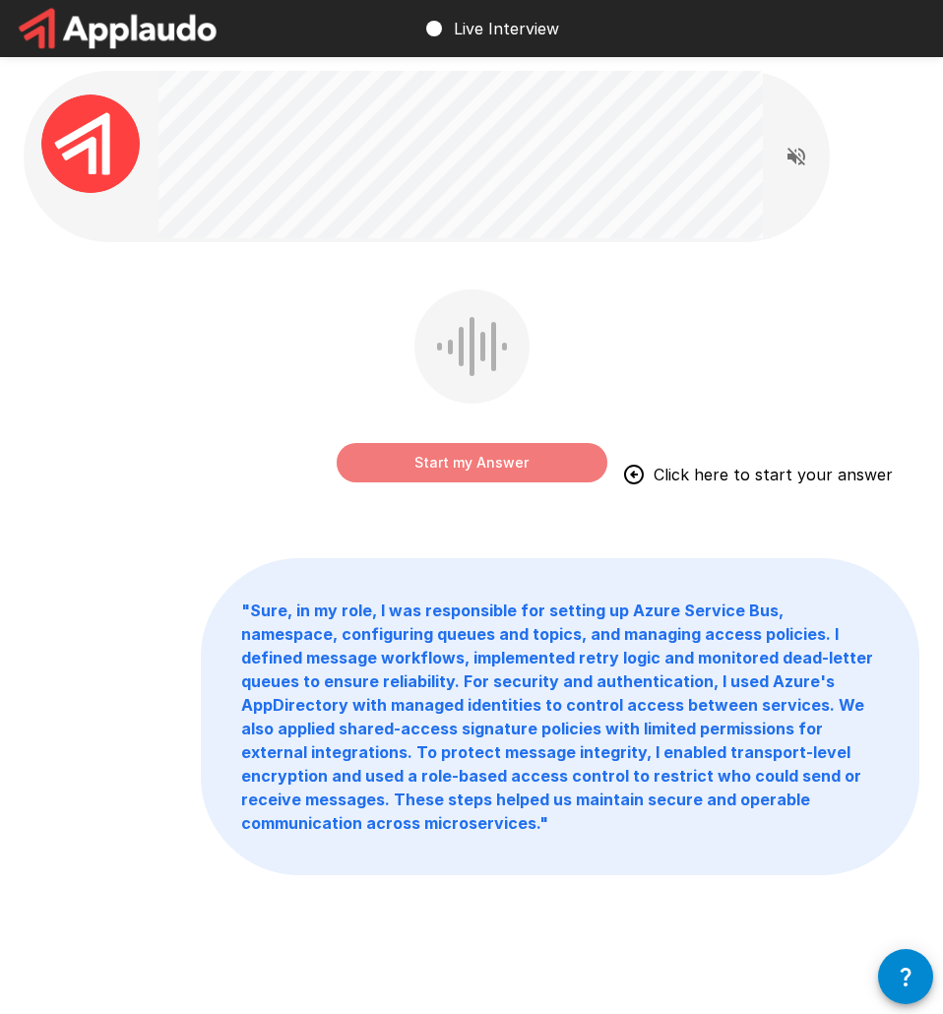
click at [463, 461] on button "Start my Answer" at bounding box center [472, 462] width 271 height 39
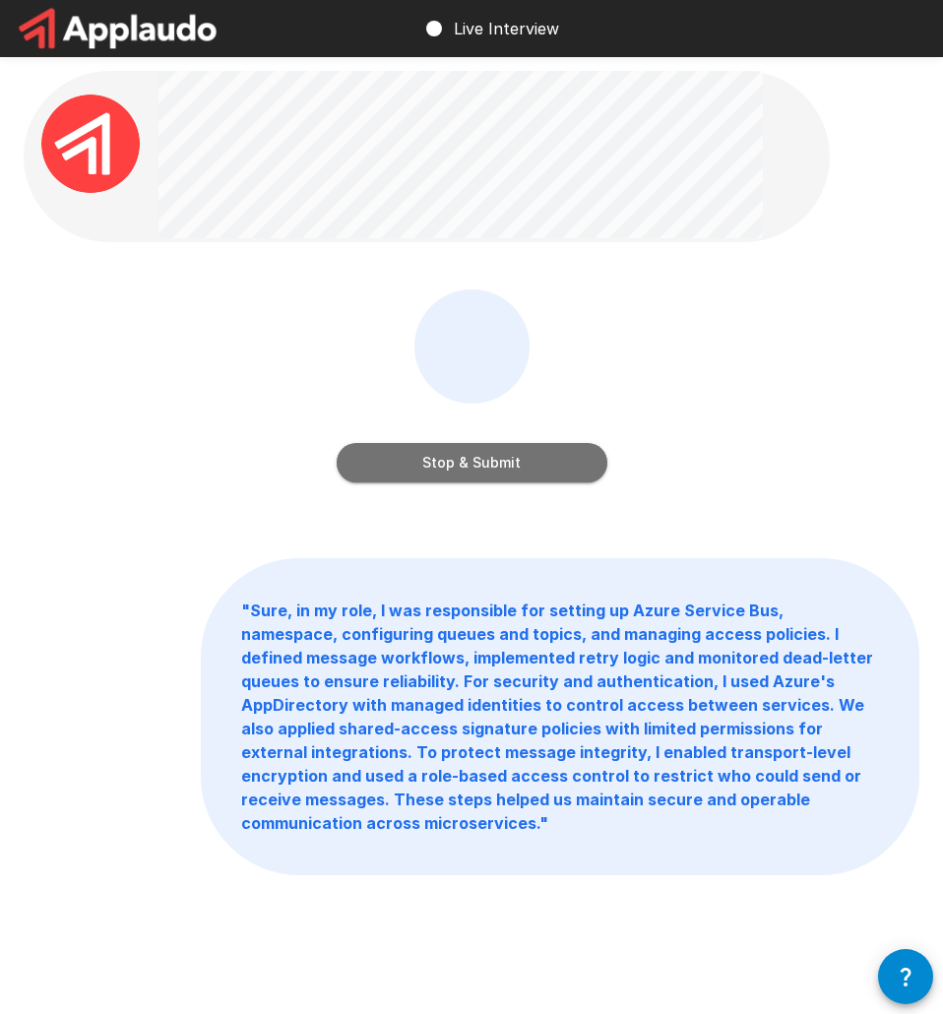
click at [489, 463] on button "Stop & Submit" at bounding box center [472, 462] width 271 height 39
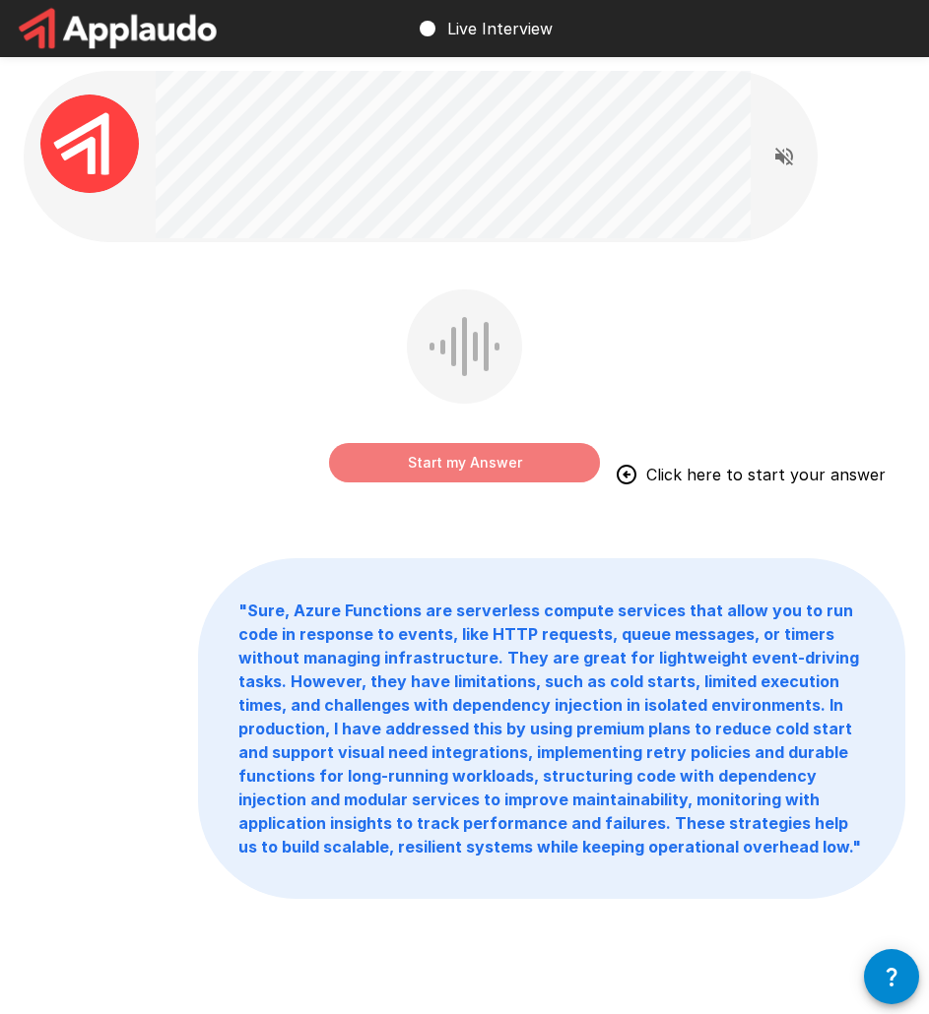
click at [530, 461] on button "Start my Answer" at bounding box center [464, 462] width 271 height 39
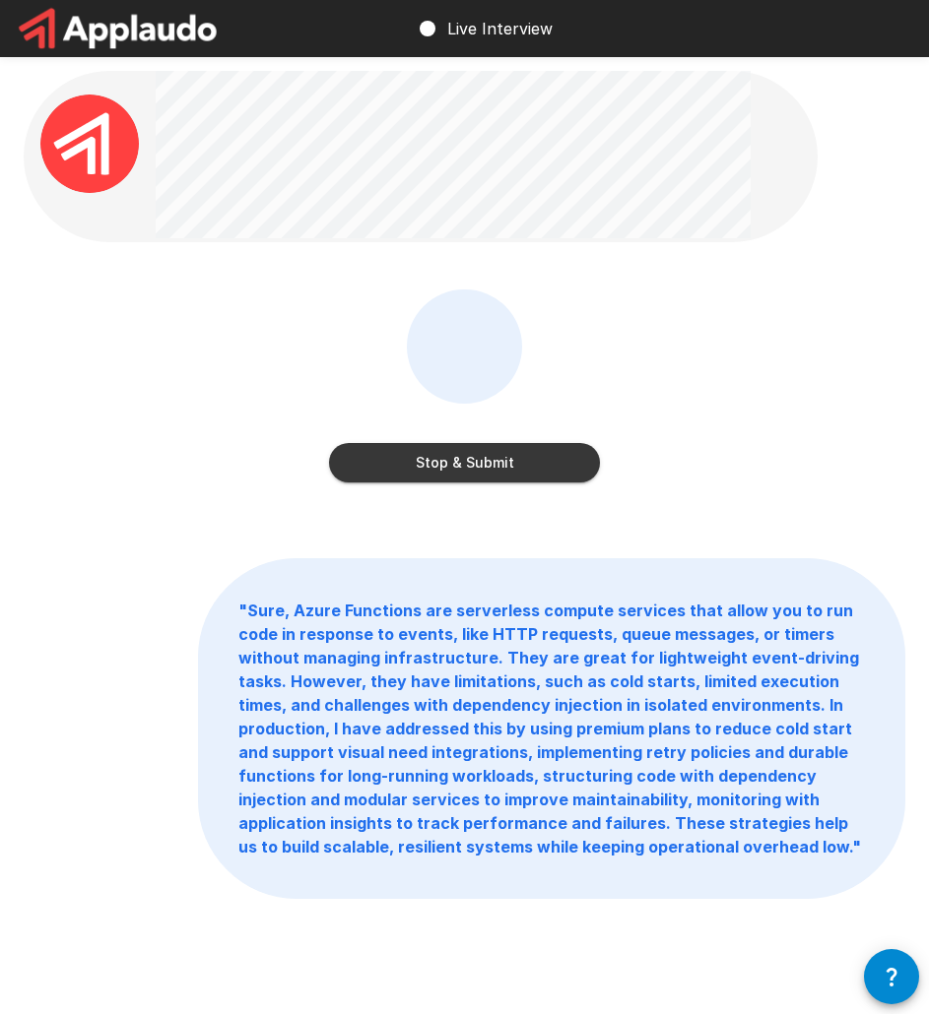
click at [460, 468] on button "Stop & Submit" at bounding box center [464, 462] width 271 height 39
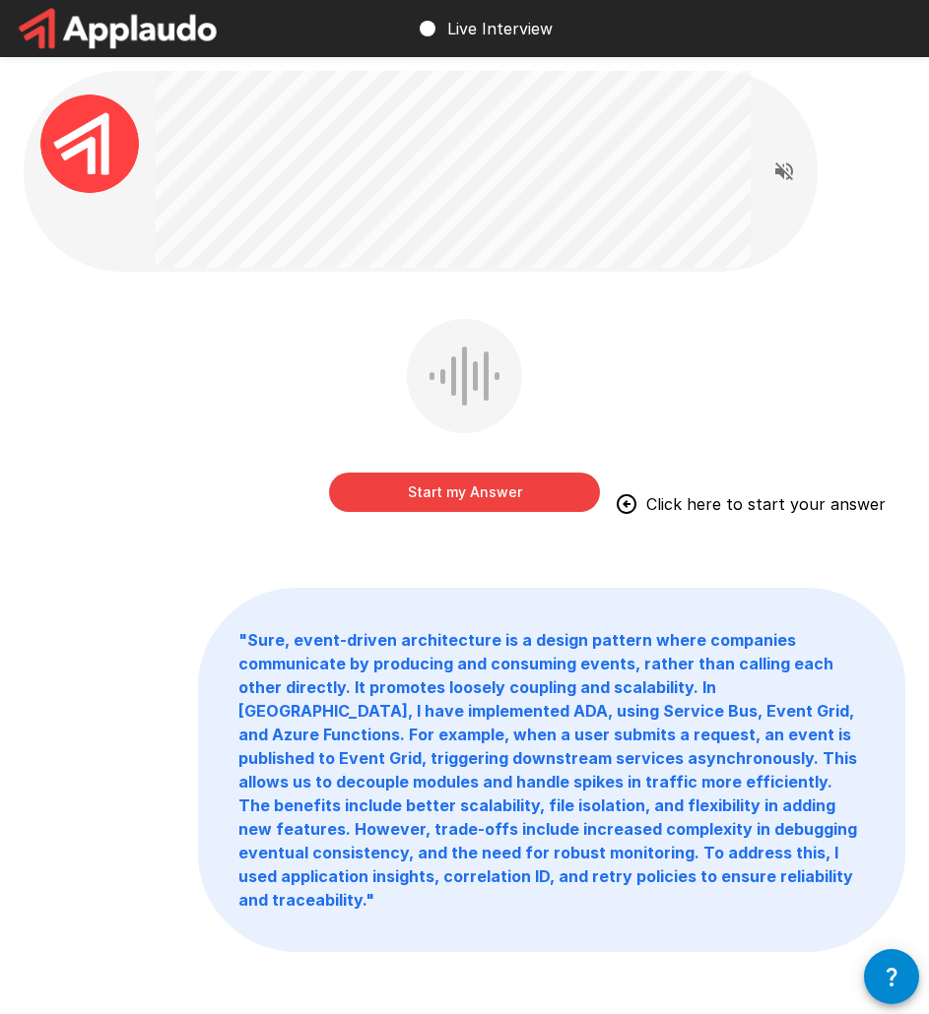
click at [470, 497] on button "Start my Answer" at bounding box center [464, 492] width 271 height 39
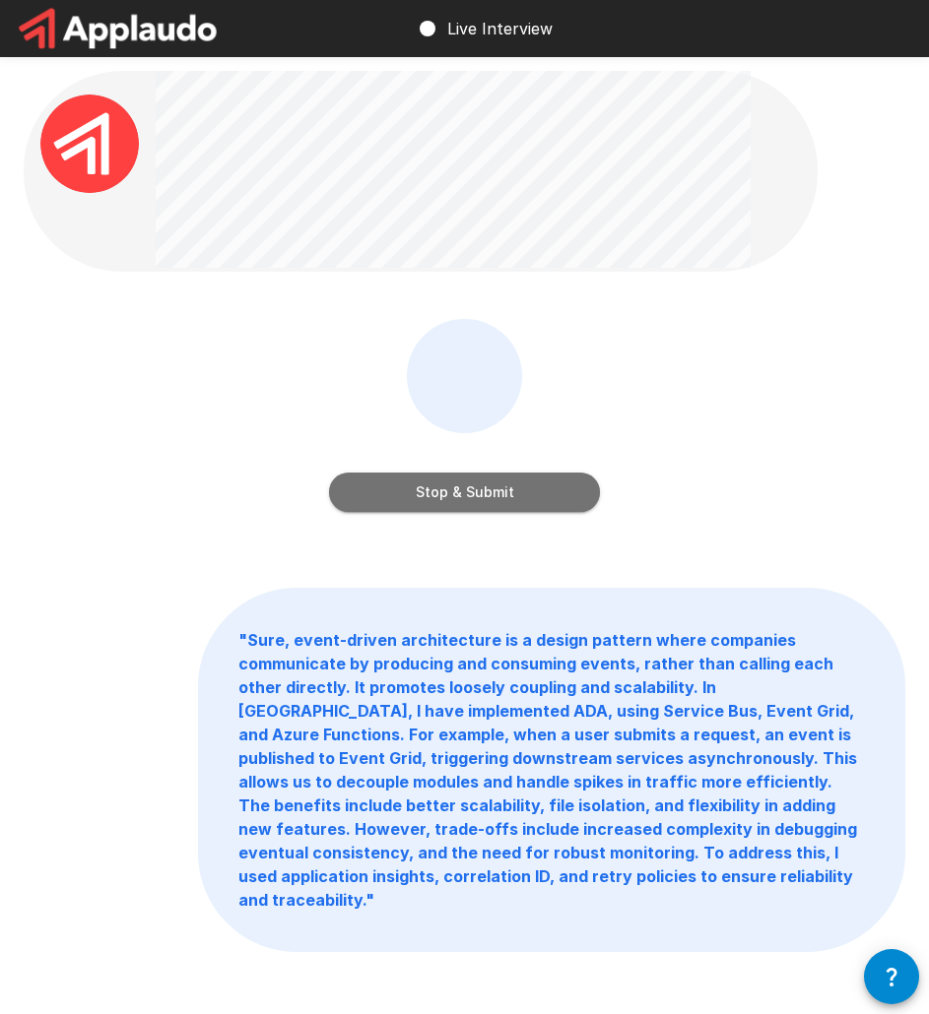
click at [460, 489] on button "Stop & Submit" at bounding box center [464, 492] width 271 height 39
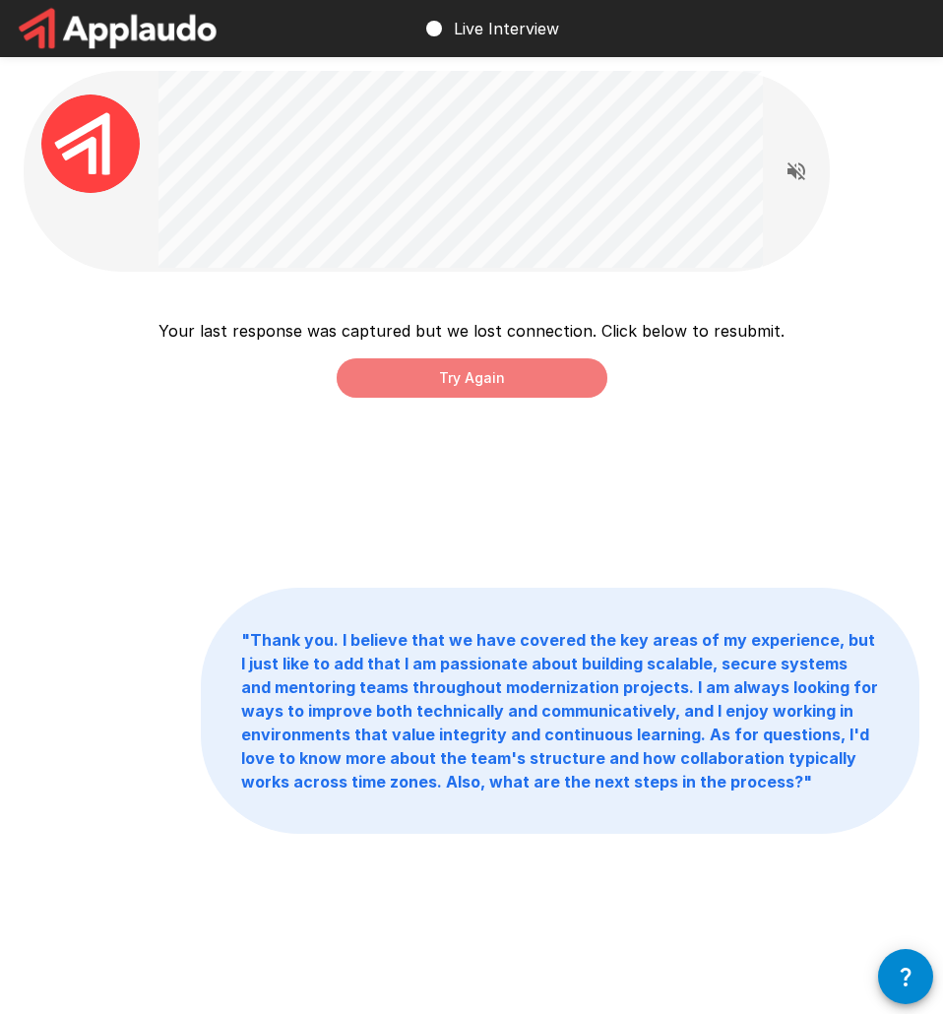
click at [440, 378] on button "Try Again" at bounding box center [472, 377] width 271 height 39
click at [457, 678] on b "" Thank you. I believe that we have covered the key areas of my experience, but…" at bounding box center [559, 711] width 637 height 162
click at [460, 372] on button "Try Again" at bounding box center [472, 377] width 271 height 39
click at [472, 371] on button "Try Again" at bounding box center [472, 377] width 271 height 39
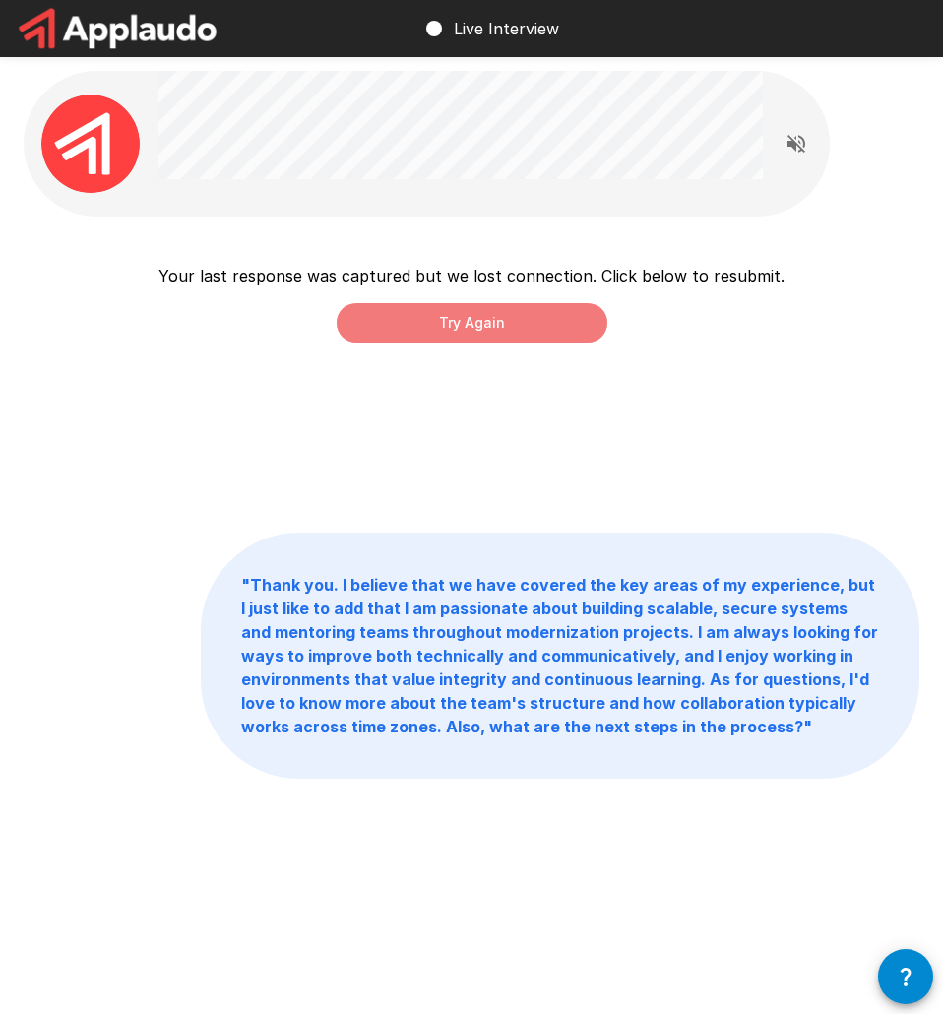
click at [466, 334] on button "Try Again" at bounding box center [472, 322] width 271 height 39
click at [463, 325] on button "Try Again" at bounding box center [472, 322] width 271 height 39
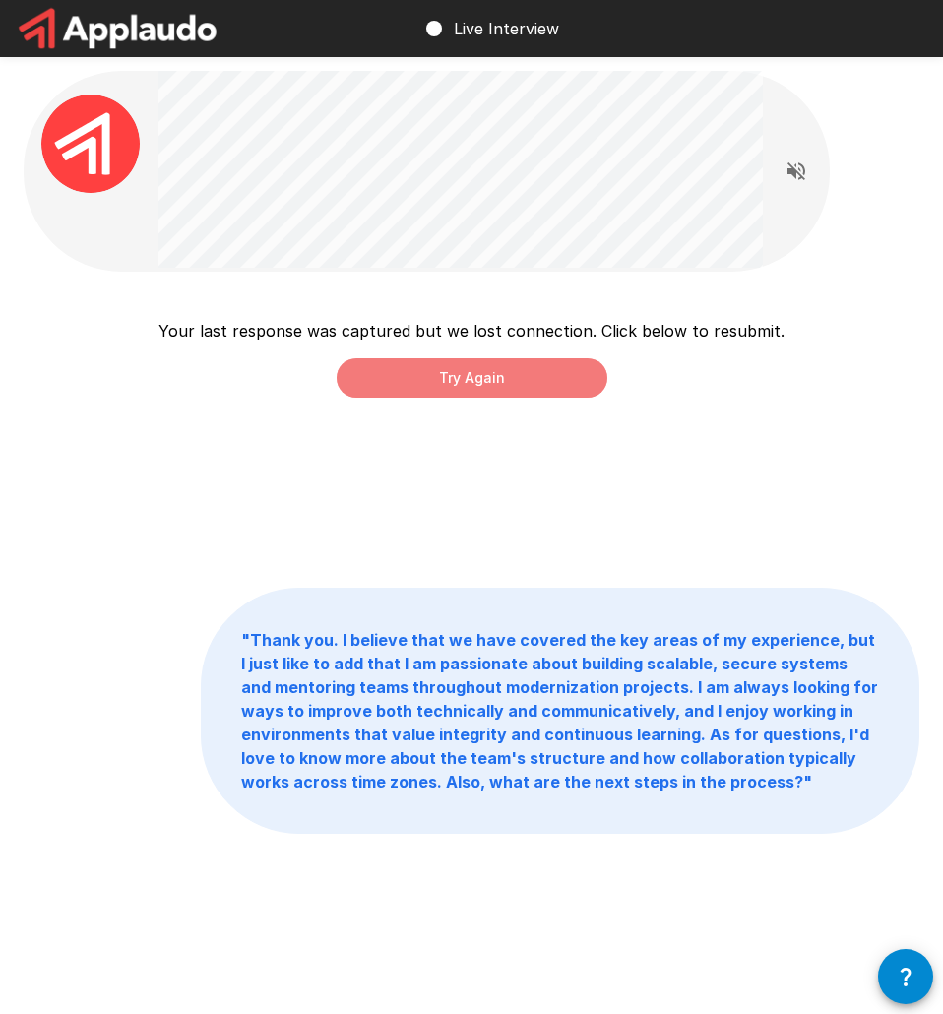
click at [544, 378] on button "Try Again" at bounding box center [472, 377] width 271 height 39
click at [94, 133] on img at bounding box center [90, 144] width 98 height 98
click at [449, 28] on div "Live Interview" at bounding box center [491, 28] width 137 height 55
click at [499, 30] on p "Live Interview" at bounding box center [506, 29] width 105 height 24
click at [516, 357] on div "Your last response was captured but we lost connection. Click below to resubmit…" at bounding box center [472, 358] width 626 height 79
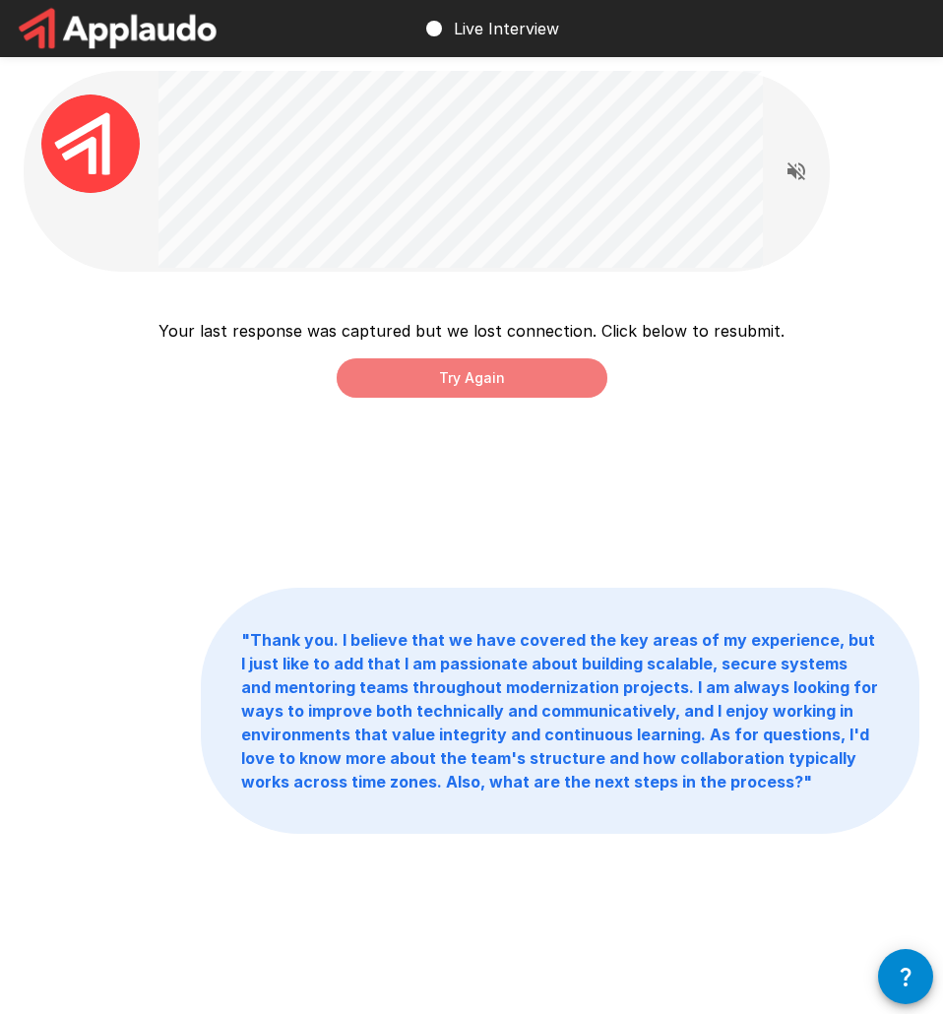
click at [507, 372] on button "Try Again" at bounding box center [472, 377] width 271 height 39
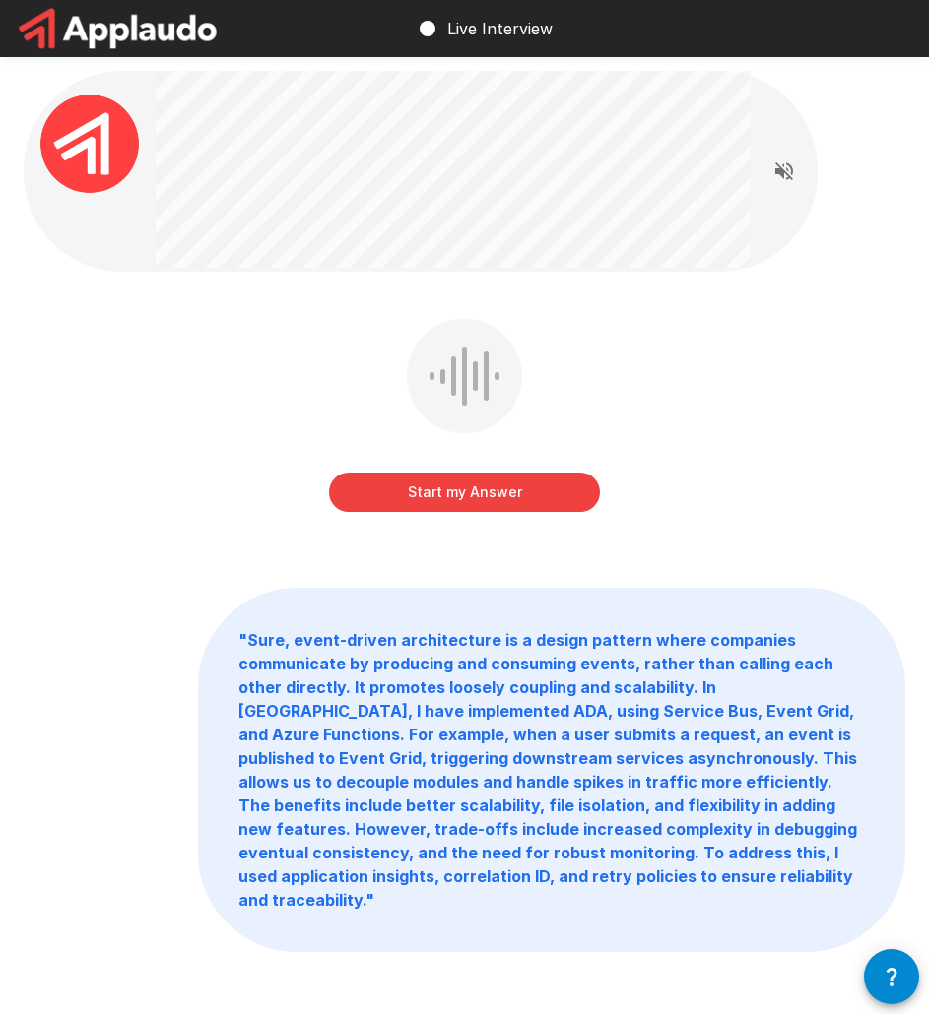
click at [488, 483] on button "Start my Answer" at bounding box center [464, 492] width 271 height 39
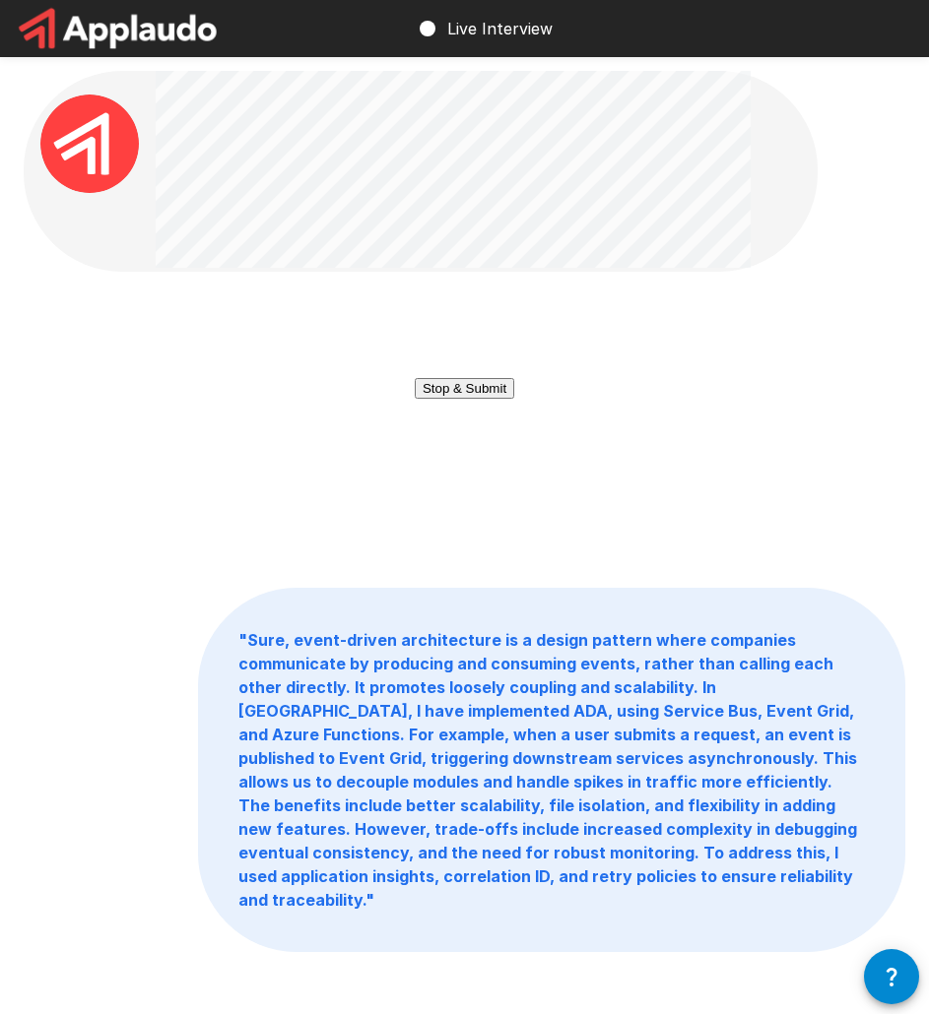
click at [478, 399] on button "Stop & Submit" at bounding box center [464, 388] width 99 height 21
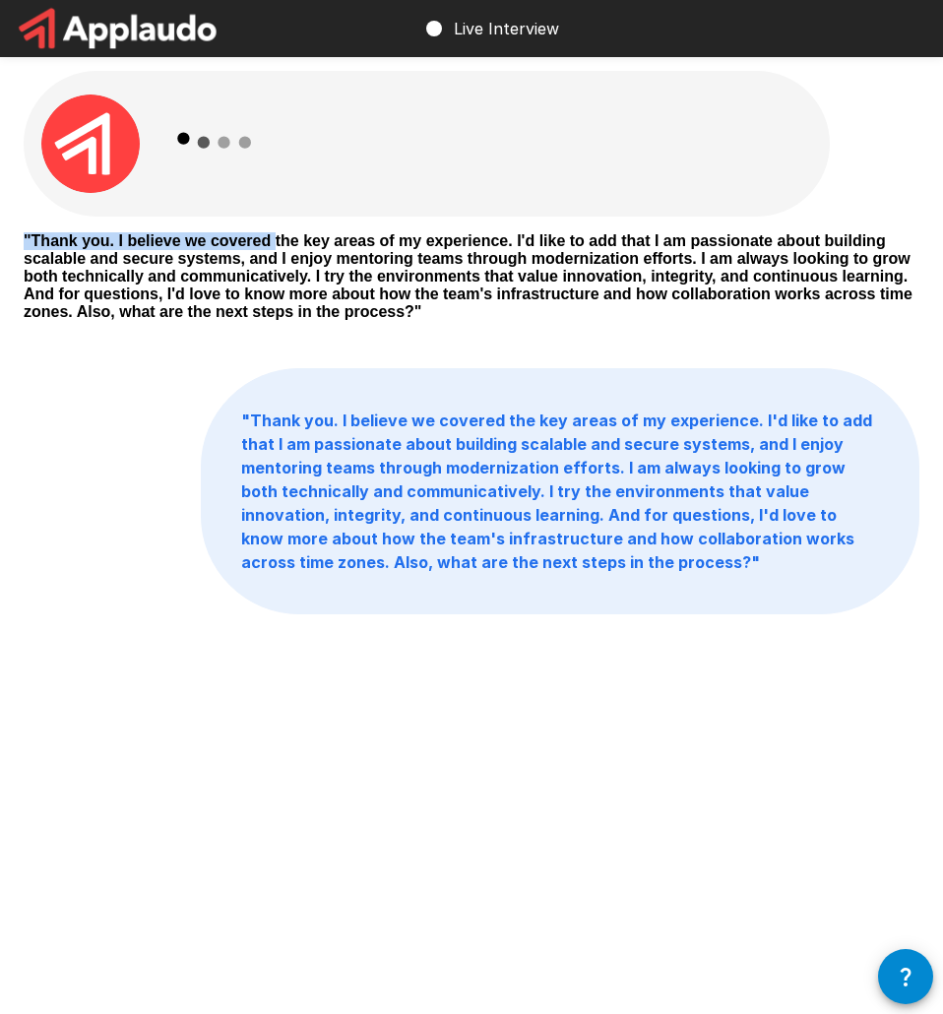
drag, startPoint x: 343, startPoint y: 126, endPoint x: 499, endPoint y: 228, distance: 186.6
click at [499, 228] on div "" Thank you. I believe we covered the key areas of my experience. I'd like to a…" at bounding box center [471, 386] width 943 height 772
click at [517, 153] on div at bounding box center [461, 144] width 605 height 146
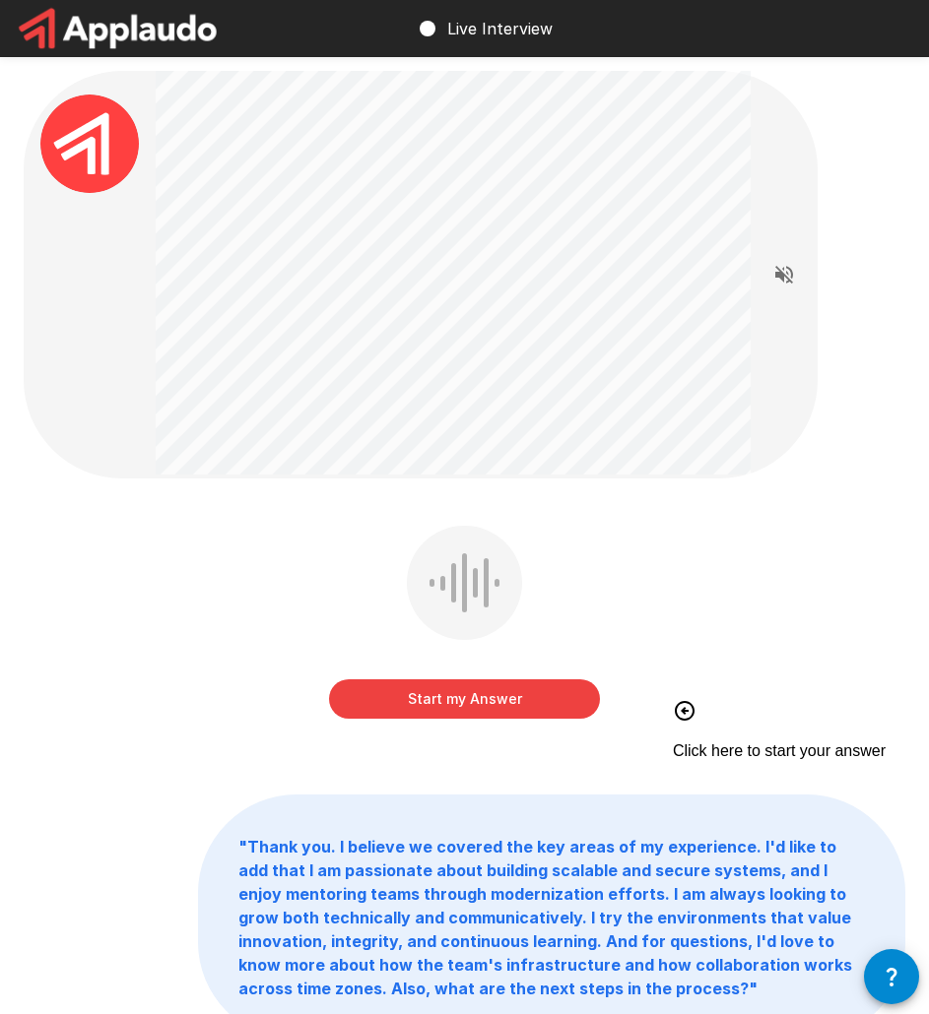
drag, startPoint x: 618, startPoint y: 67, endPoint x: 562, endPoint y: 40, distance: 61.2
click at [601, 60] on div "Start my Answer Click here to start your answer " Thank you. I believe we cover…" at bounding box center [464, 599] width 929 height 1199
drag, startPoint x: 470, startPoint y: 707, endPoint x: 389, endPoint y: 572, distance: 157.2
click at [469, 702] on button "Start my Answer" at bounding box center [464, 699] width 271 height 39
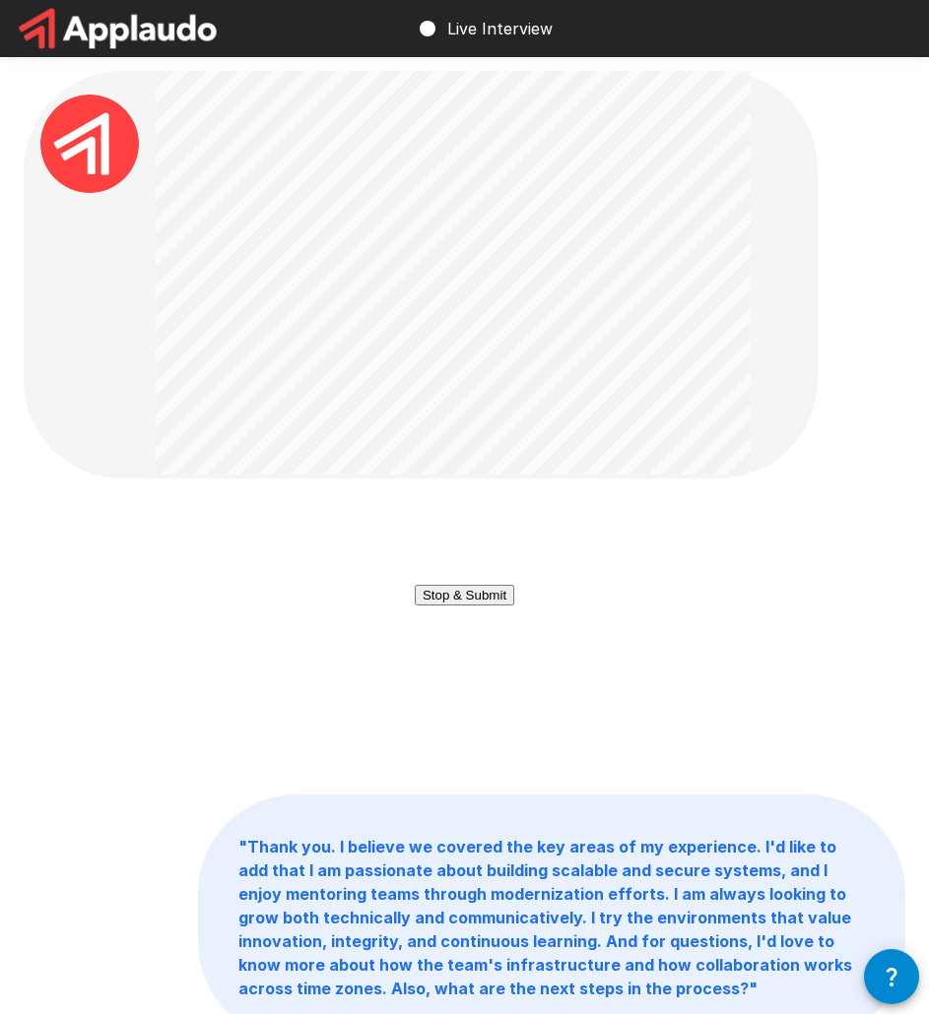
click at [494, 606] on button "Stop & Submit" at bounding box center [464, 595] width 99 height 21
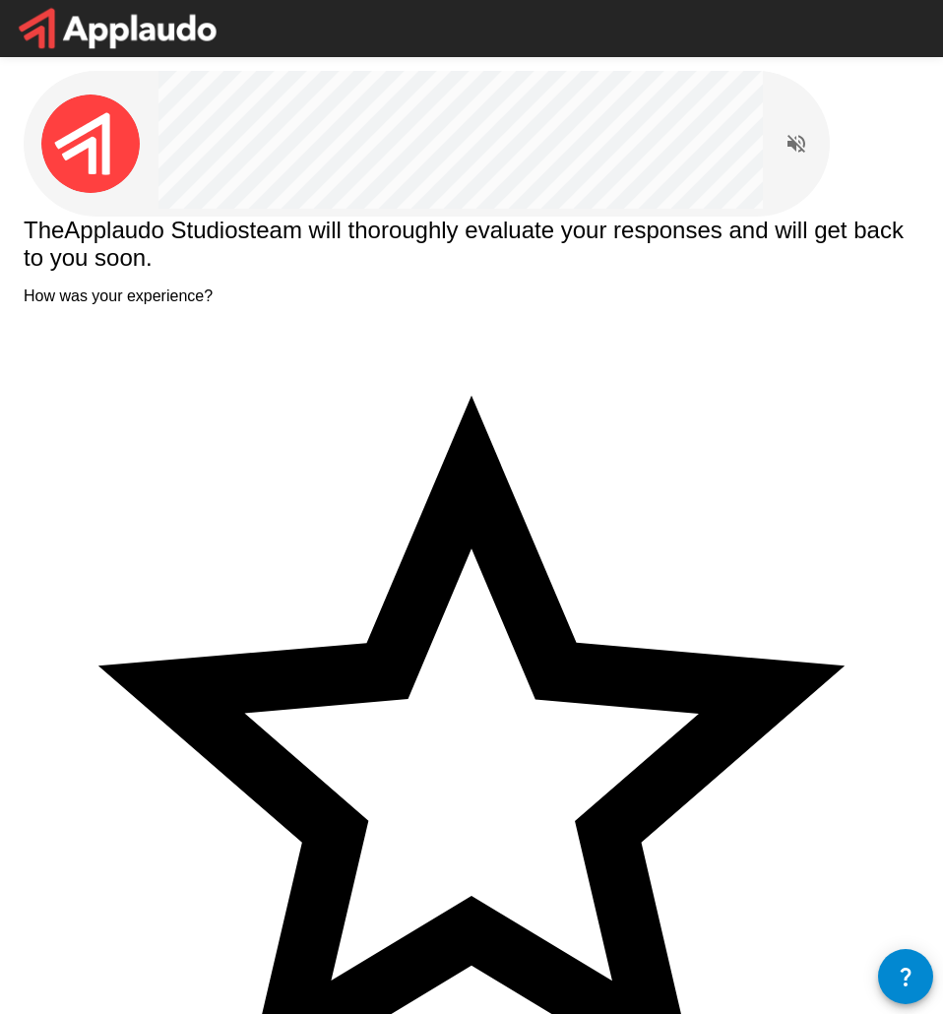
paste textarea "**********"
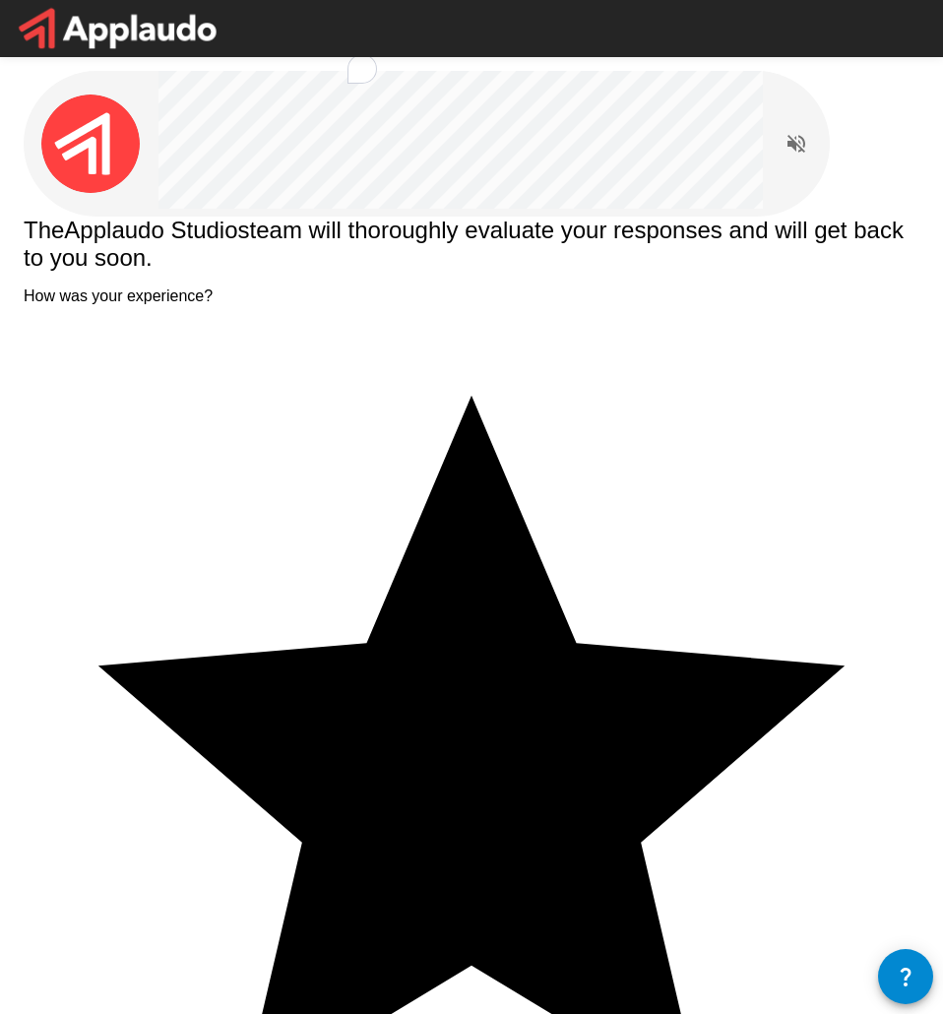
type textarea "**********"
drag, startPoint x: 535, startPoint y: 397, endPoint x: 484, endPoint y: 500, distance: 115.4
drag, startPoint x: 491, startPoint y: 553, endPoint x: 558, endPoint y: 473, distance: 104.9
